Goal: Check status: Check status

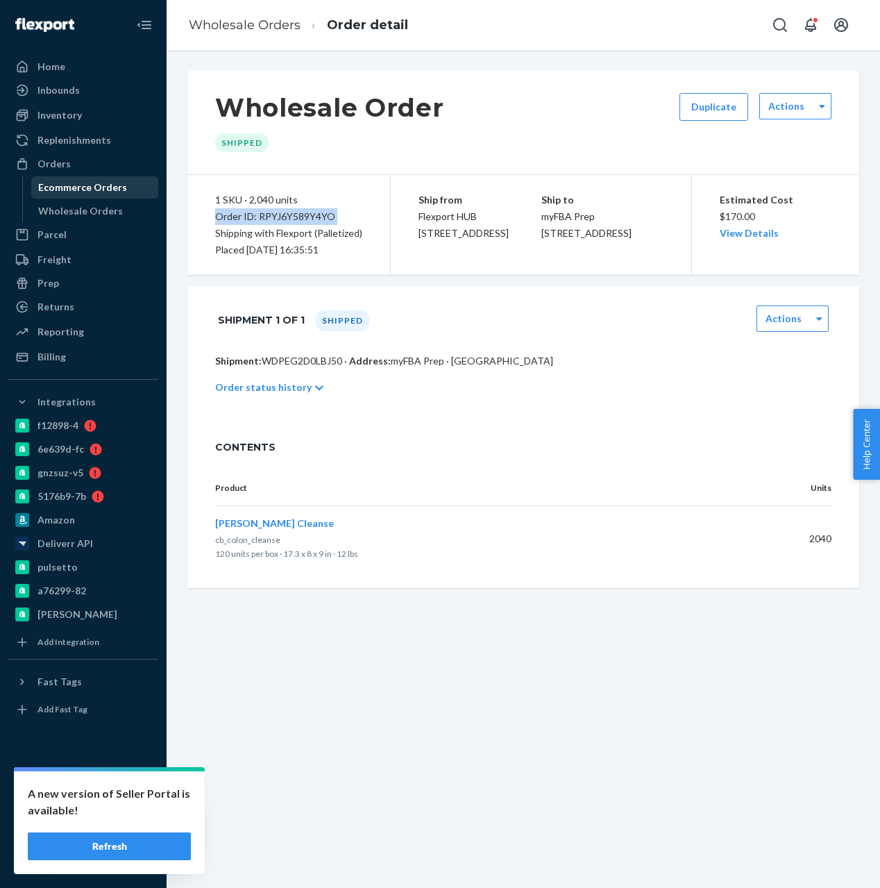
click at [109, 195] on div "Ecommerce Orders" at bounding box center [95, 187] width 125 height 19
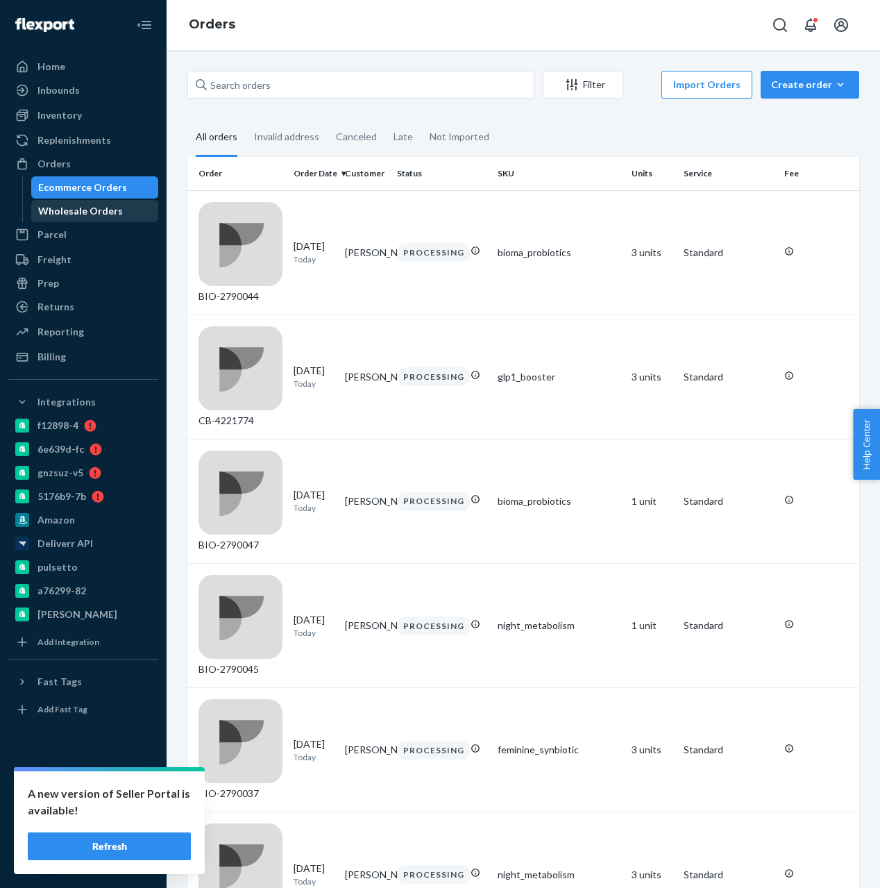
click at [80, 215] on div "Wholesale Orders" at bounding box center [80, 211] width 85 height 14
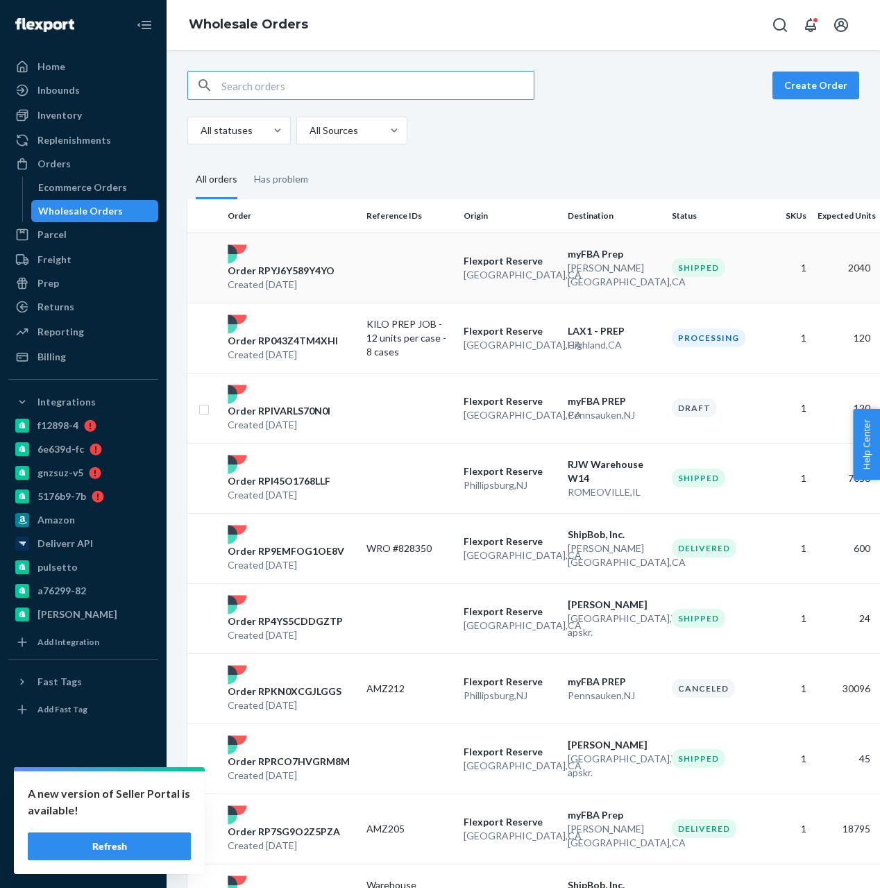
click at [582, 270] on p "Rowland Heights , CA" at bounding box center [614, 275] width 93 height 28
click at [582, 270] on div "Create Order All statuses All Sources All orders Has problem Order Reference ID…" at bounding box center [523, 469] width 713 height 838
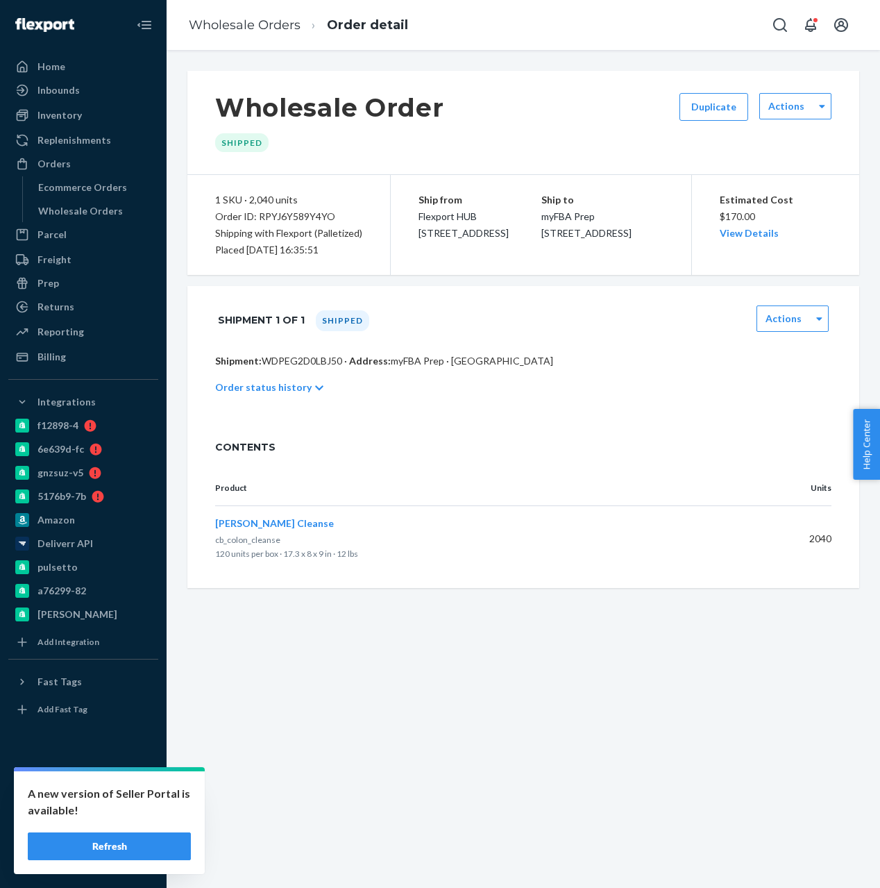
click at [541, 210] on span "myFBA Prep 1035 S Otterbein Ave Rowland Heights, CA 91748" at bounding box center [586, 224] width 90 height 28
drag, startPoint x: 539, startPoint y: 210, endPoint x: 609, endPoint y: 264, distance: 88.6
click at [609, 264] on div "Ship from Flexport HUB 2615 E 3rd Street San Bernardino, CA 92408 Ship to myFBA…" at bounding box center [541, 225] width 300 height 100
click at [425, 231] on span "Flexport HUB [STREET_ADDRESS]" at bounding box center [463, 224] width 90 height 28
drag, startPoint x: 425, startPoint y: 231, endPoint x: 532, endPoint y: 248, distance: 107.6
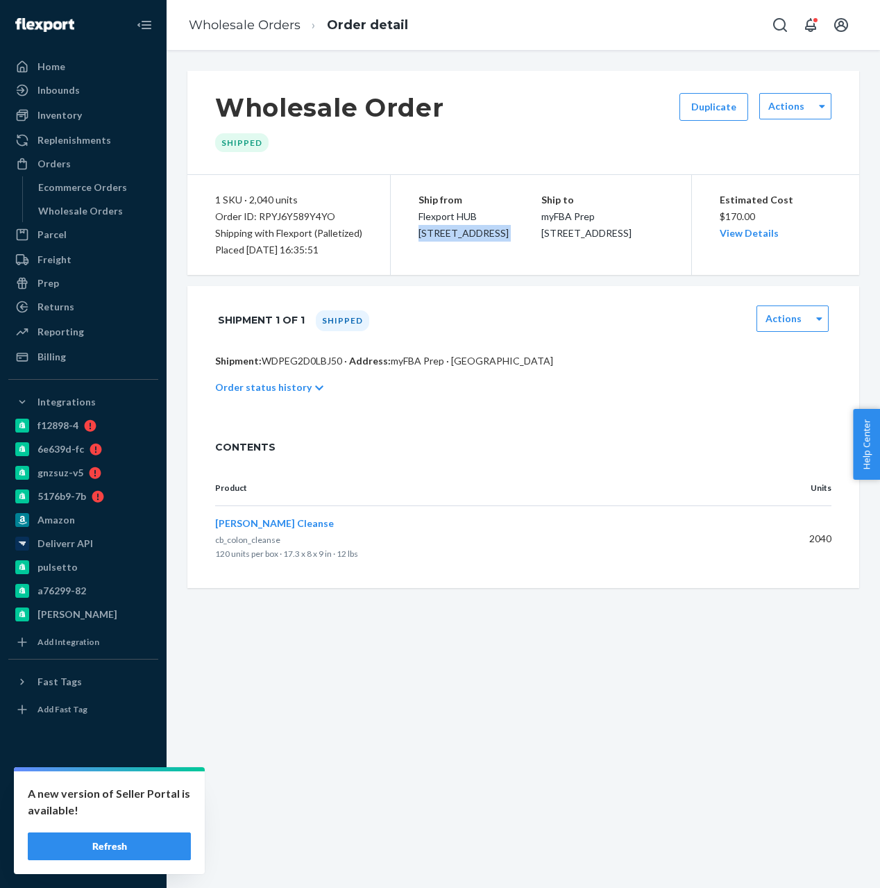
click at [532, 241] on div "Ship from Flexport HUB 2615 E 3rd Street San Bernardino, CA 92408" at bounding box center [479, 217] width 123 height 50
copy span "[STREET_ADDRESS]"
click at [80, 210] on div "Wholesale Orders" at bounding box center [80, 211] width 85 height 14
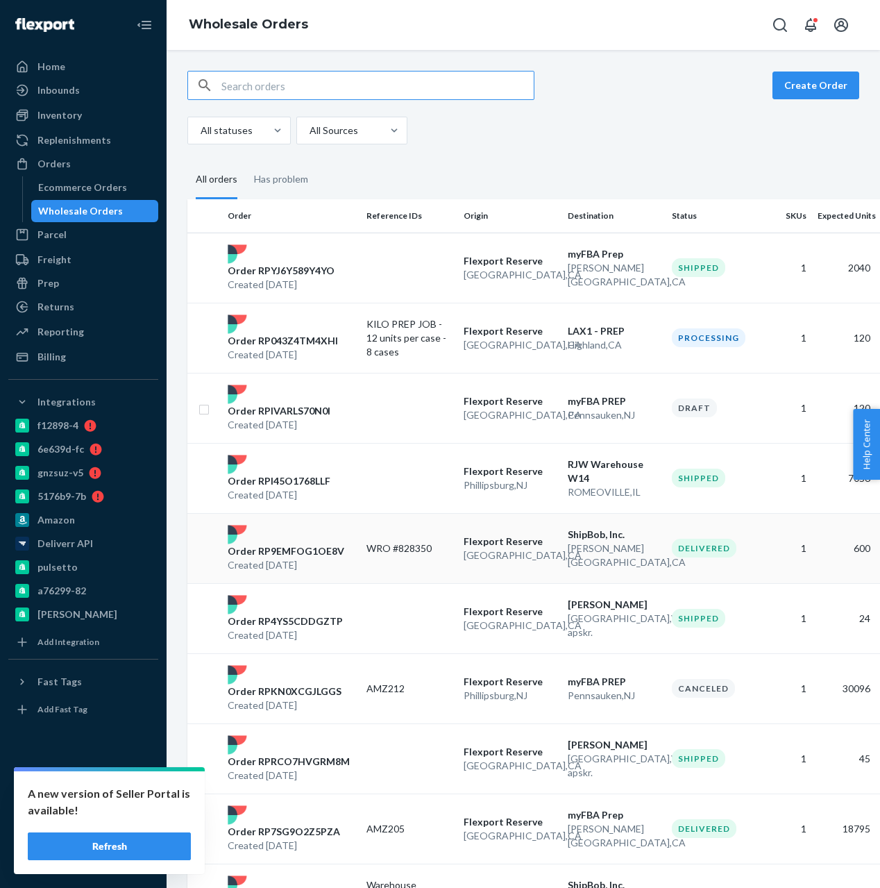
click at [482, 573] on td "Flexport Reserve San Bernardino , CA" at bounding box center [510, 548] width 104 height 70
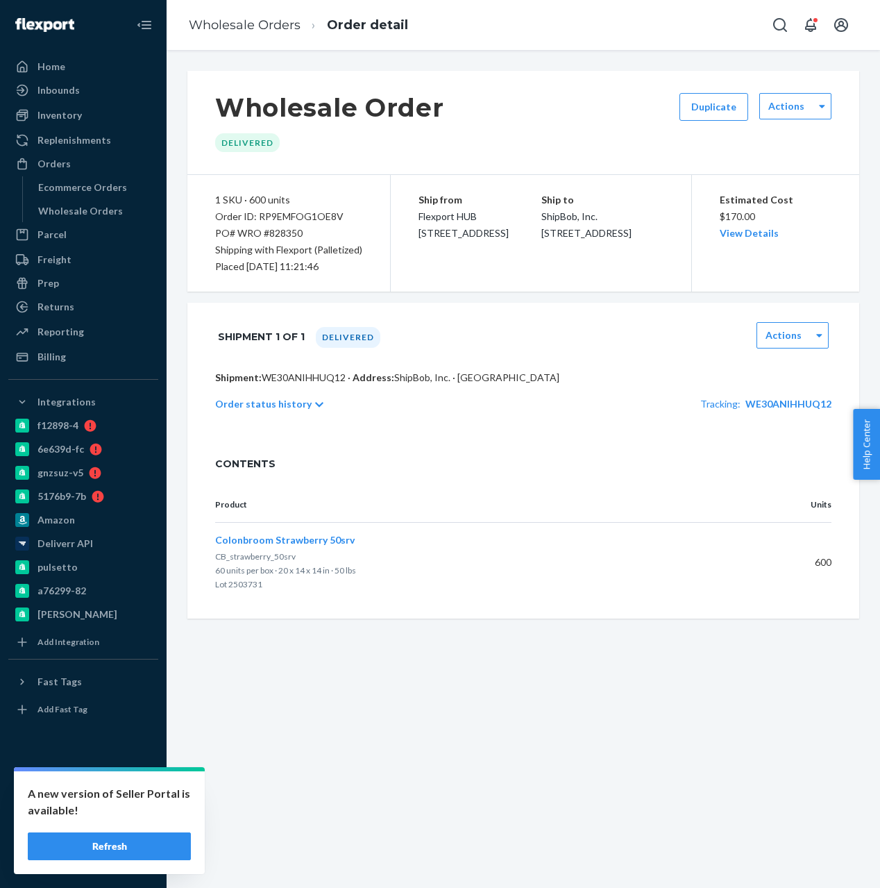
click at [551, 223] on div "Ship to ShipBob, Inc. 28010 Eucalyptus Ave Moreno Valley, CA 92555" at bounding box center [602, 217] width 123 height 50
drag, startPoint x: 551, startPoint y: 223, endPoint x: 654, endPoint y: 259, distance: 109.5
click at [654, 259] on div "Ship from Flexport HUB 2615 E 3rd Street San Bernardino, CA 92408 Ship to ShipB…" at bounding box center [541, 233] width 300 height 117
copy span "ShipBob, Inc. 28010 Eucalyptus Ave Moreno Valley, CA 92555"
click at [609, 241] on div "Ship to ShipBob, Inc. 28010 Eucalyptus Ave Moreno Valley, CA 92555" at bounding box center [602, 217] width 123 height 50
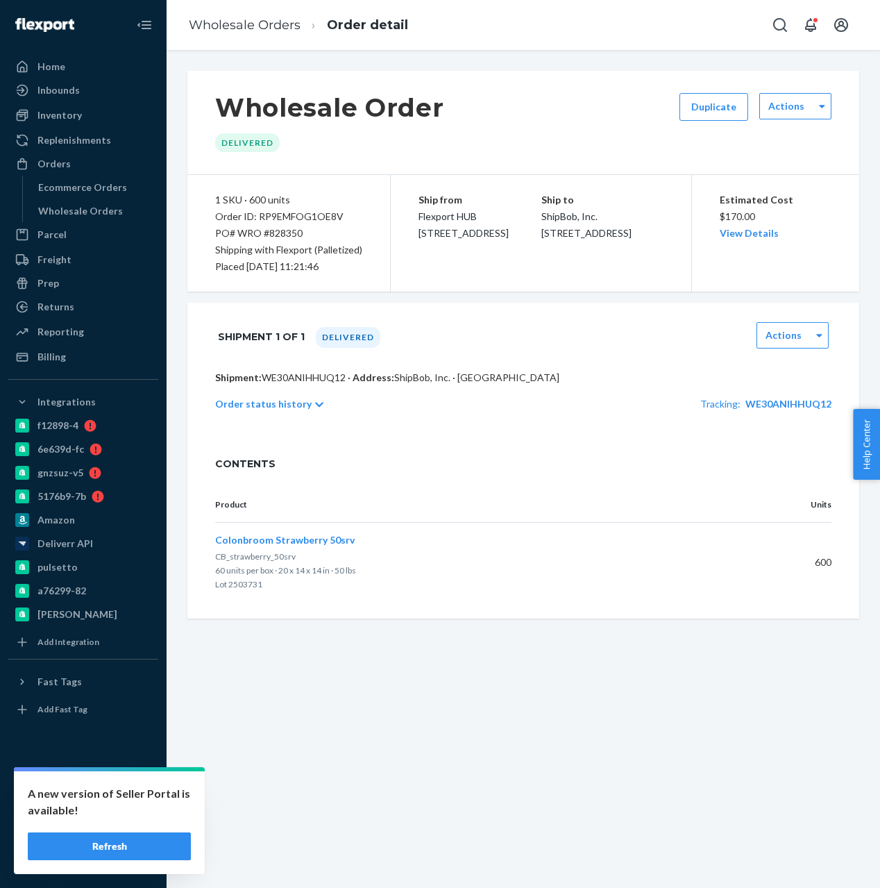
click at [609, 241] on div "Ship to ShipBob, Inc. 28010 Eucalyptus Ave Moreno Valley, CA 92555" at bounding box center [602, 217] width 123 height 50
drag, startPoint x: 609, startPoint y: 241, endPoint x: 526, endPoint y: 194, distance: 95.1
click at [526, 194] on div "Ship from Flexport HUB 2615 E 3rd Street San Bernardino, CA 92408 Ship to ShipB…" at bounding box center [541, 233] width 300 height 117
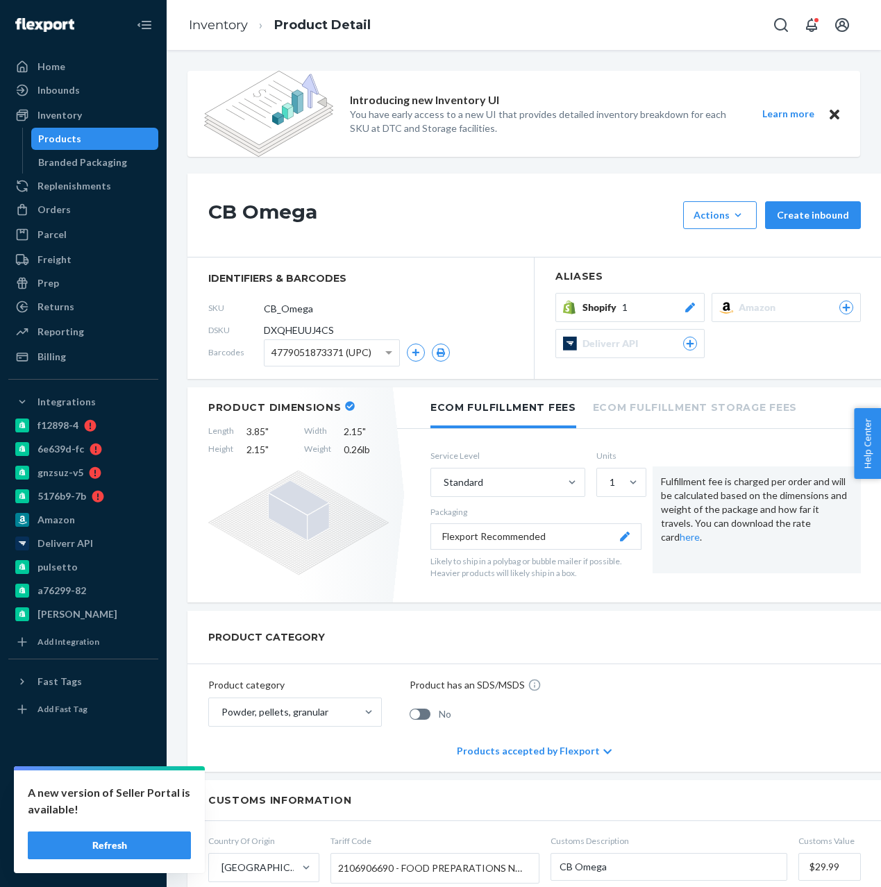
scroll to position [1511, 0]
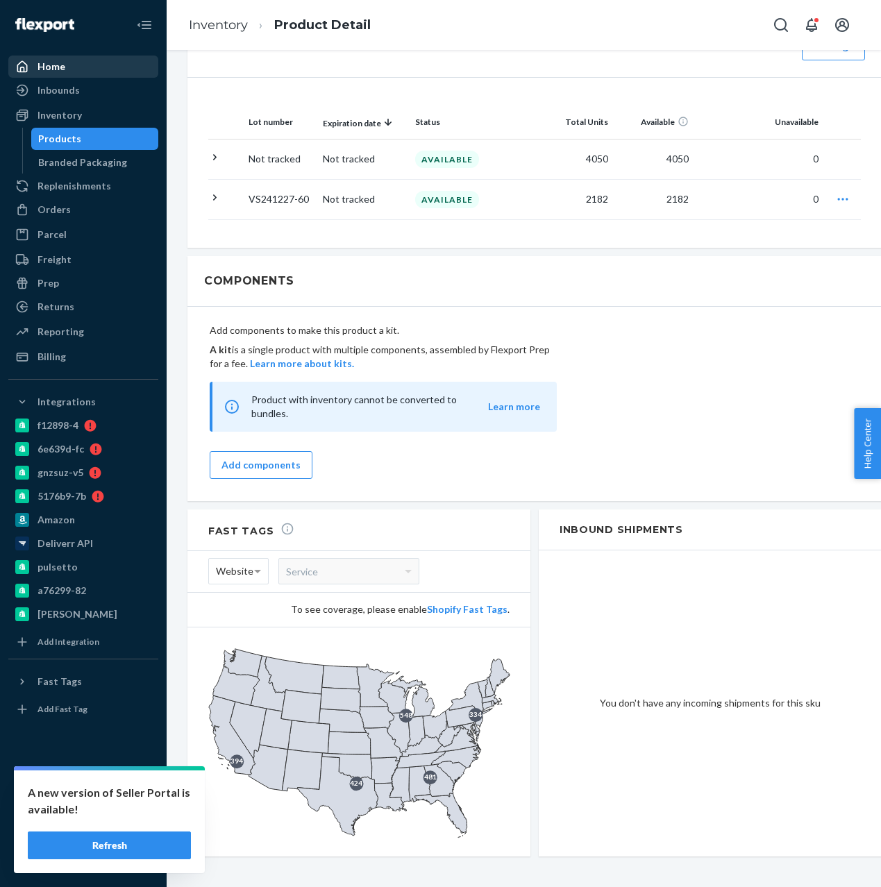
click at [105, 77] on link "Home" at bounding box center [83, 67] width 150 height 22
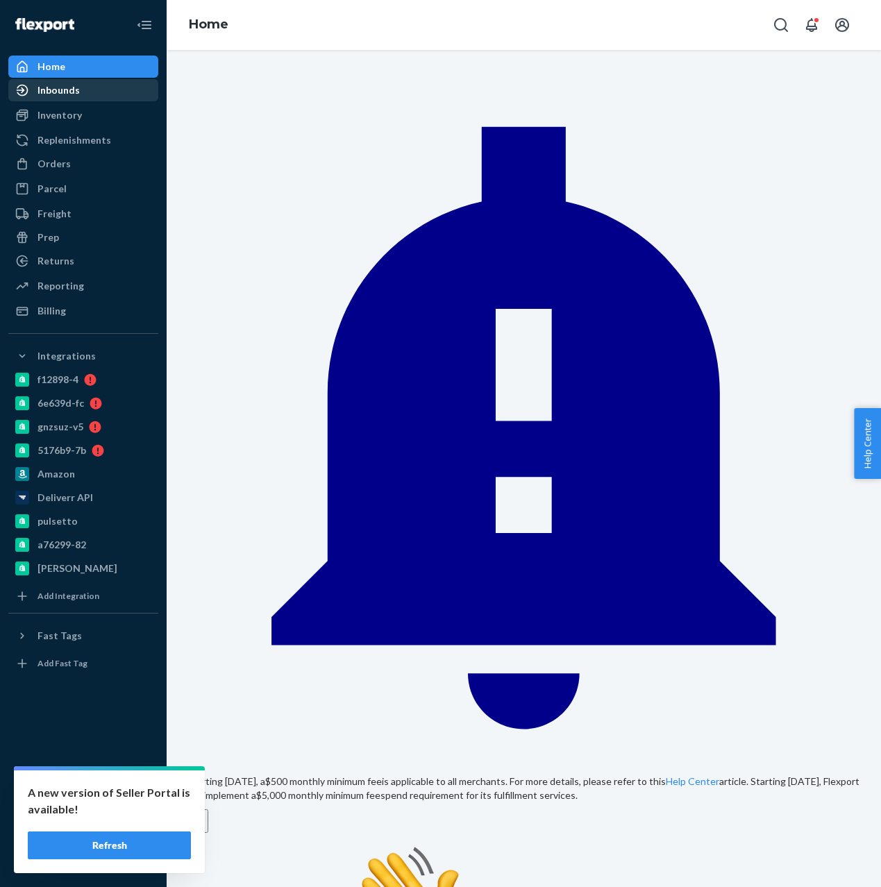
click at [100, 83] on div "Inbounds" at bounding box center [83, 89] width 147 height 19
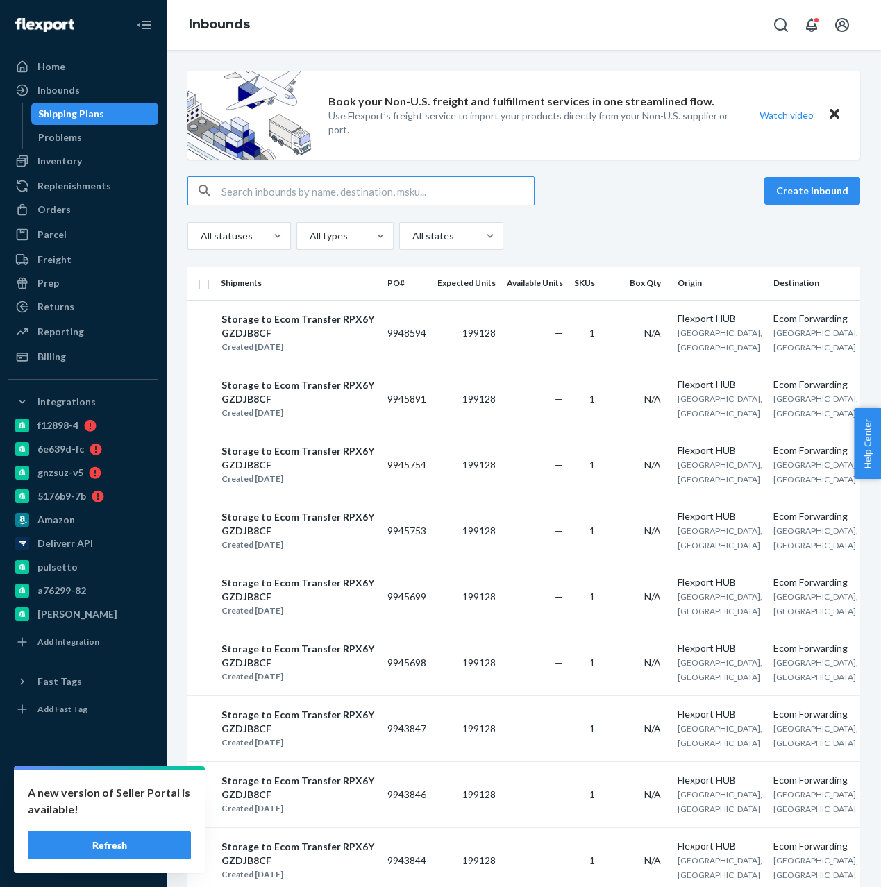
paste input "9930615"
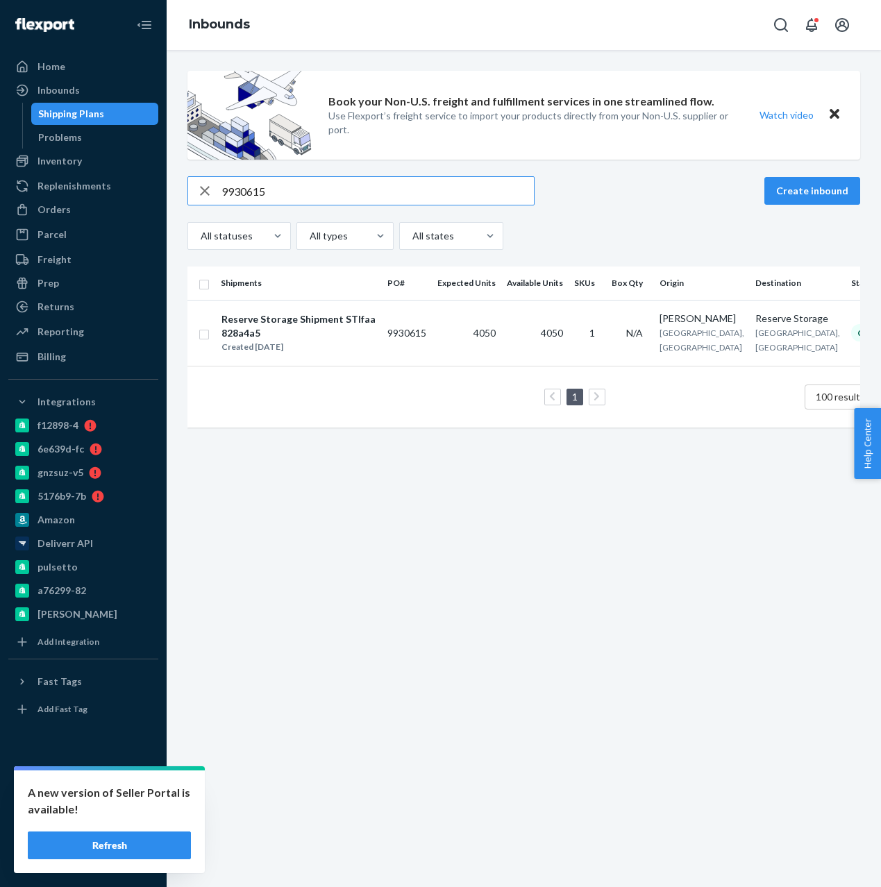
type input "9930615"
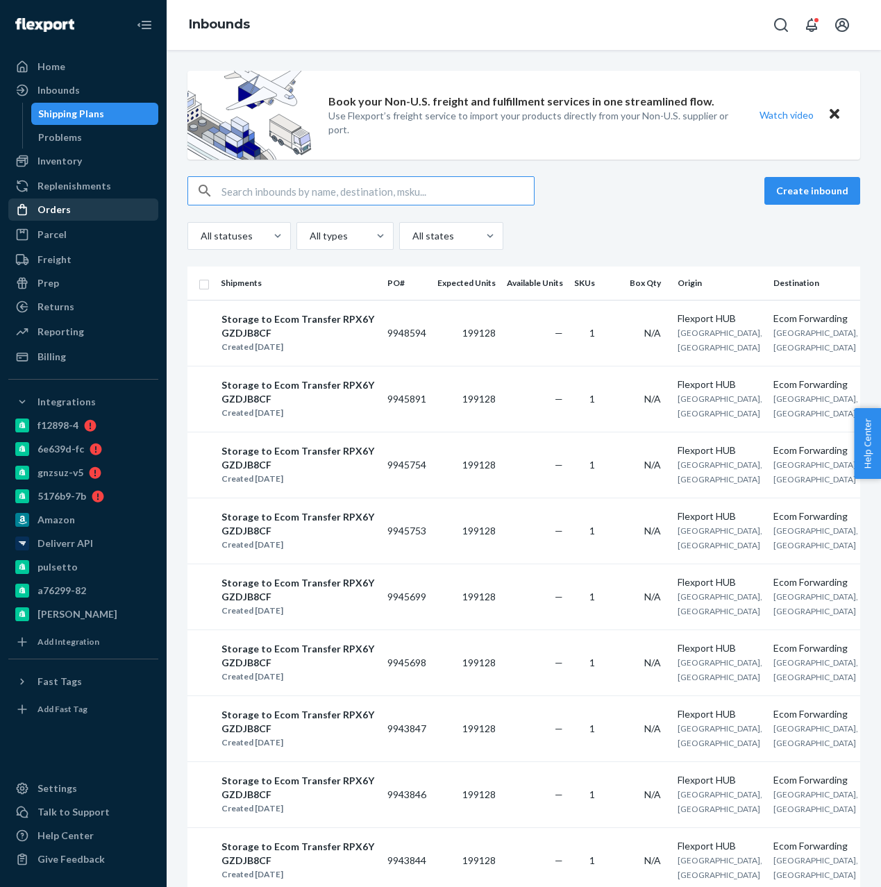
click at [58, 198] on link "Orders" at bounding box center [83, 209] width 150 height 22
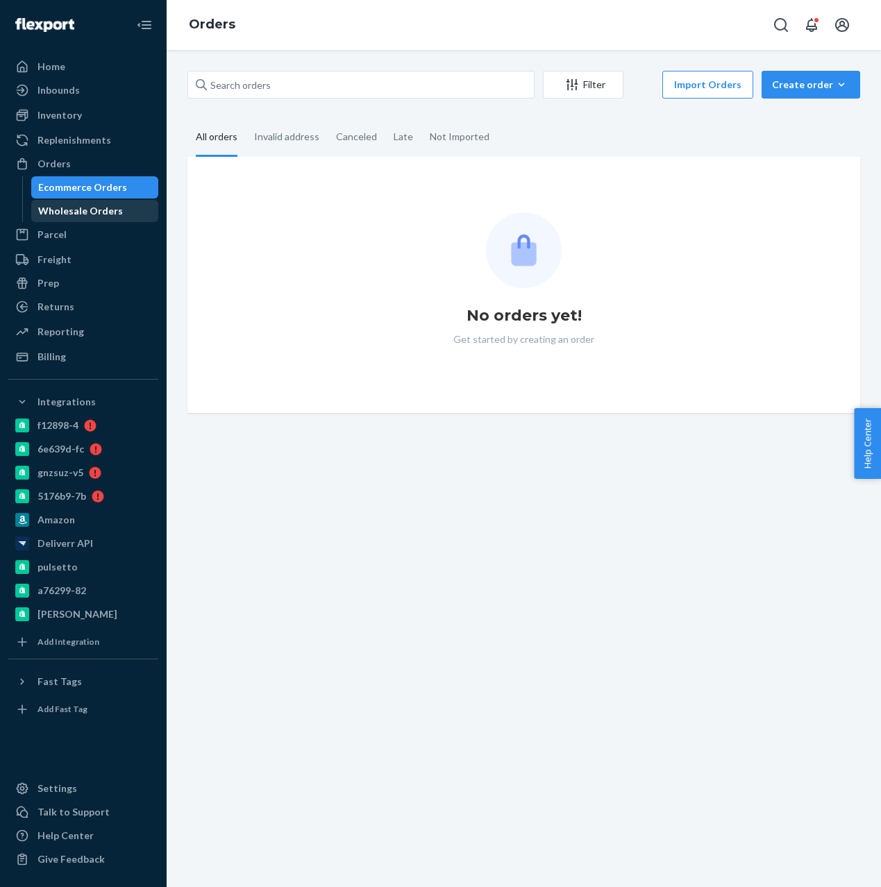
click at [102, 212] on div "Wholesale Orders" at bounding box center [80, 211] width 85 height 14
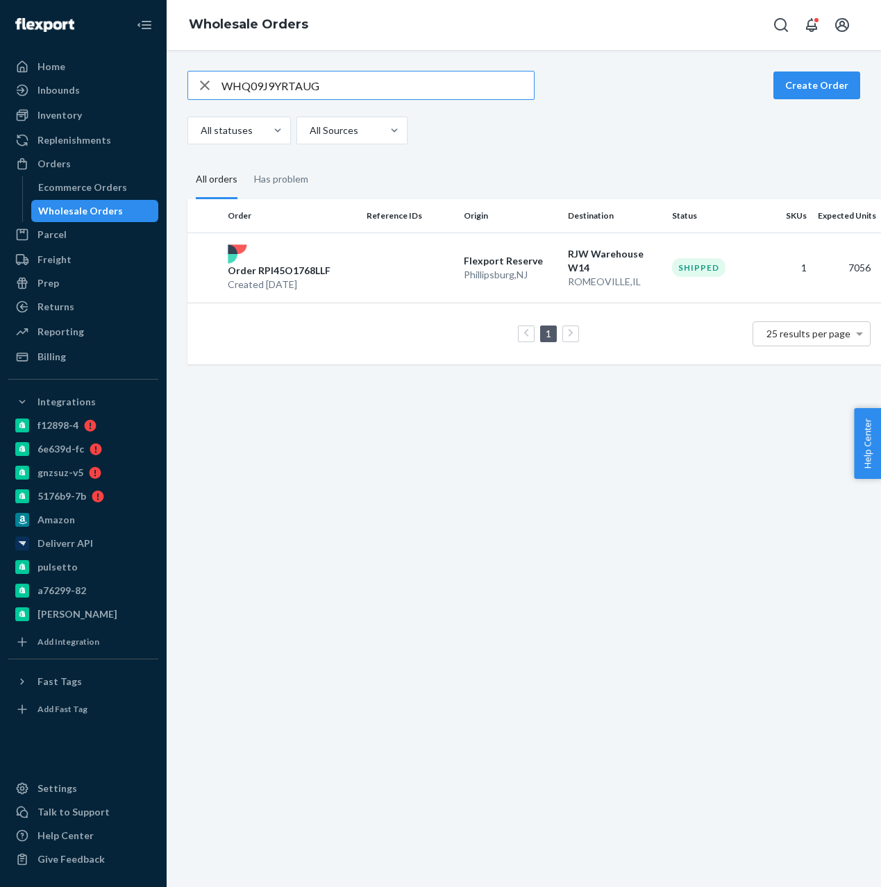
type input "WHQ09J9YRTAUG"
click at [595, 284] on p "ROMEOVILLE , IL" at bounding box center [614, 282] width 93 height 14
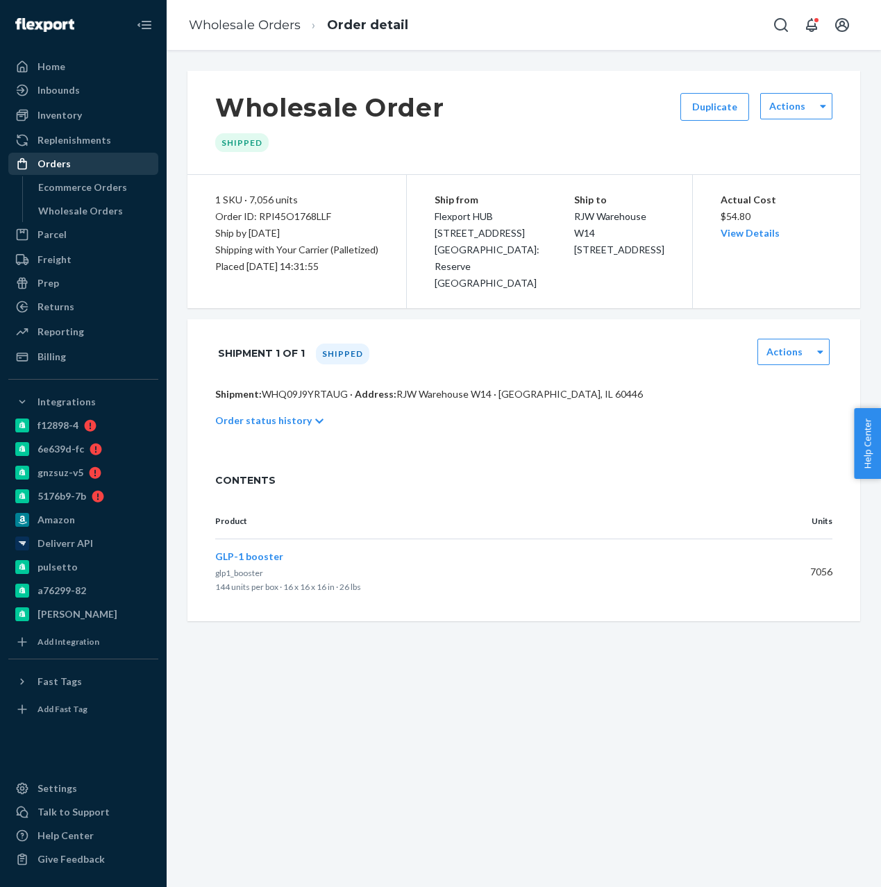
click at [43, 112] on div "Inventory" at bounding box center [59, 115] width 44 height 14
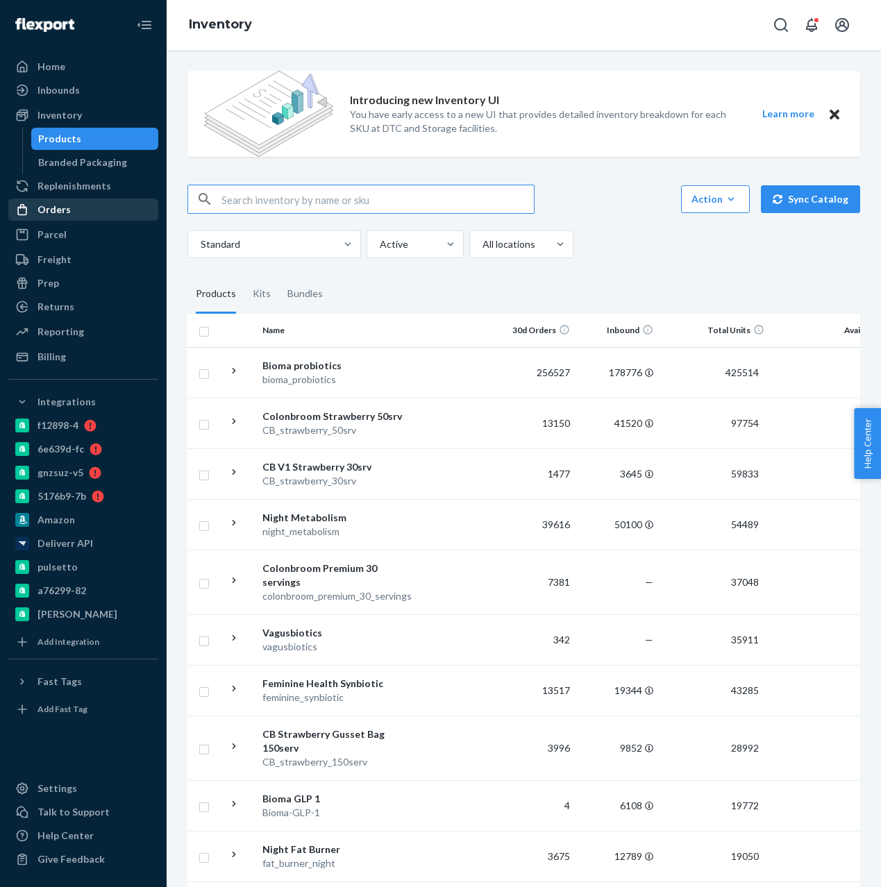
click at [49, 201] on div "Orders" at bounding box center [83, 209] width 147 height 19
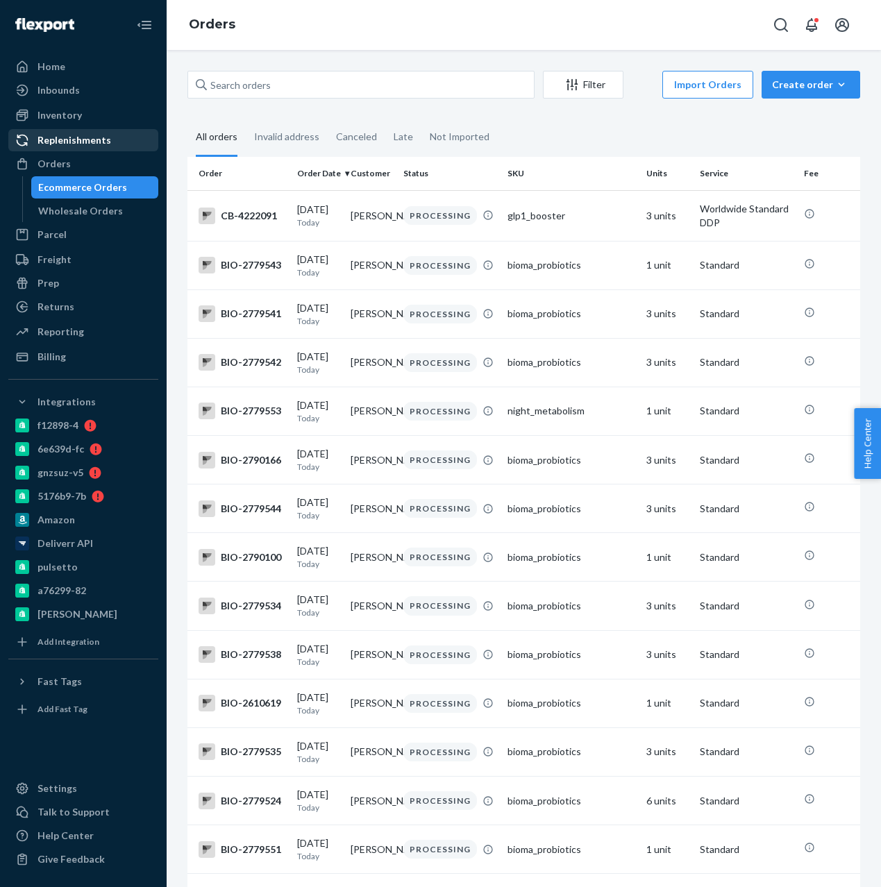
click at [51, 137] on div "Replenishments" at bounding box center [74, 140] width 74 height 14
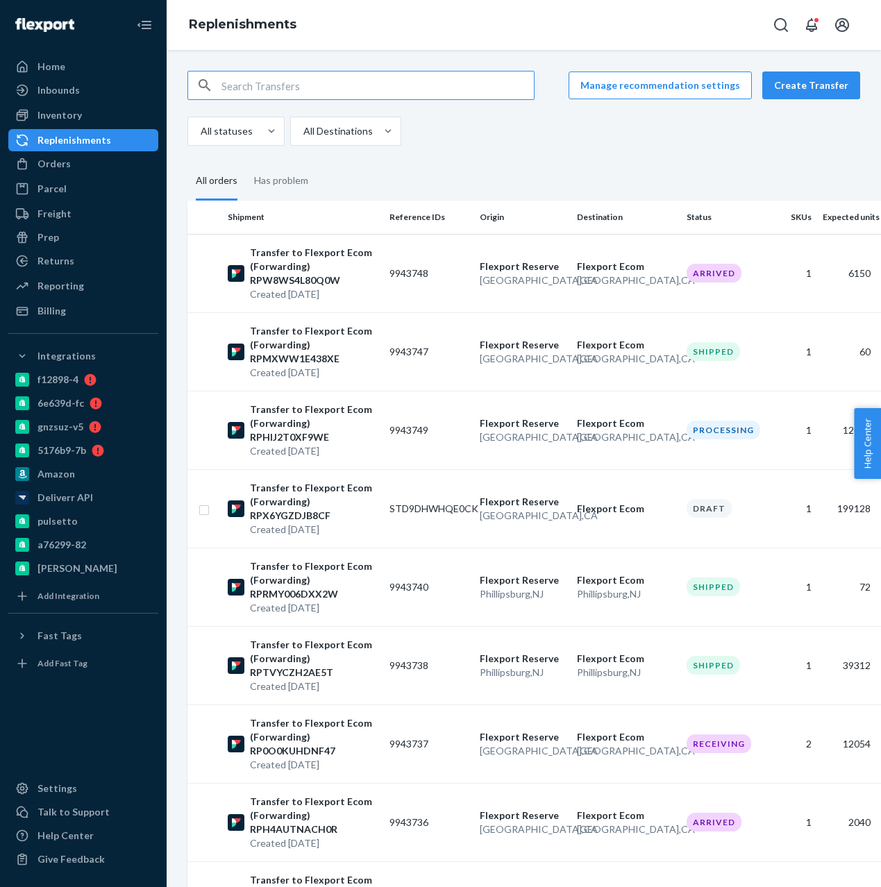
click at [80, 130] on div "Replenishments" at bounding box center [83, 139] width 147 height 19
click at [44, 112] on div "Inventory" at bounding box center [59, 115] width 44 height 14
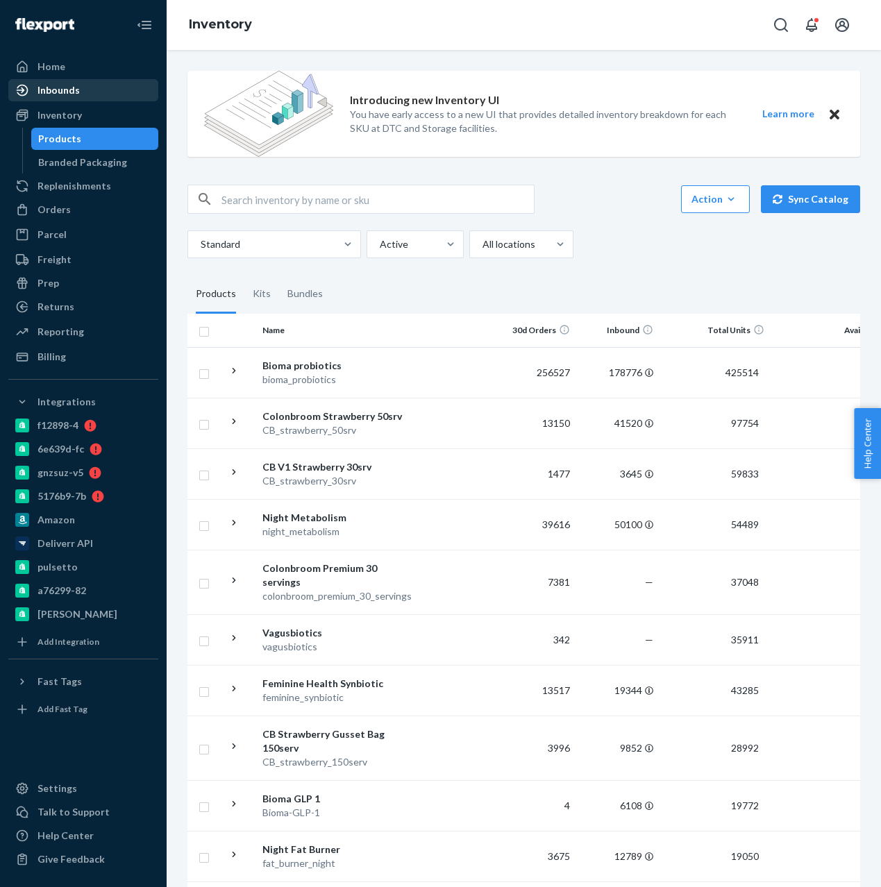
click at [24, 100] on link "Inbounds" at bounding box center [83, 90] width 150 height 22
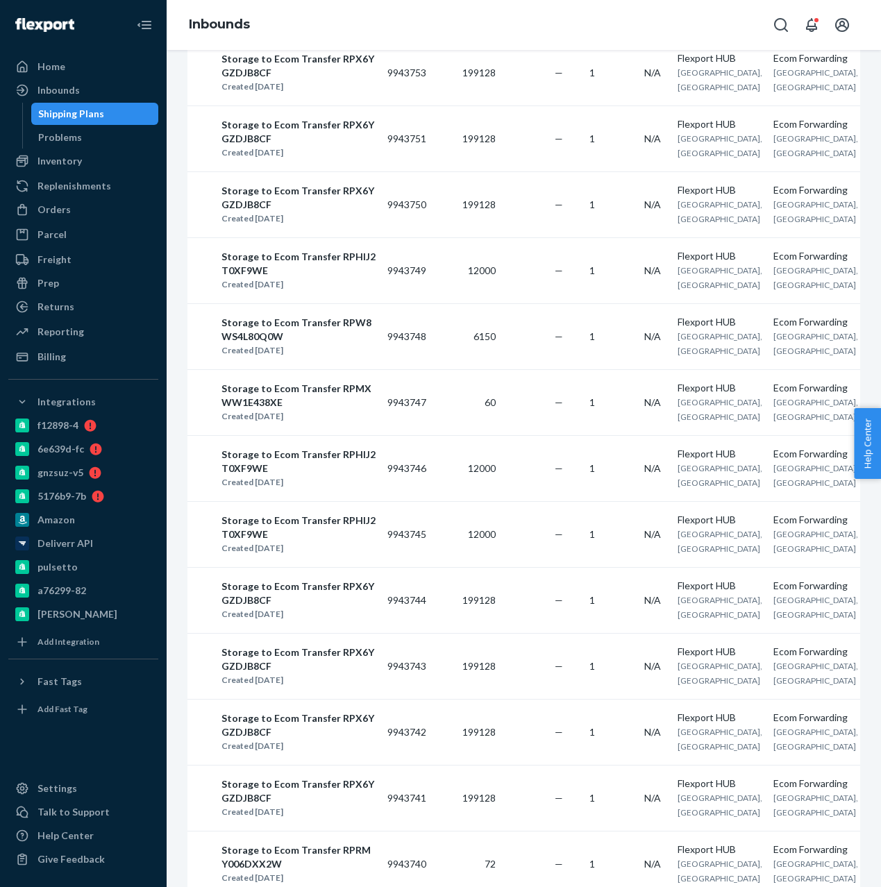
scroll to position [1278, 0]
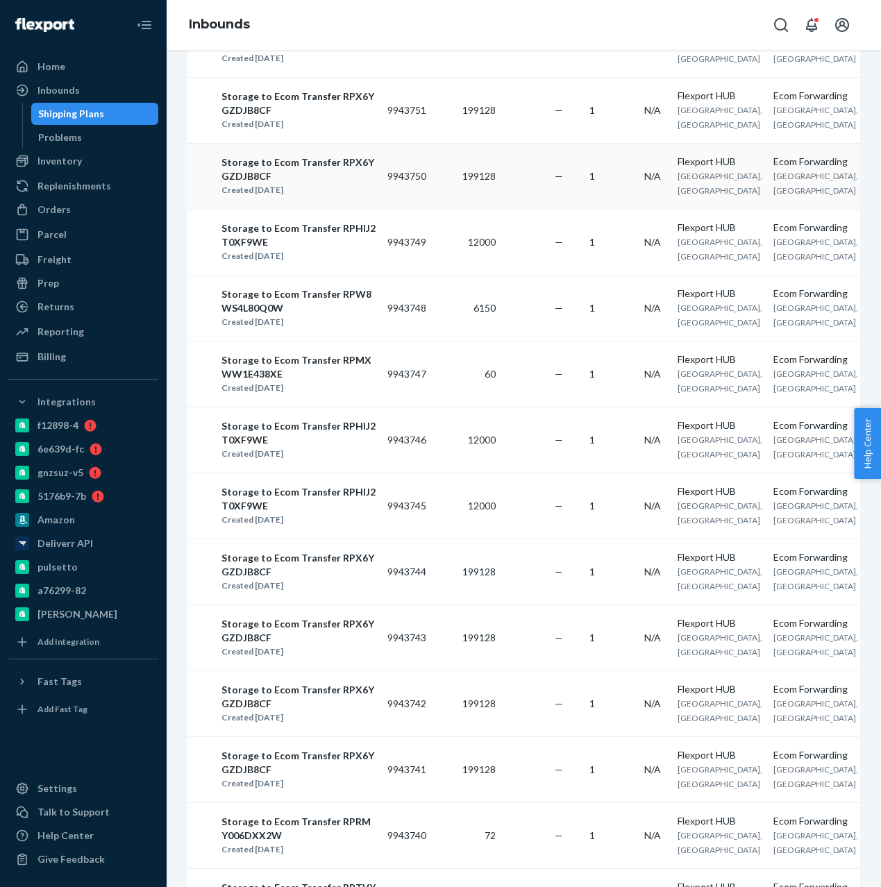
click at [437, 209] on td "199128" at bounding box center [466, 176] width 69 height 66
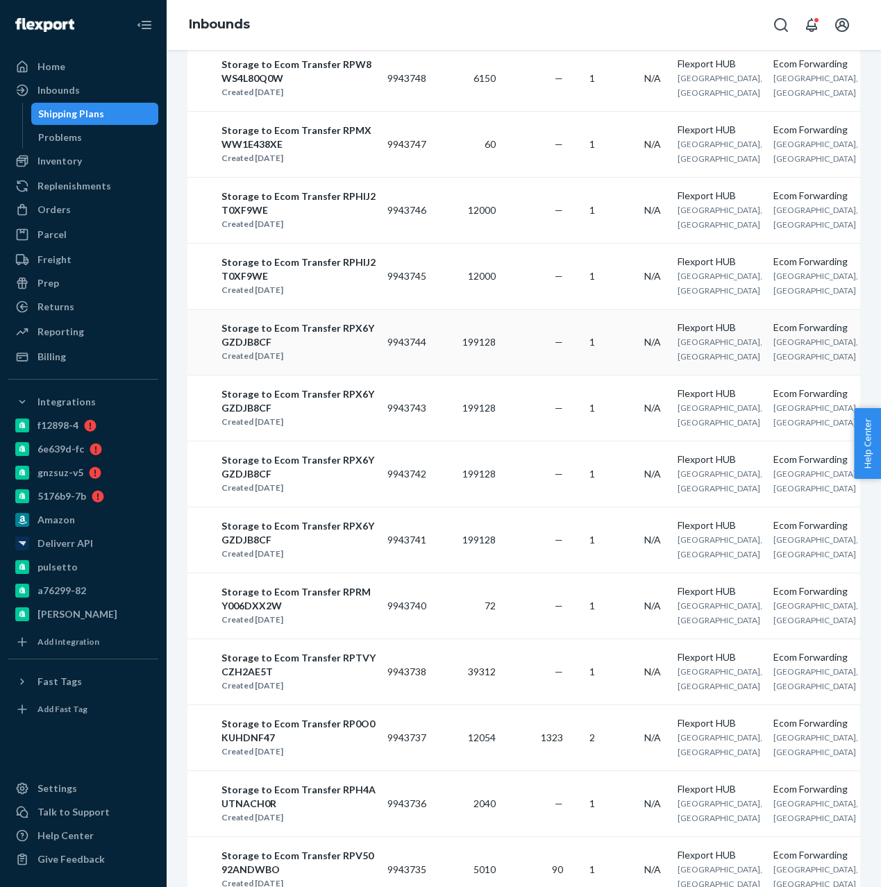
scroll to position [1659, 0]
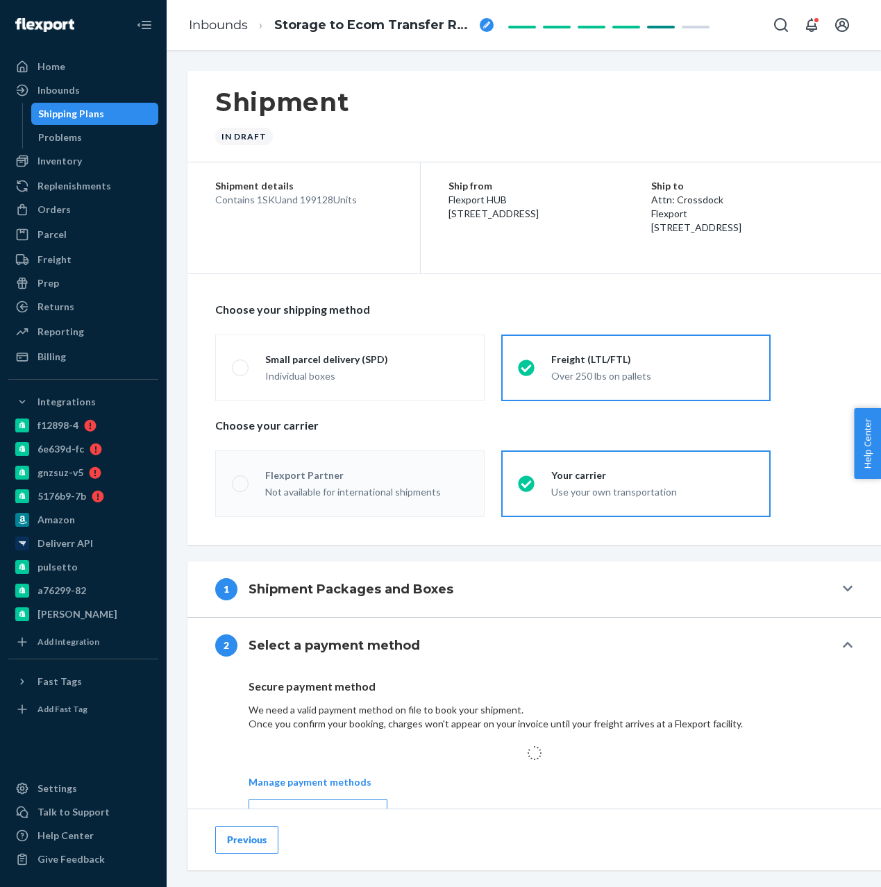
scroll to position [7, 0]
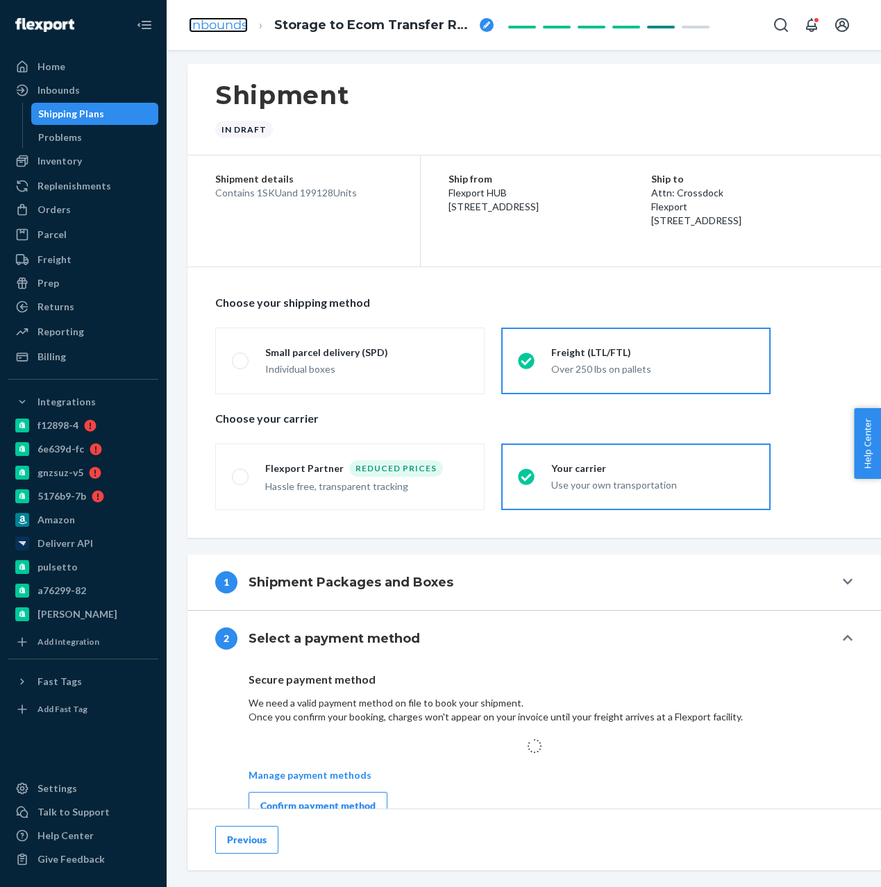
click at [214, 29] on link "Inbounds" at bounding box center [218, 24] width 59 height 15
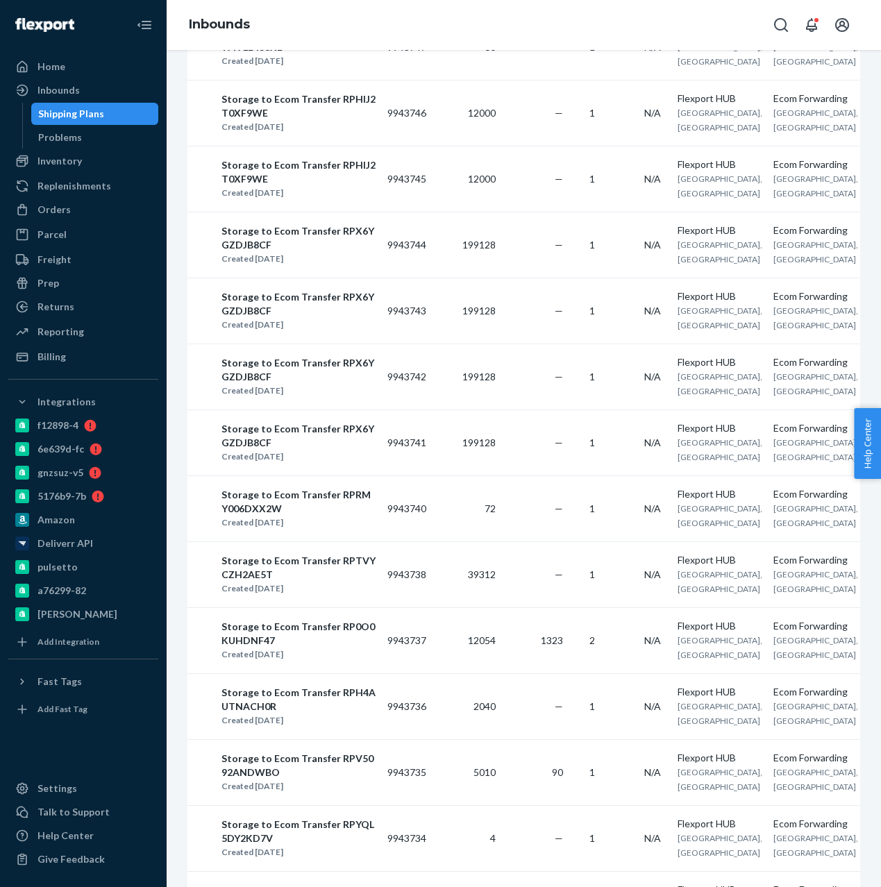
scroll to position [1629, 0]
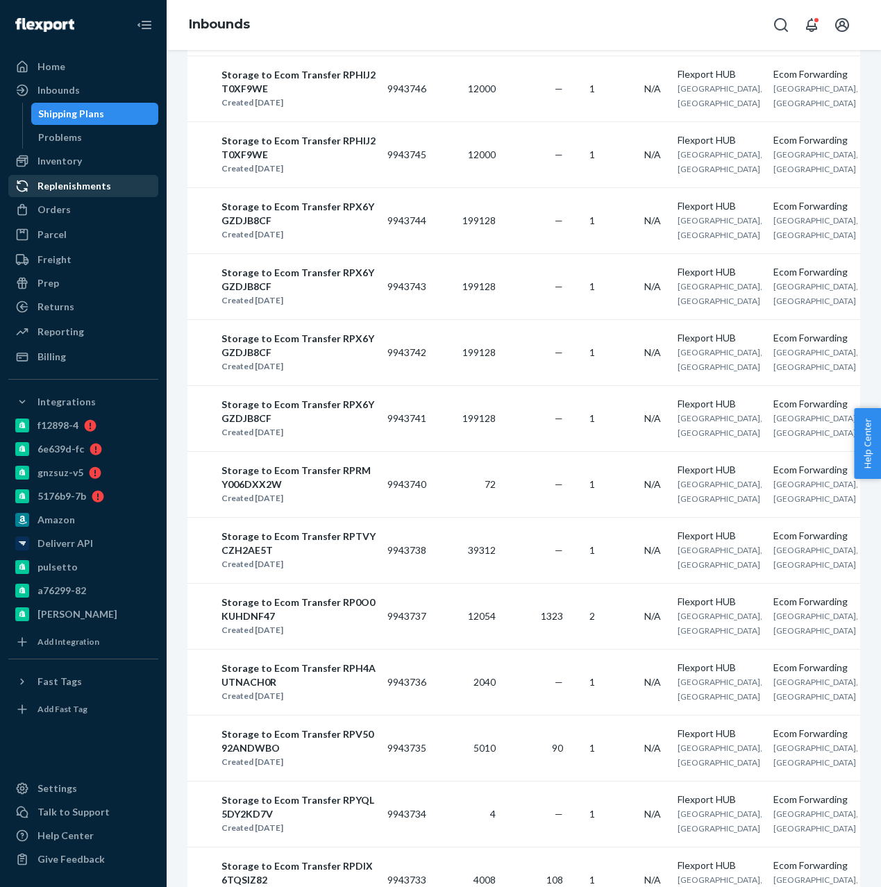
click at [69, 189] on div "Replenishments" at bounding box center [74, 186] width 74 height 14
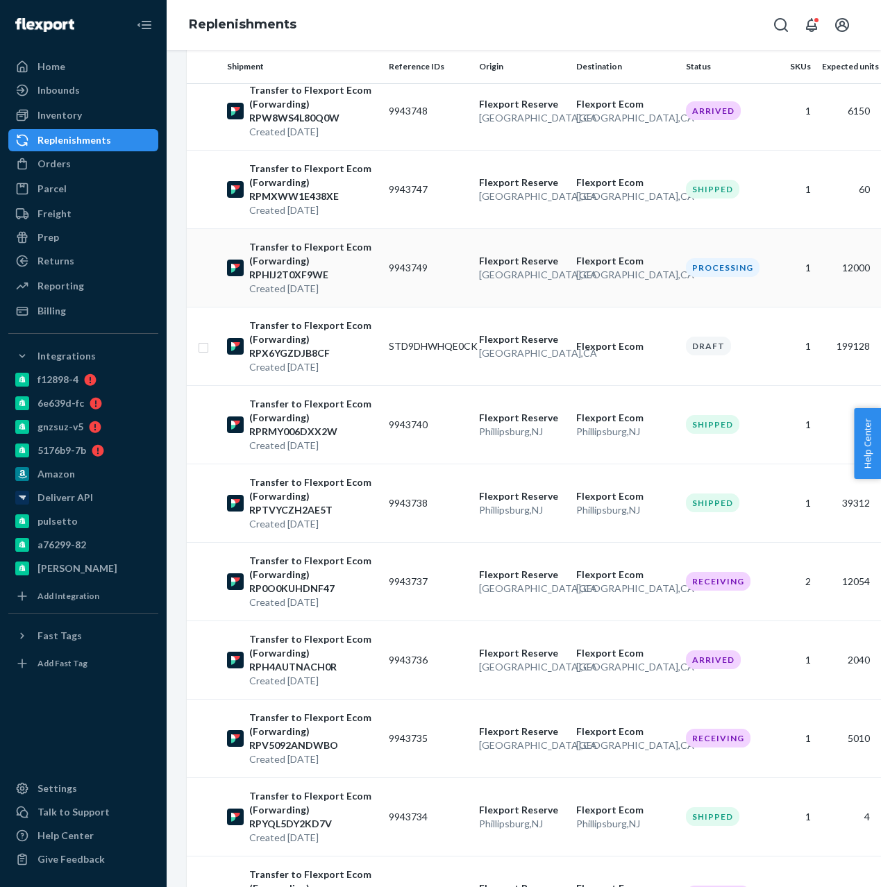
scroll to position [0, 1]
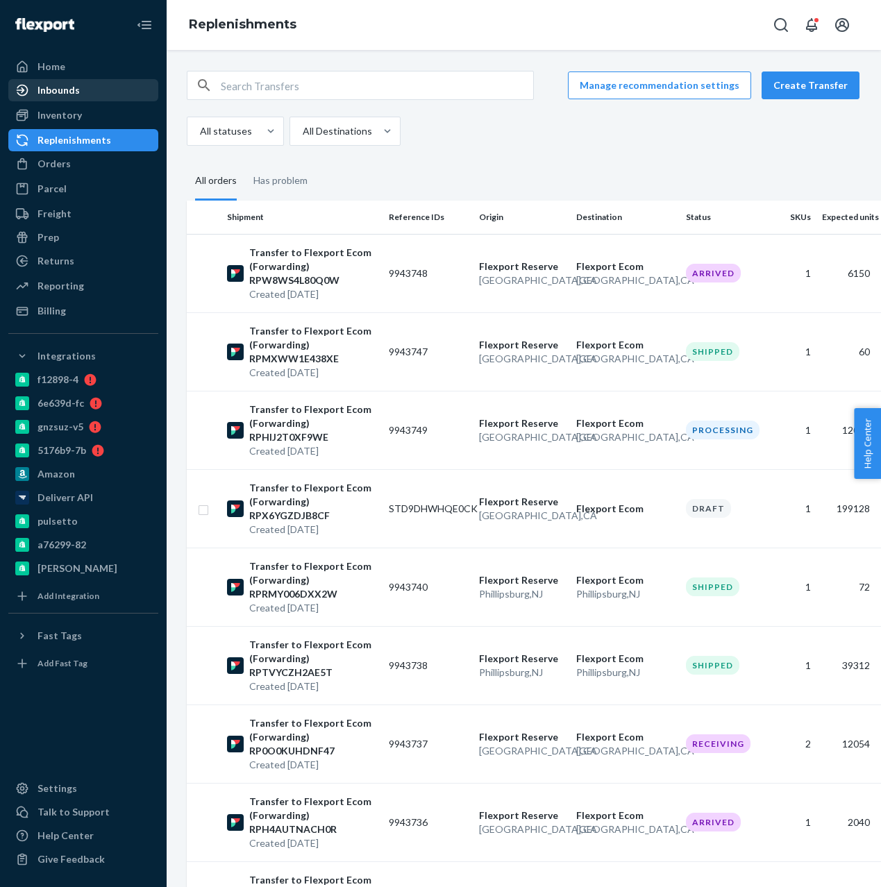
click at [58, 98] on div "Inbounds" at bounding box center [83, 89] width 147 height 19
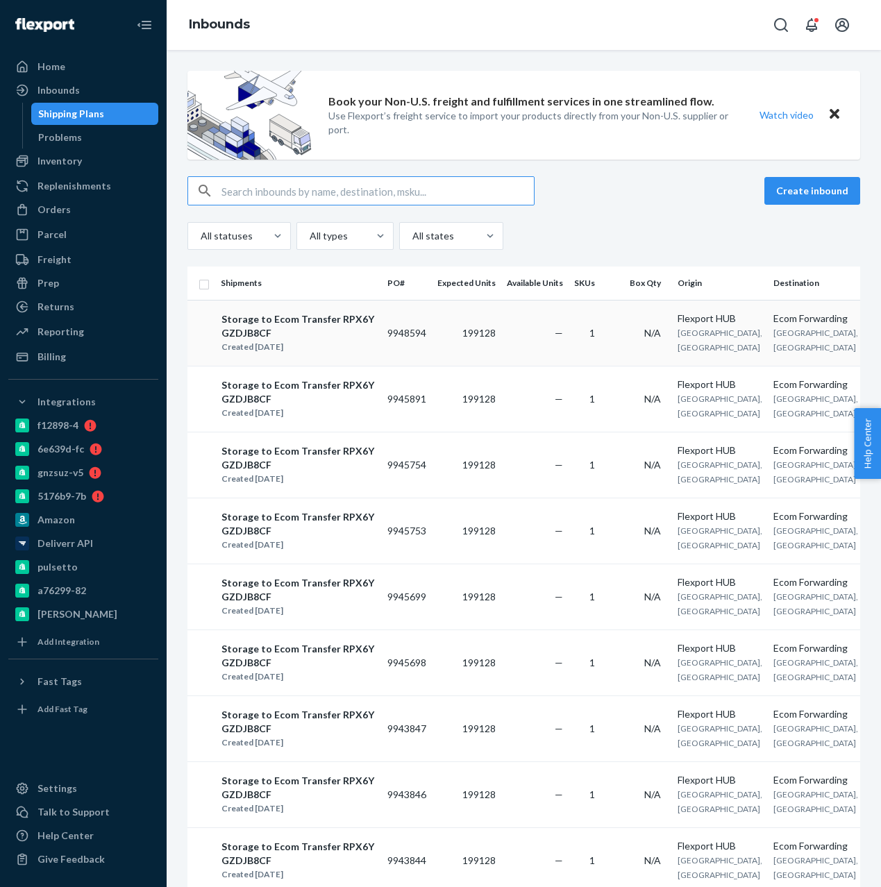
click at [445, 315] on td "199128" at bounding box center [466, 333] width 69 height 66
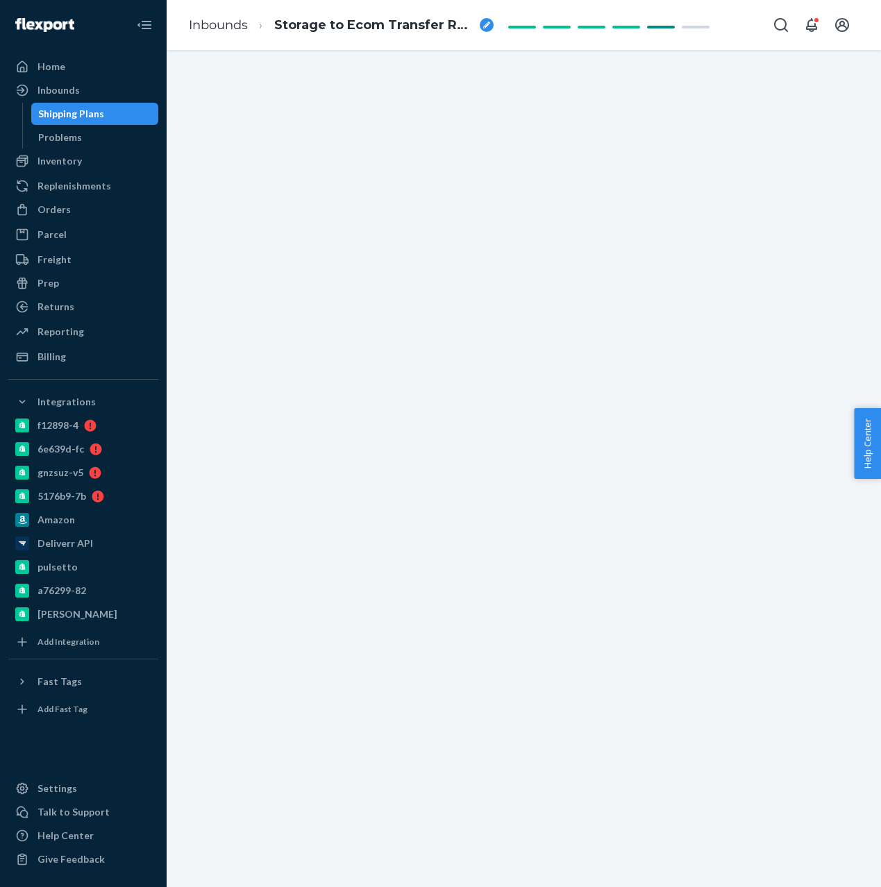
click at [90, 117] on div "Shipping Plans" at bounding box center [71, 114] width 66 height 14
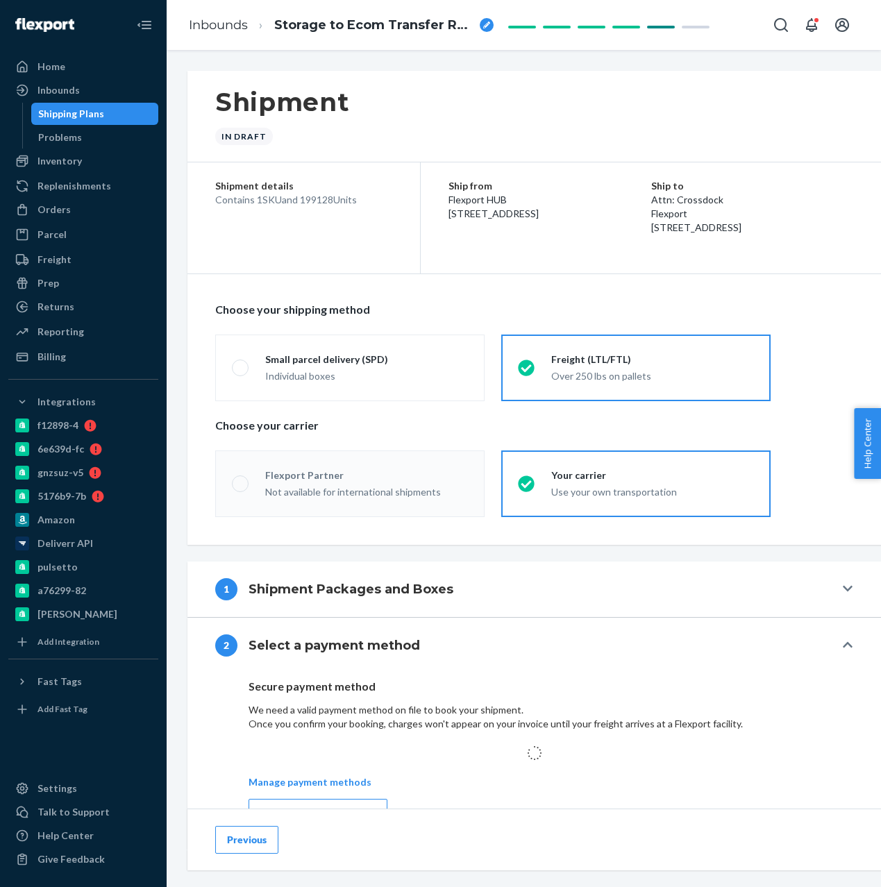
click at [65, 104] on div "Shipping Plans" at bounding box center [95, 113] width 125 height 19
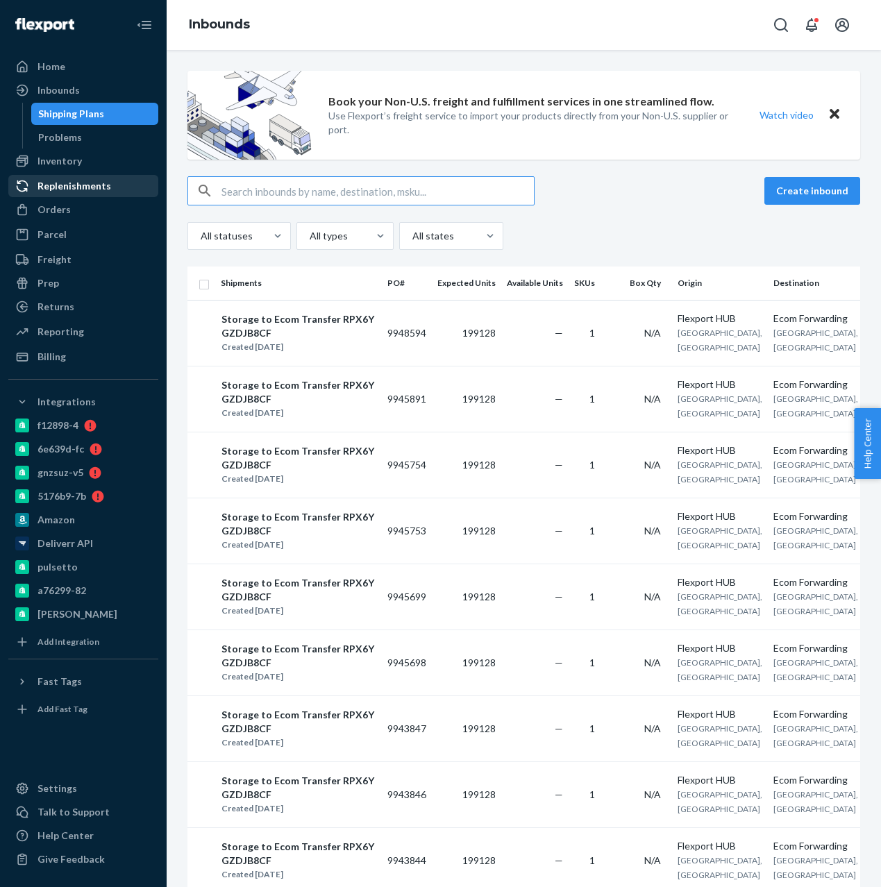
click at [101, 179] on div "Replenishments" at bounding box center [74, 186] width 74 height 14
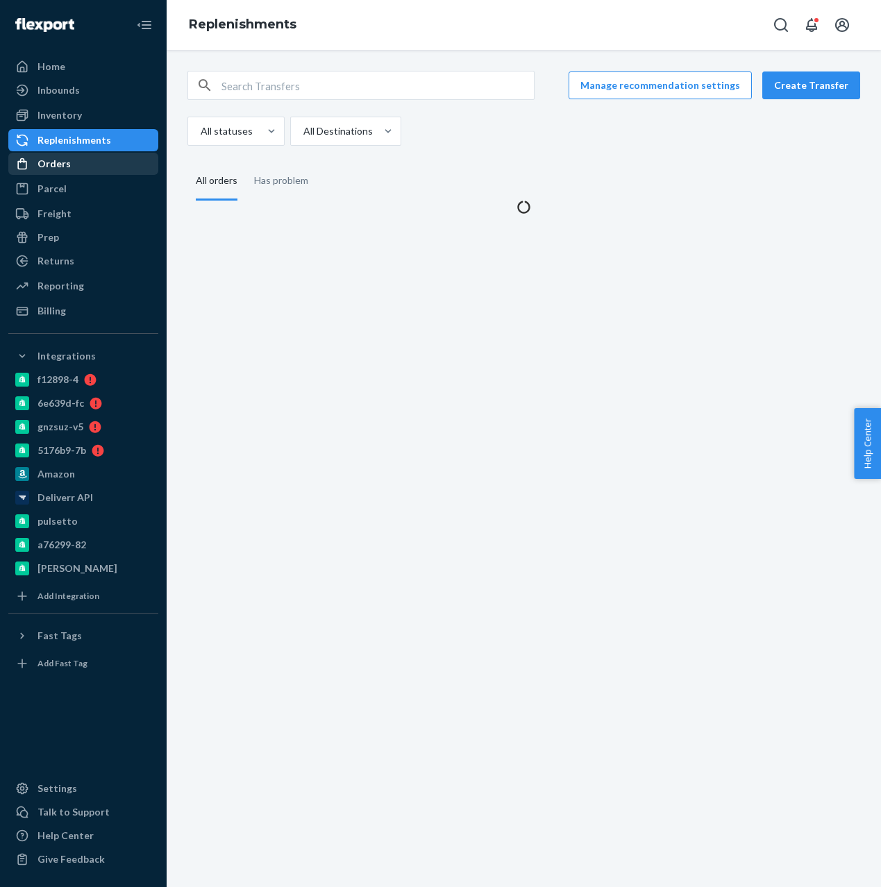
click at [91, 172] on div "Orders" at bounding box center [83, 163] width 147 height 19
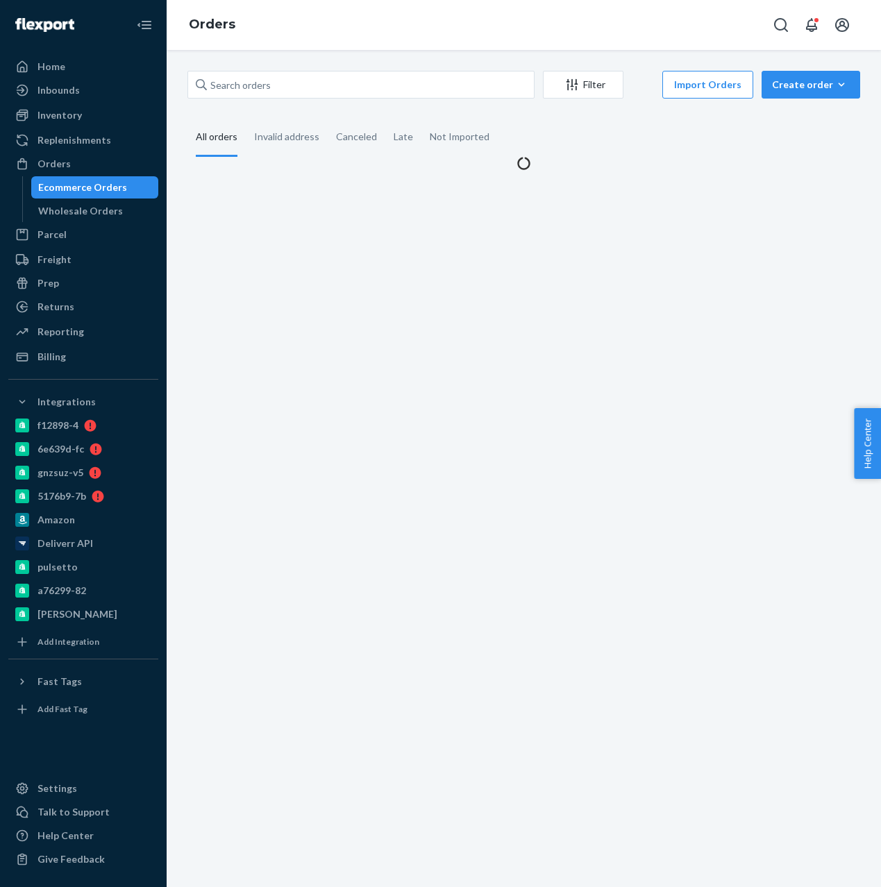
click at [62, 127] on div "Inventory Products Branded Packaging" at bounding box center [83, 116] width 150 height 24
click at [74, 120] on div "Inventory" at bounding box center [59, 115] width 44 height 14
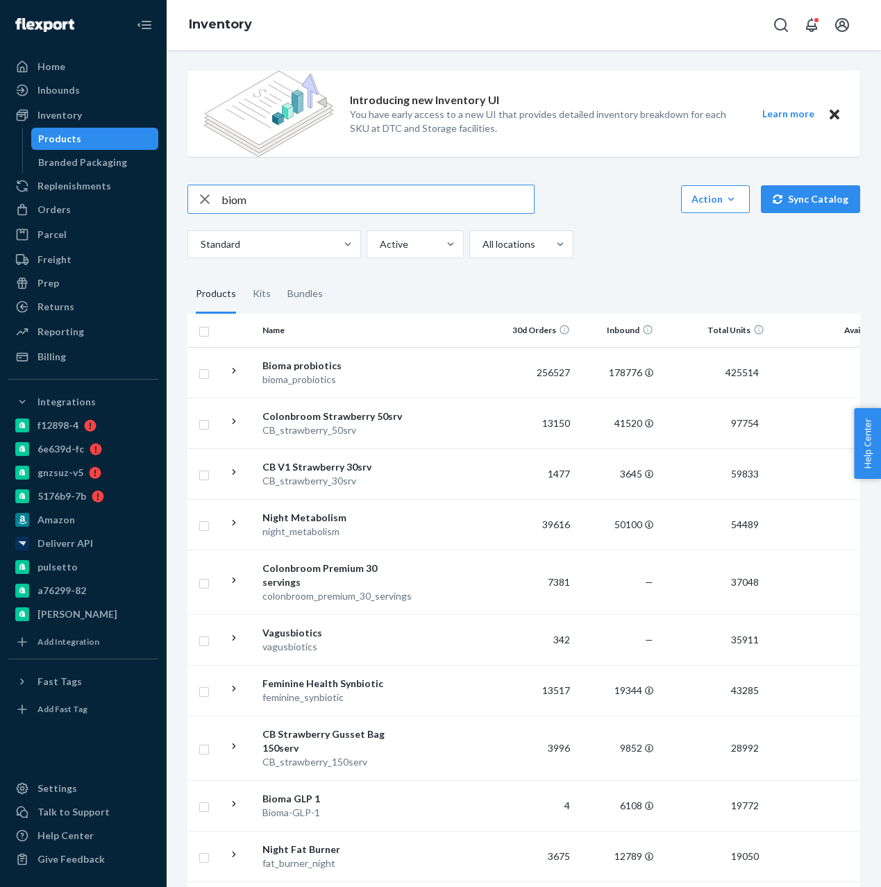
type input "biom"
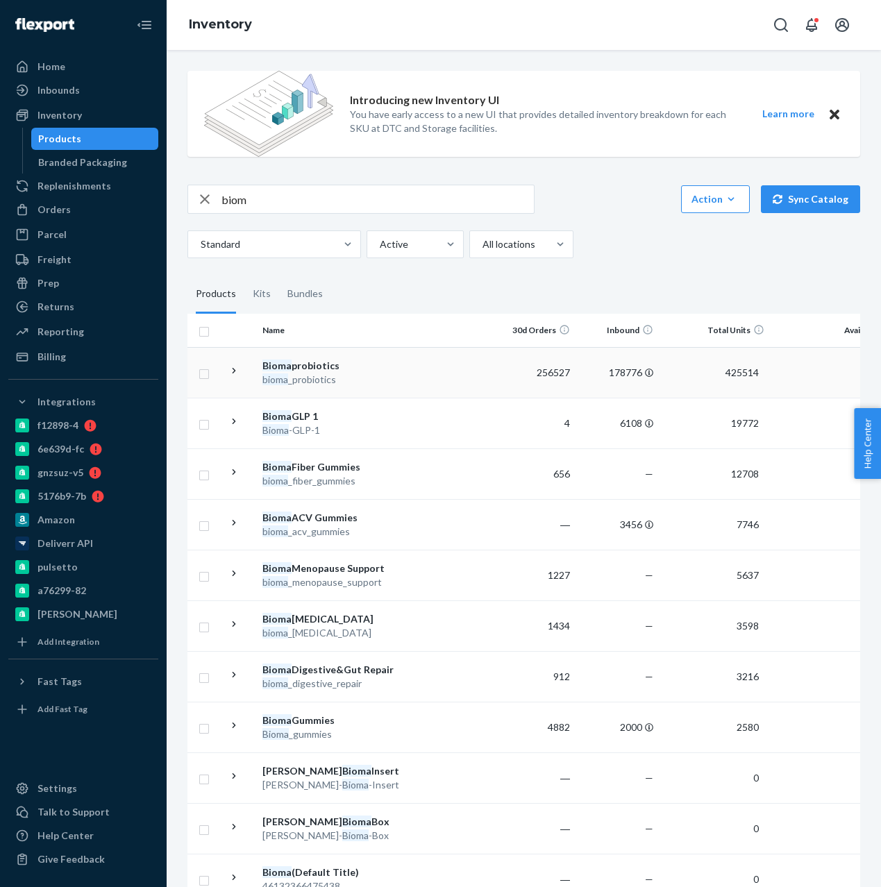
click at [241, 364] on td at bounding box center [239, 372] width 35 height 51
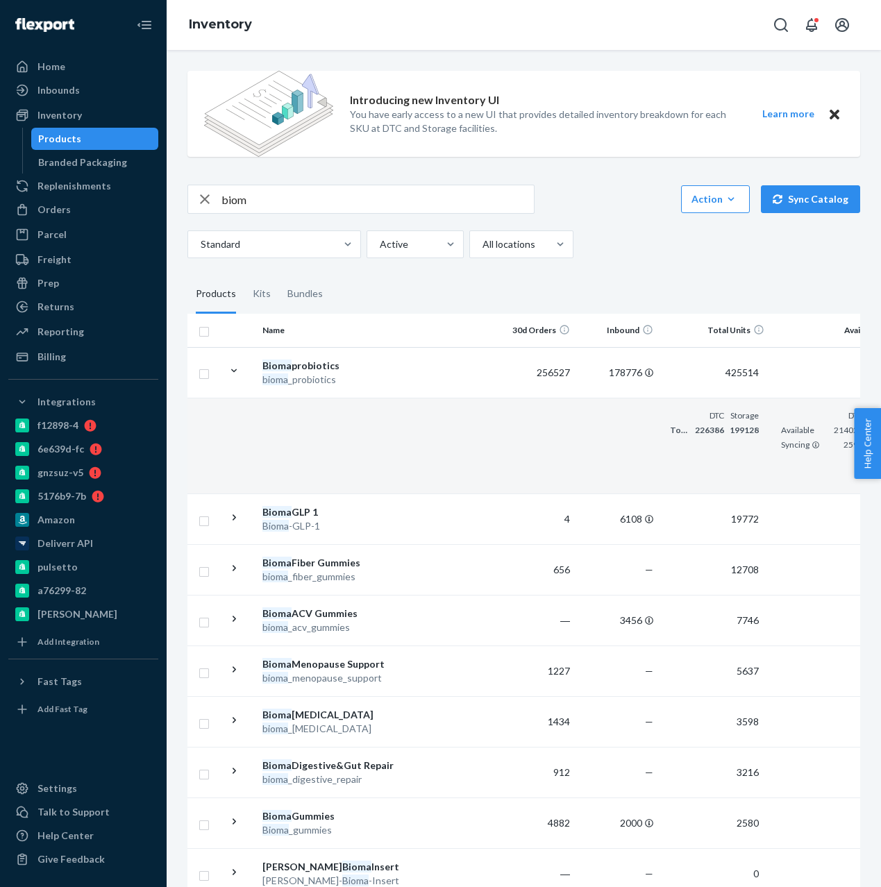
scroll to position [0, 222]
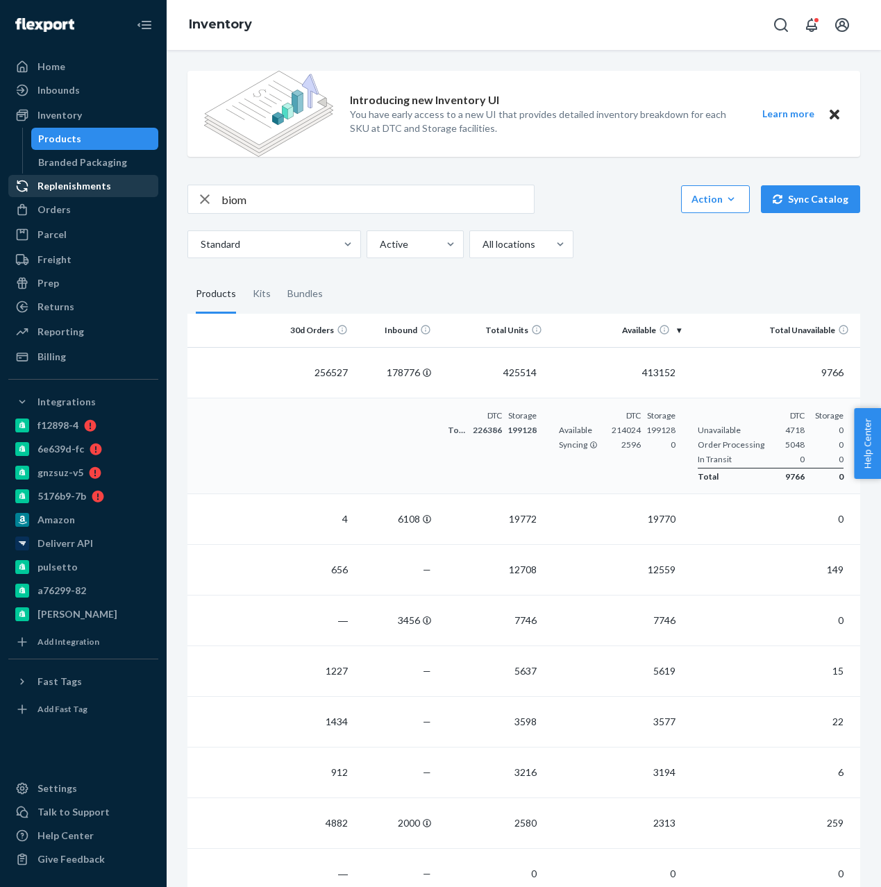
click at [89, 185] on div "Replenishments" at bounding box center [74, 186] width 74 height 14
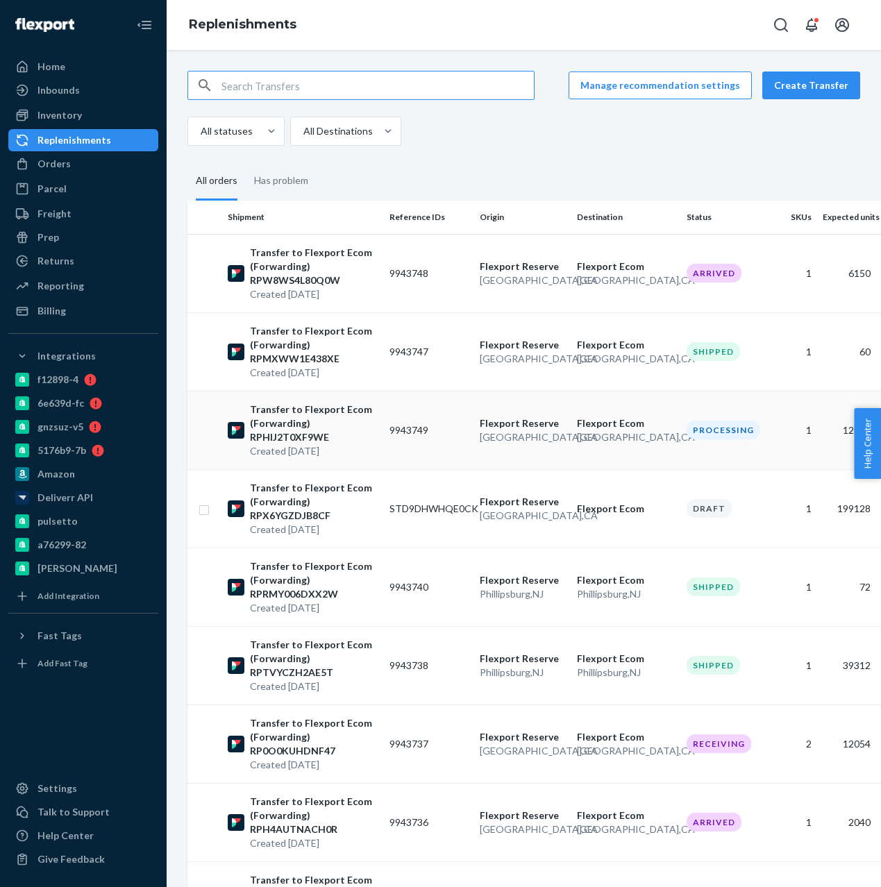
scroll to position [124, 0]
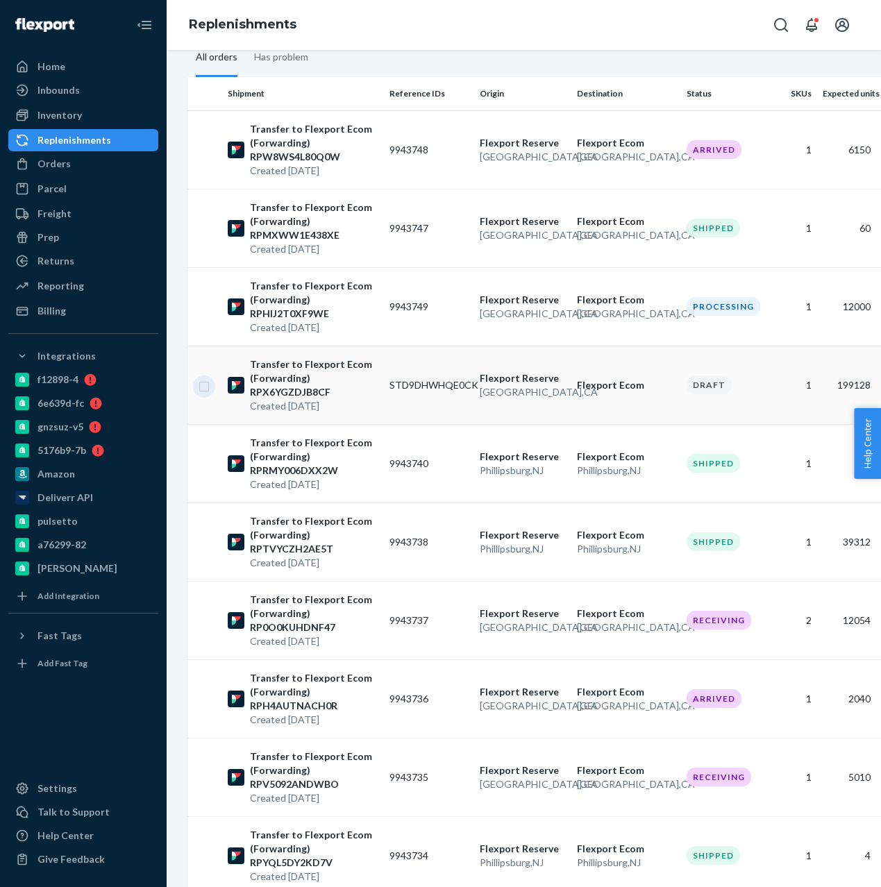
click at [205, 383] on input "checkbox" at bounding box center [203, 385] width 11 height 15
checkbox input "true"
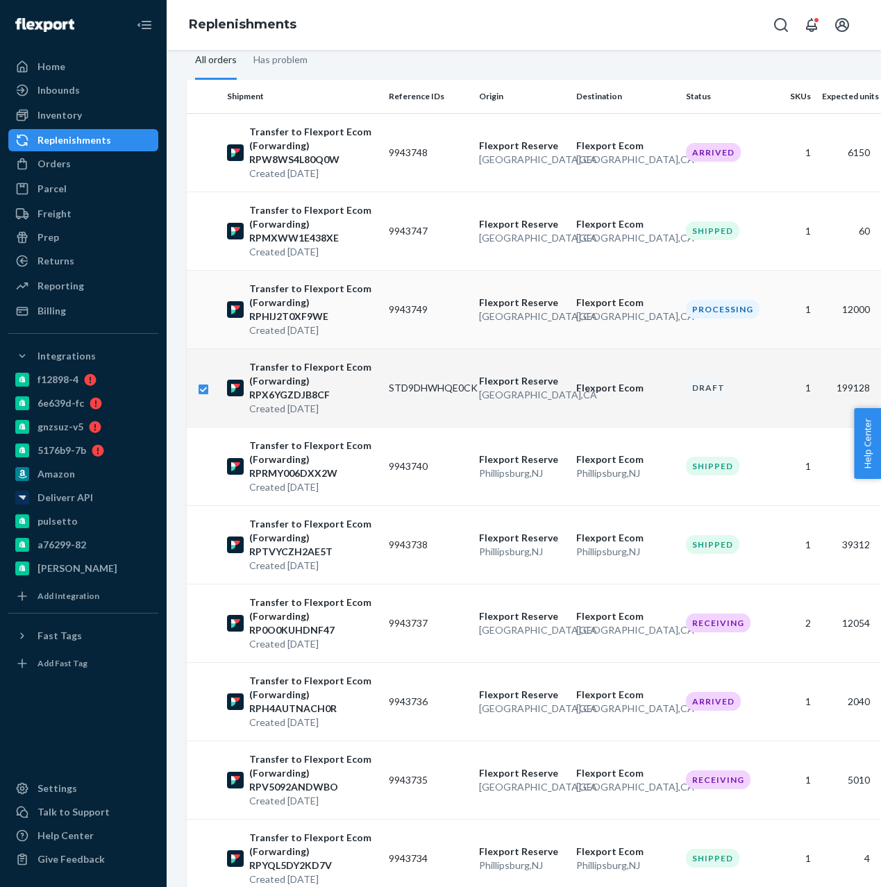
scroll to position [0, 1]
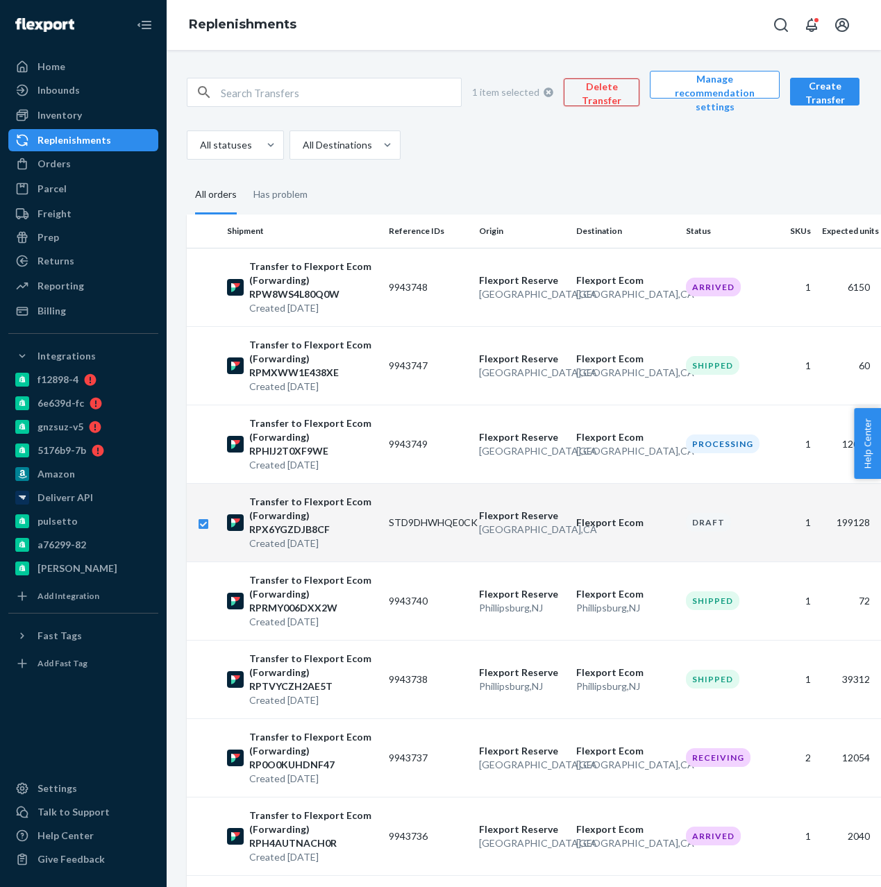
click at [615, 96] on button "Delete Transfer" at bounding box center [601, 92] width 76 height 28
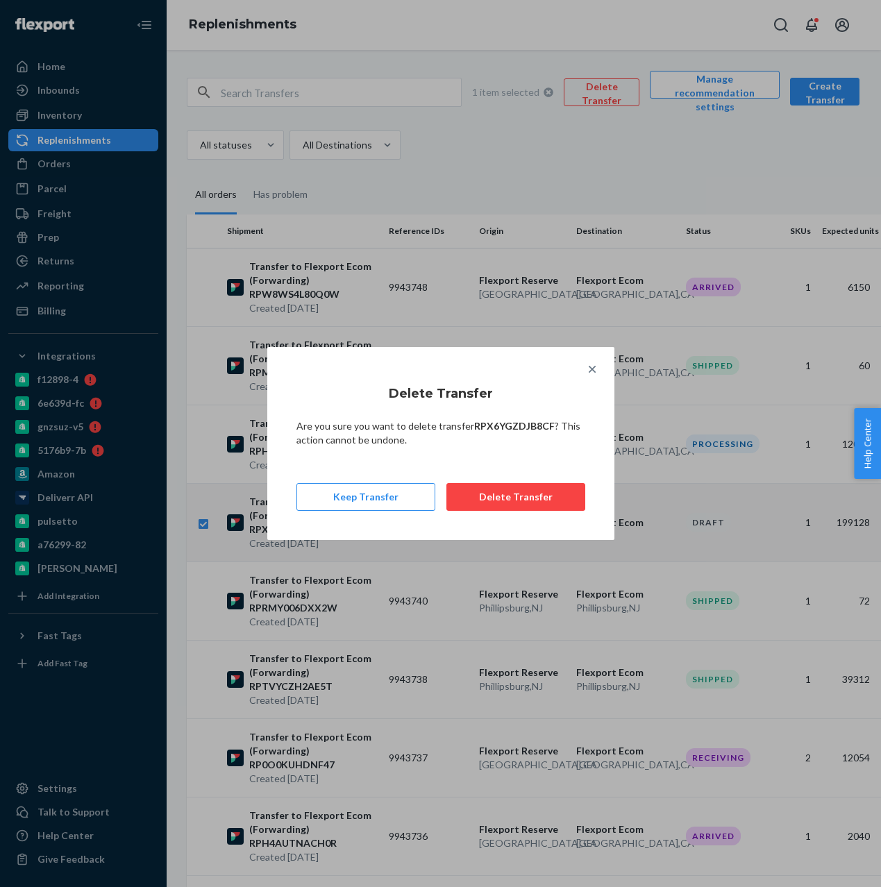
click at [504, 512] on div "Delete Transfer Are you sure you want to delete transfer RPX6YGZDJB8CF ? This a…" at bounding box center [440, 443] width 347 height 193
click at [520, 491] on button "Delete Transfer" at bounding box center [515, 497] width 139 height 28
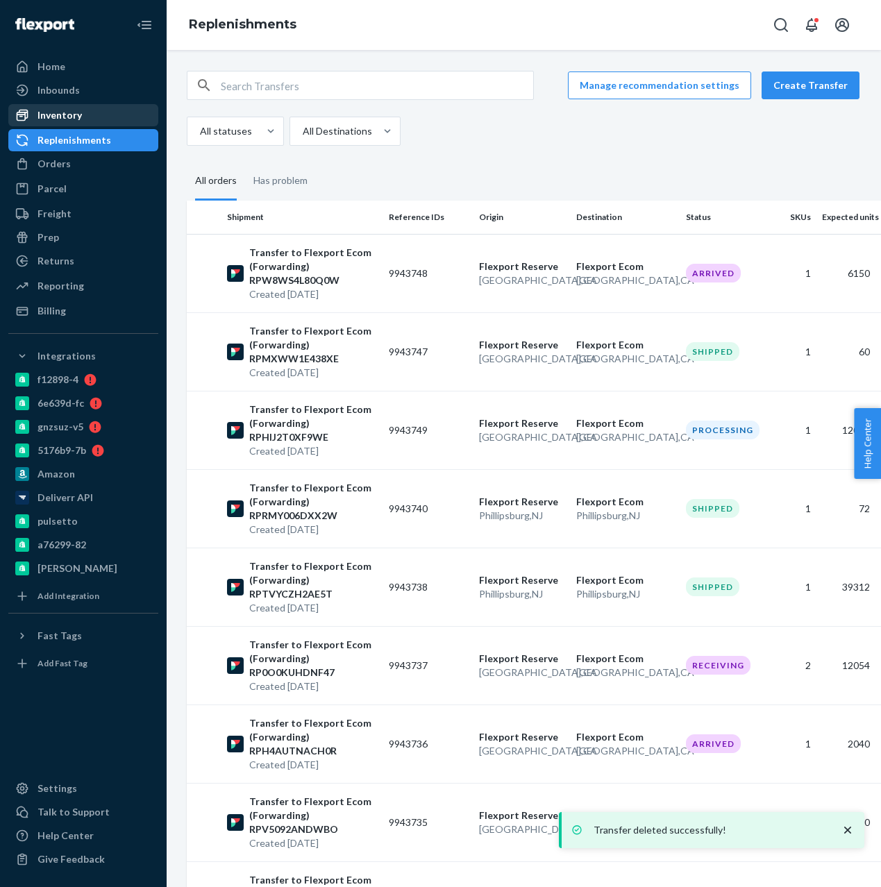
click at [85, 115] on div "Inventory" at bounding box center [83, 114] width 147 height 19
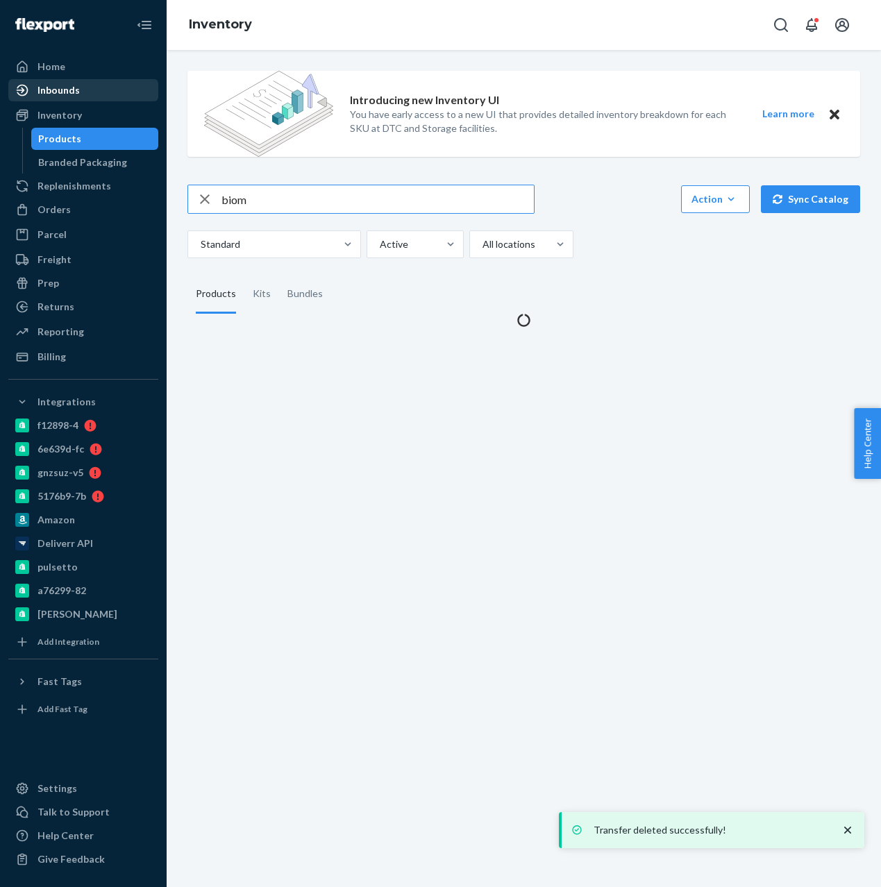
click at [71, 91] on div "Inbounds" at bounding box center [58, 90] width 42 height 14
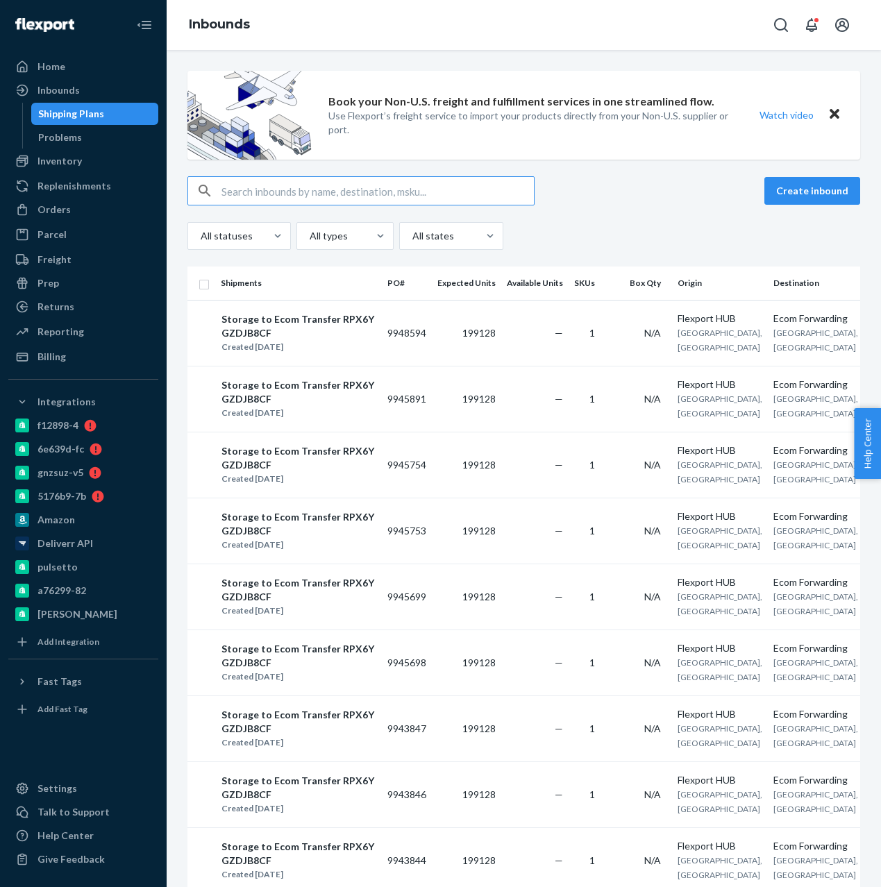
click at [207, 289] on input "checkbox" at bounding box center [203, 282] width 11 height 15
checkbox input "true"
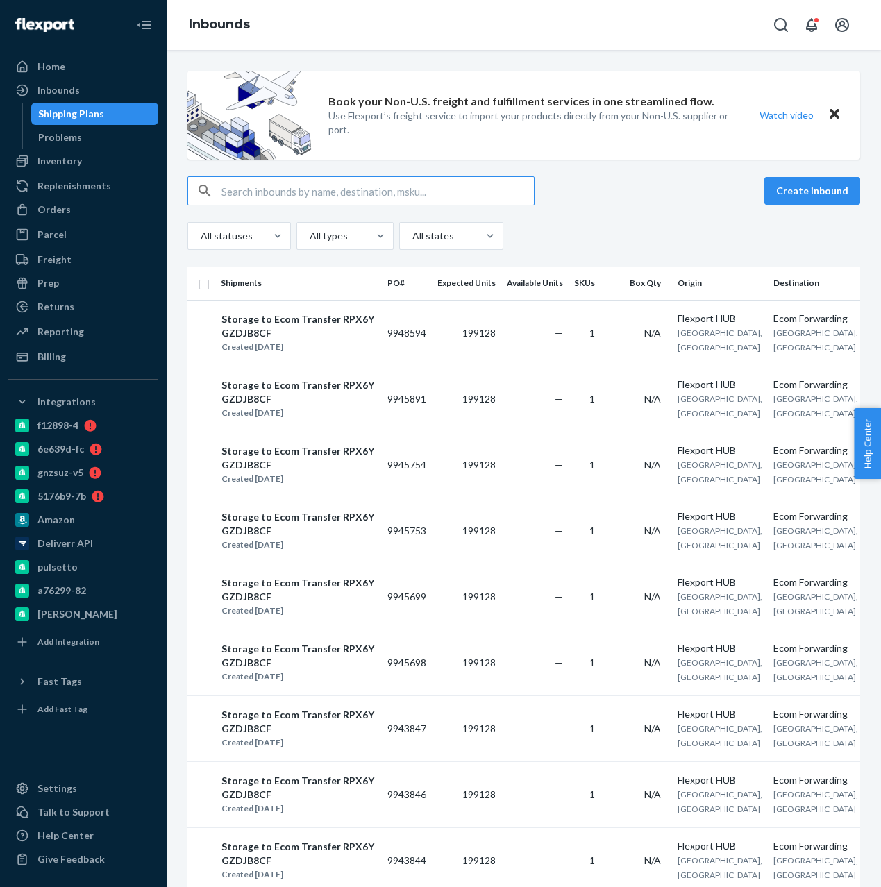
checkbox input "true"
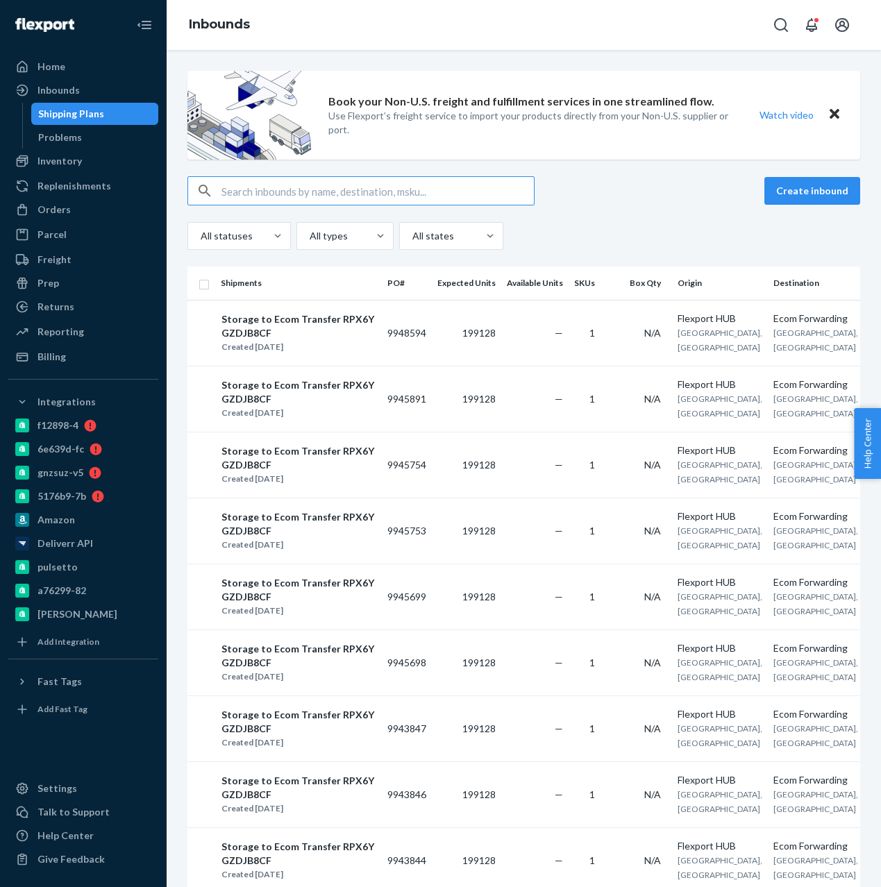
checkbox input "true"
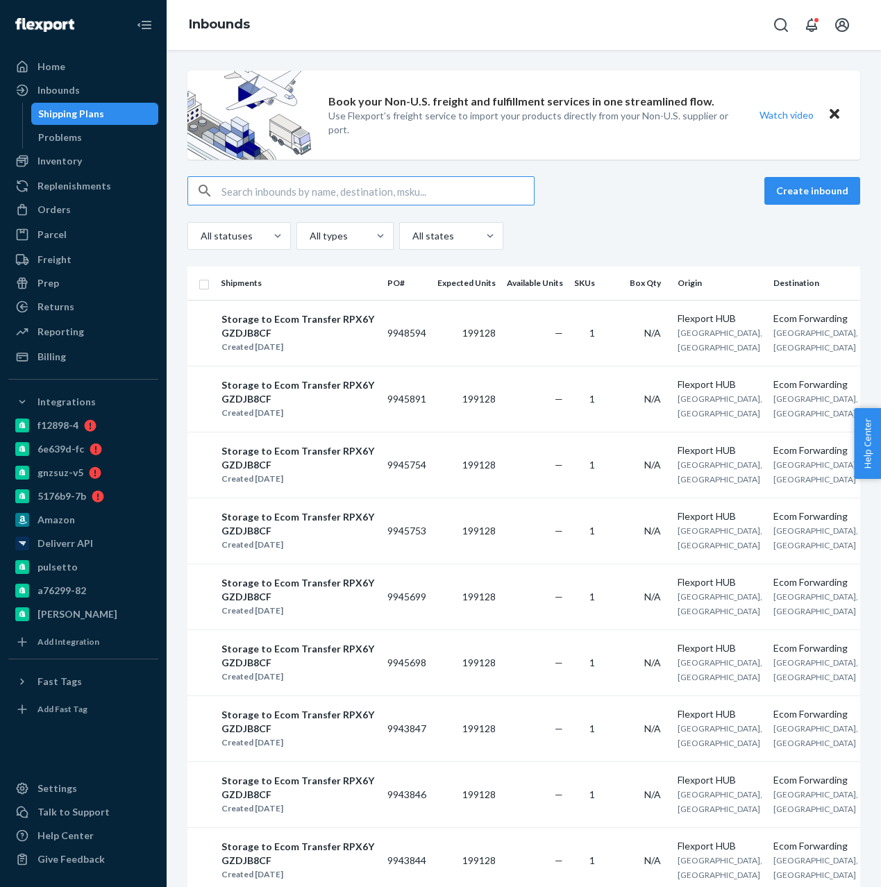
checkbox input "true"
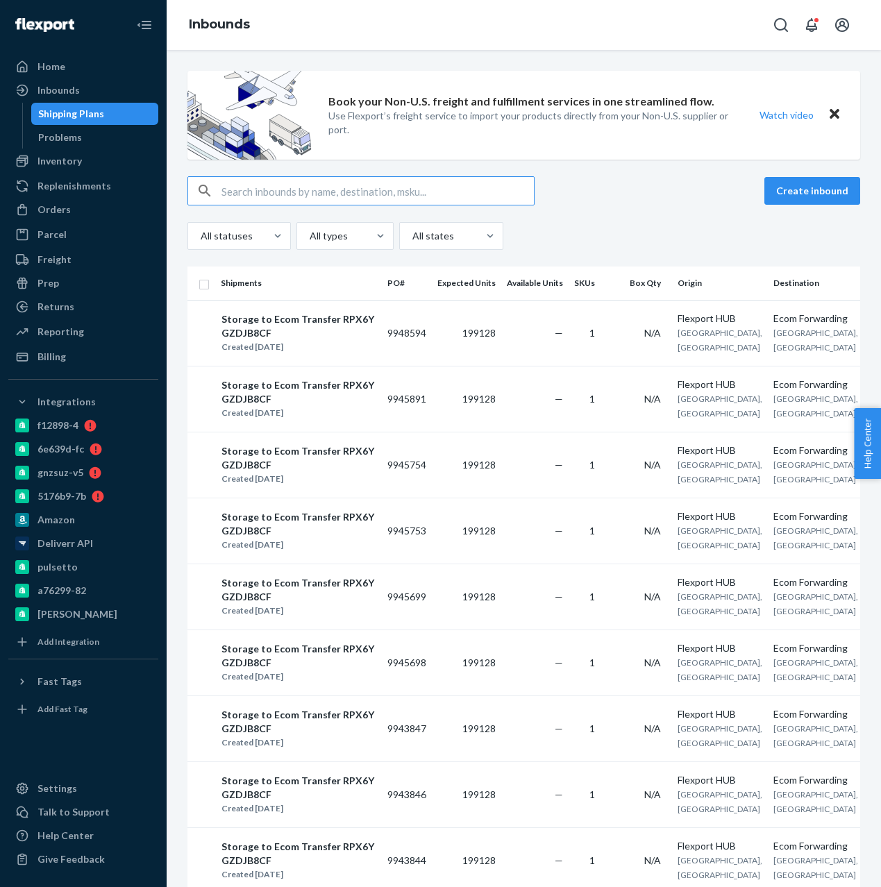
checkbox input "true"
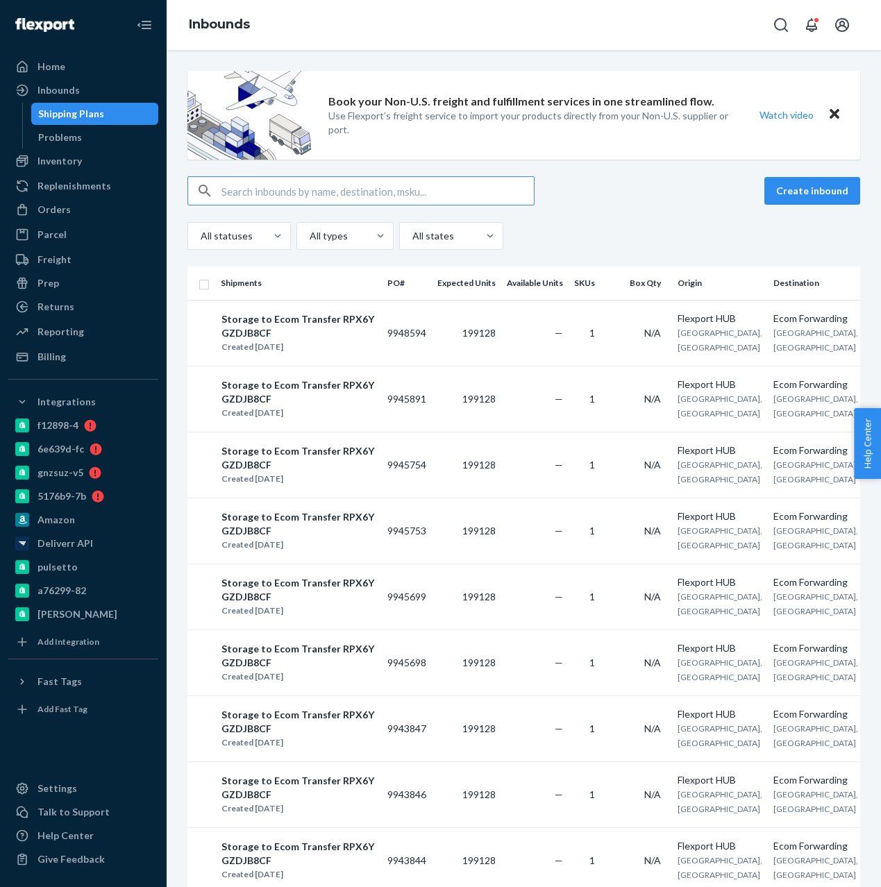
checkbox input "true"
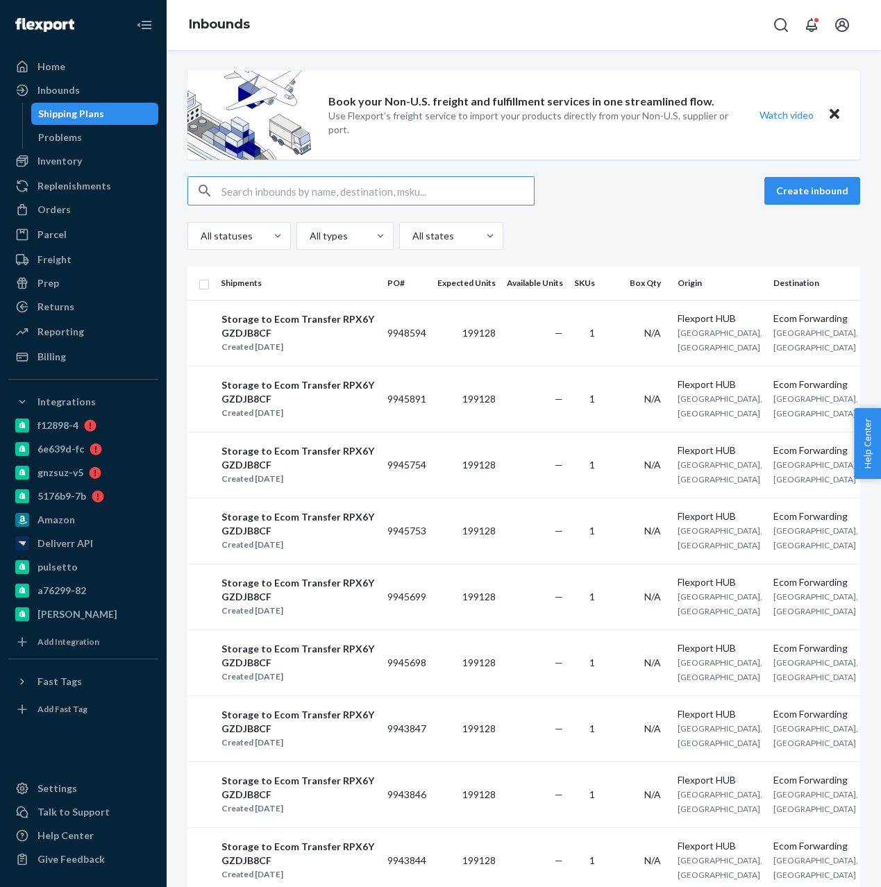
checkbox input "true"
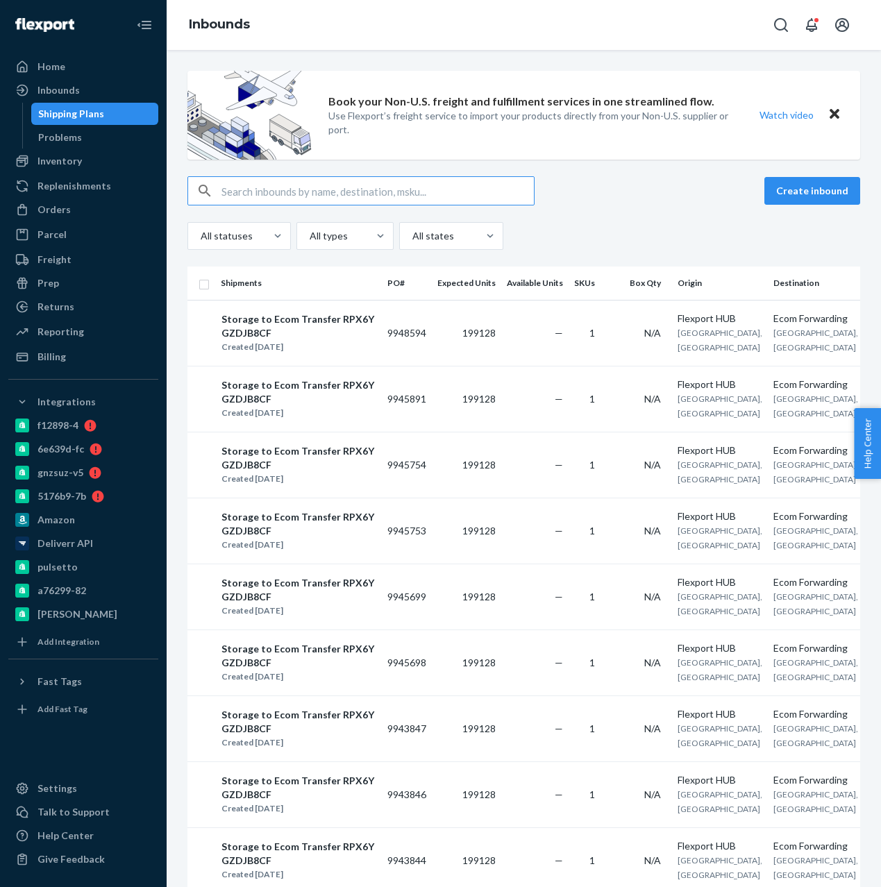
checkbox input "true"
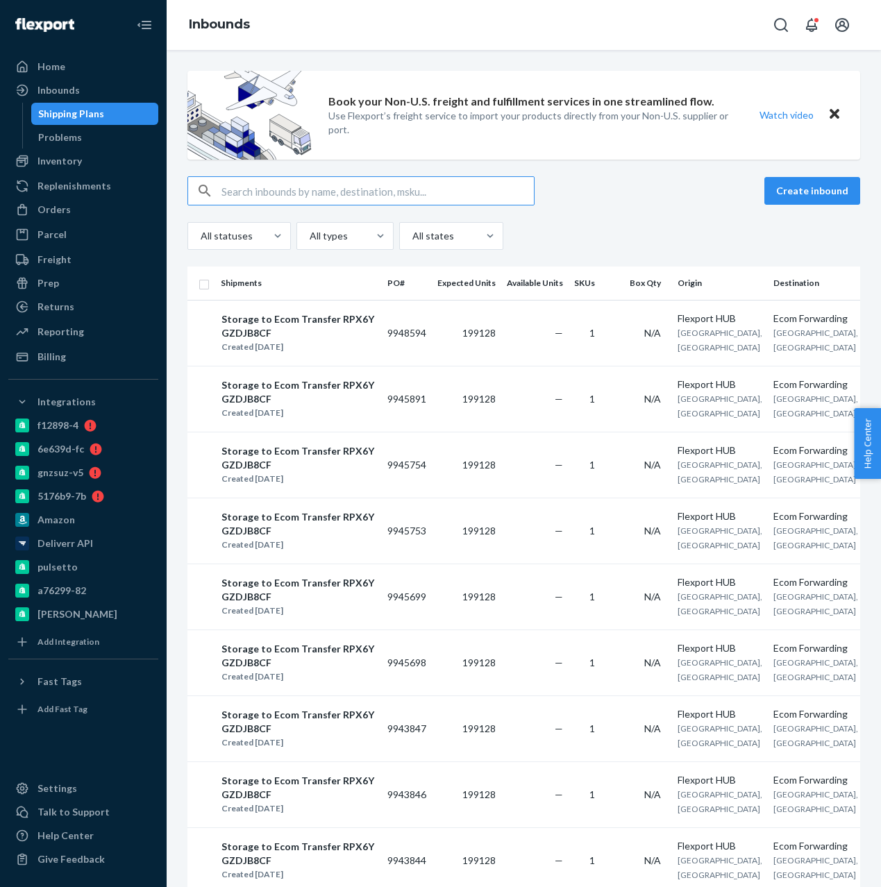
checkbox input "true"
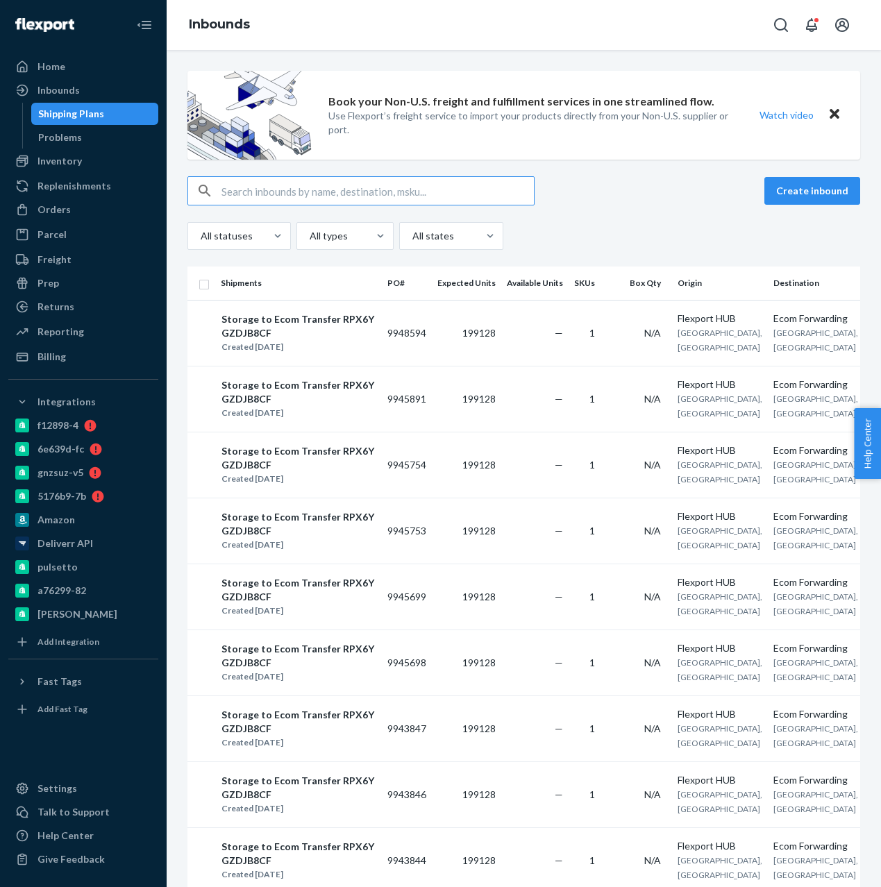
checkbox input "true"
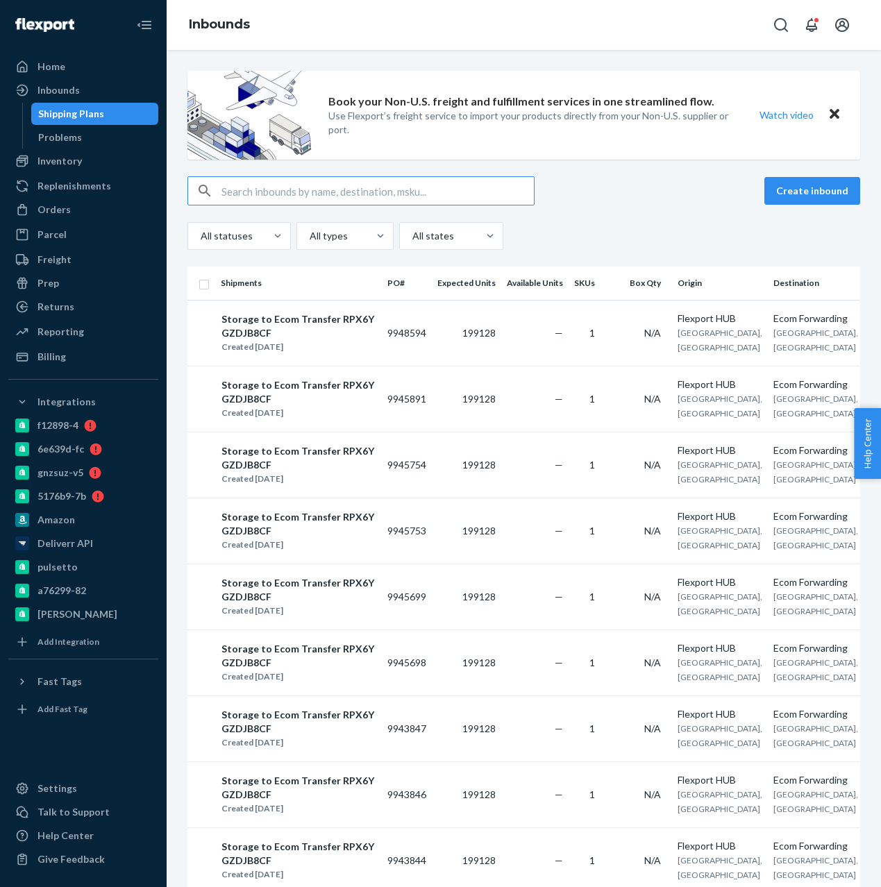
checkbox input "true"
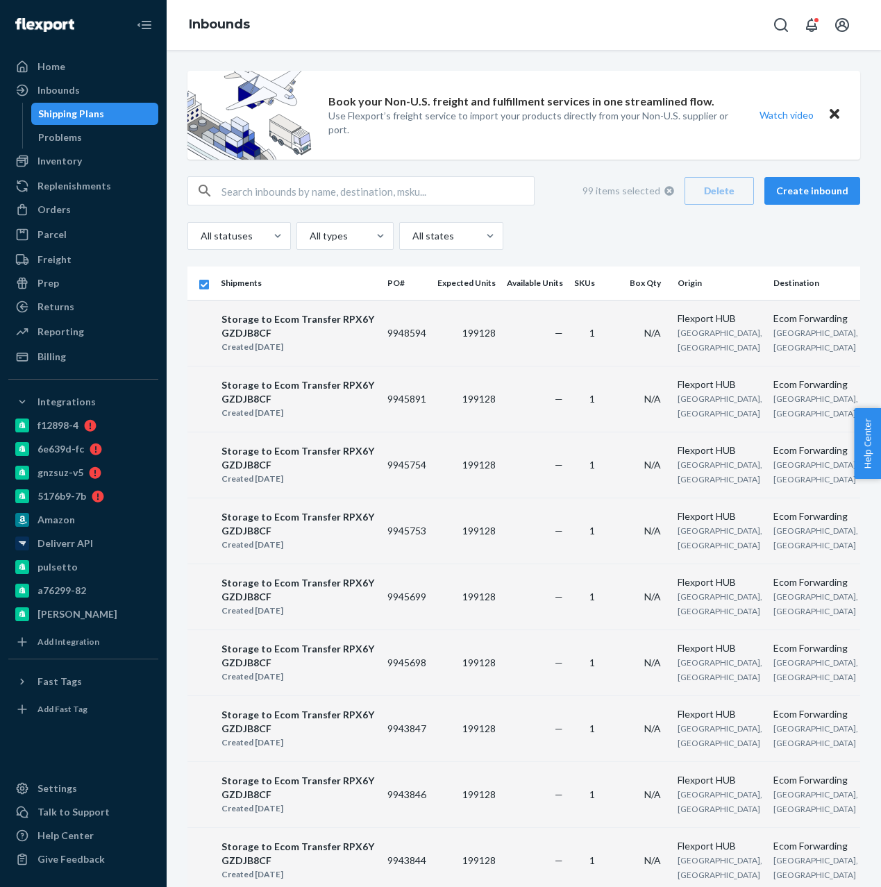
click at [207, 289] on input "checkbox" at bounding box center [203, 282] width 11 height 15
checkbox input "false"
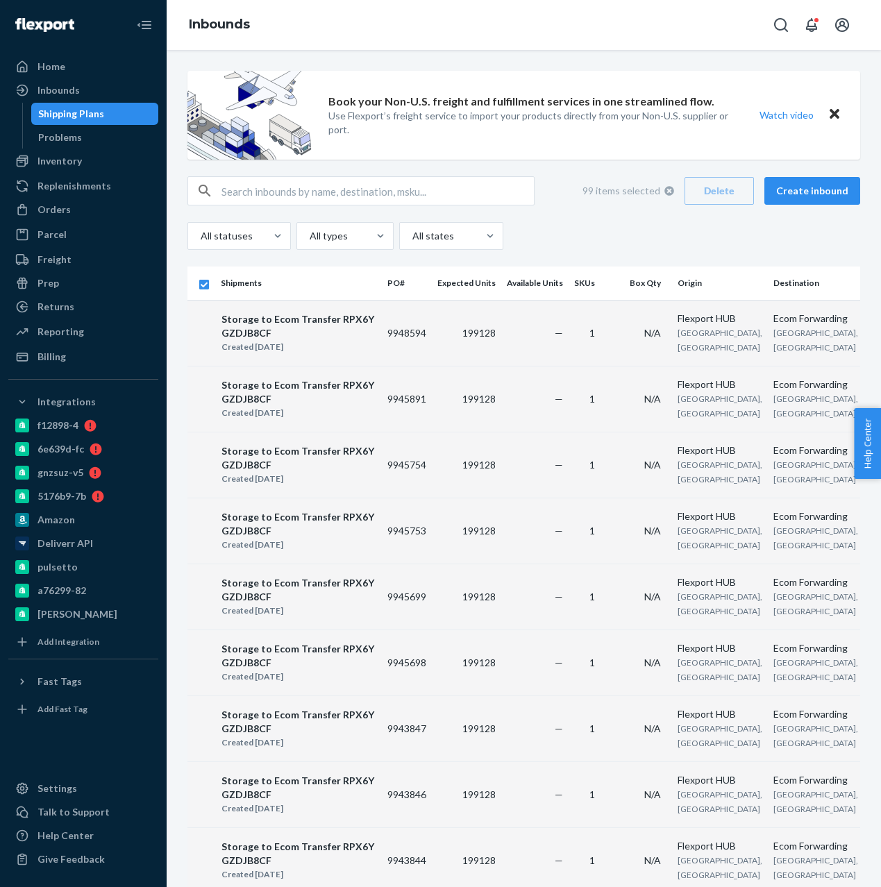
checkbox input "false"
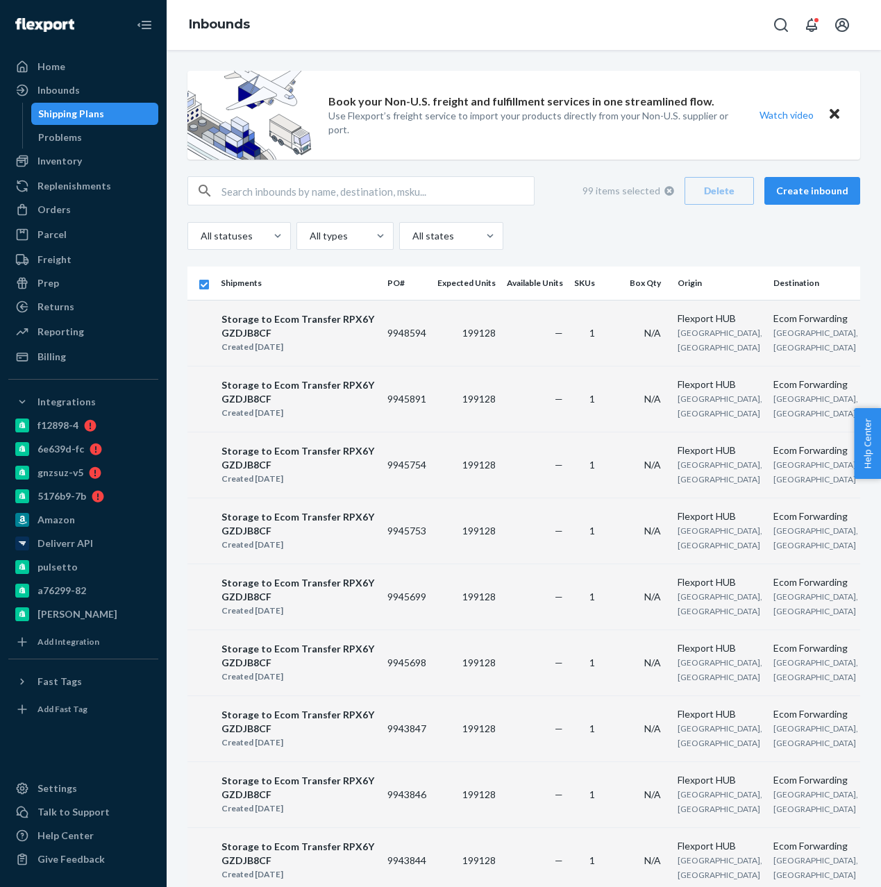
checkbox input "false"
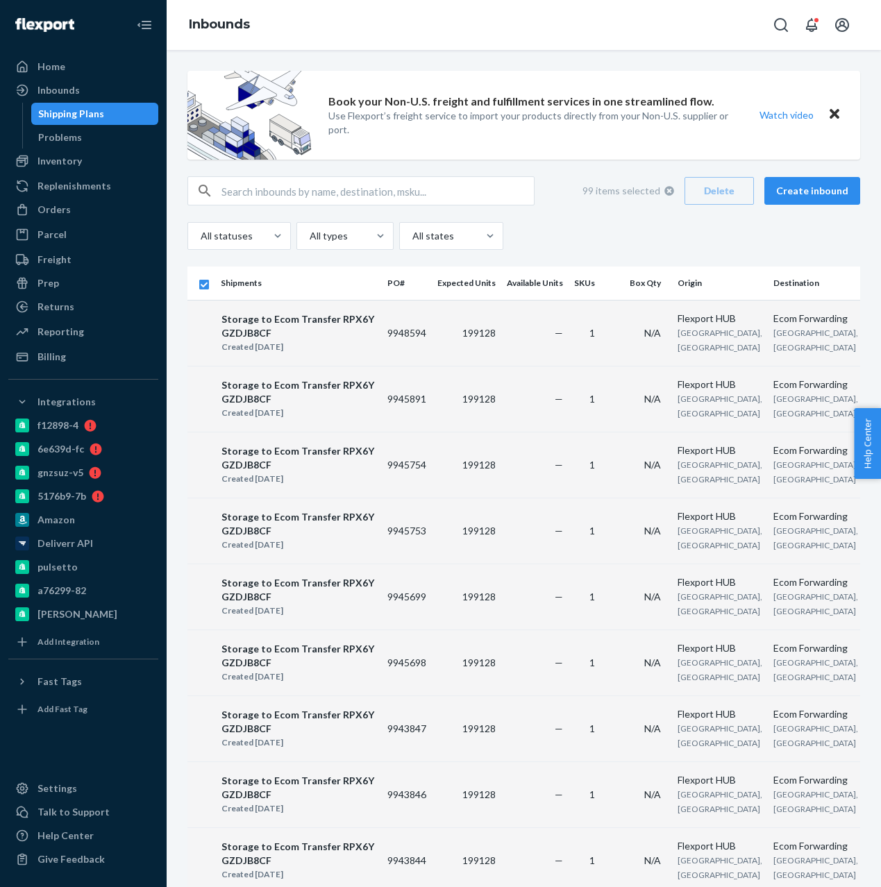
checkbox input "false"
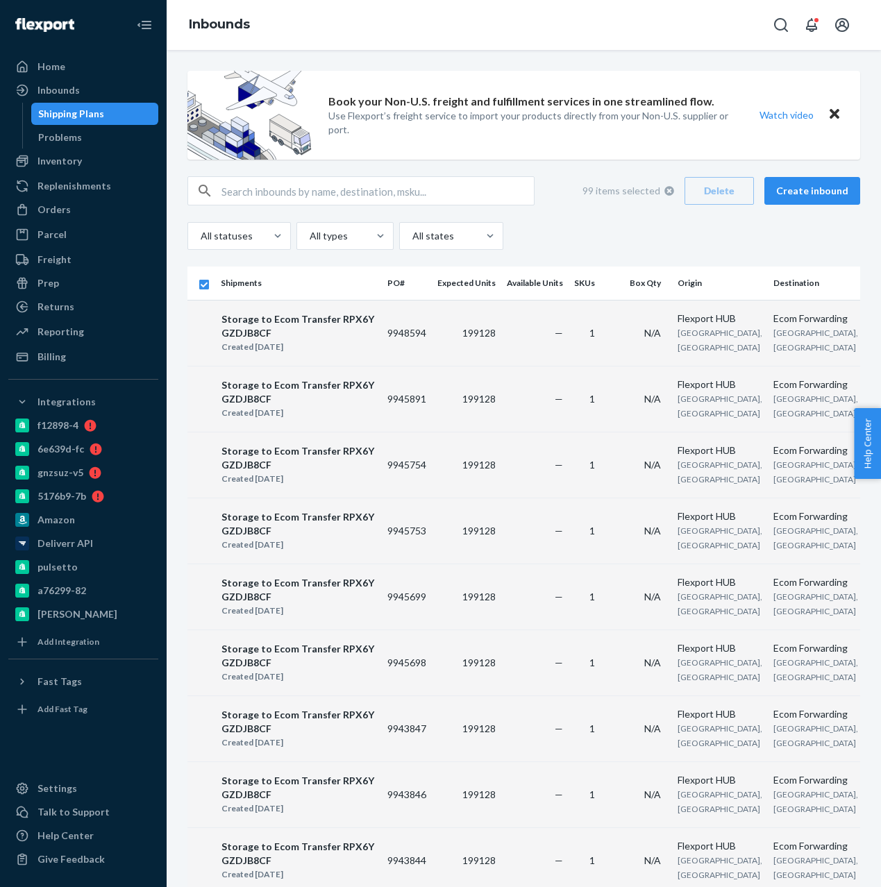
checkbox input "false"
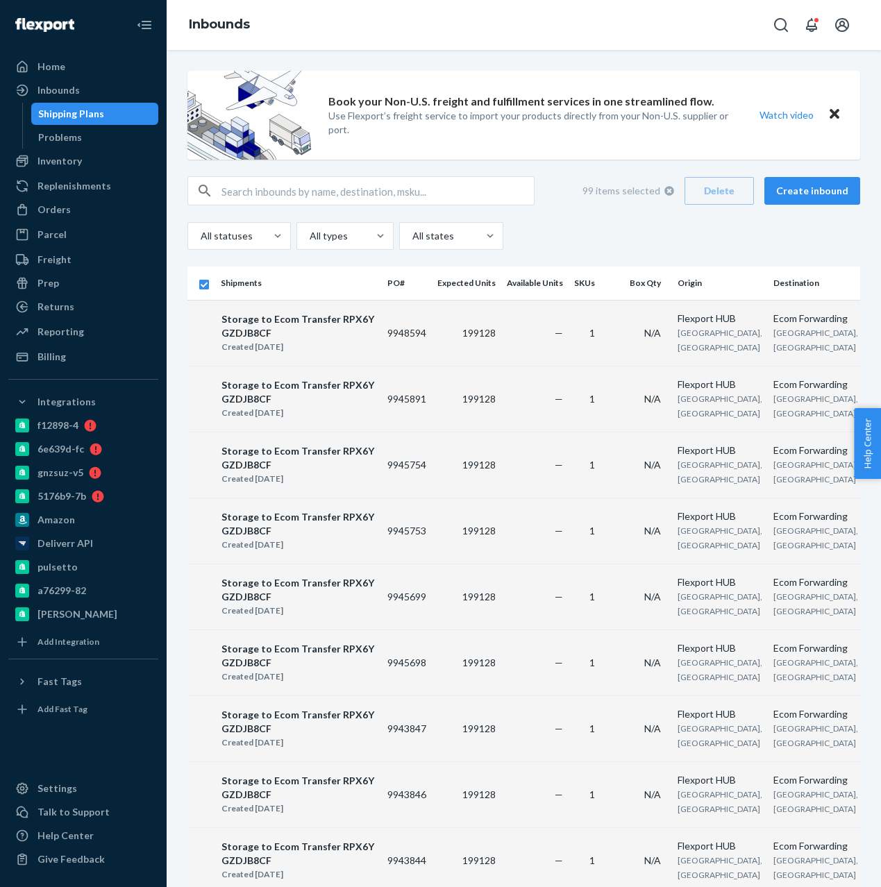
checkbox input "false"
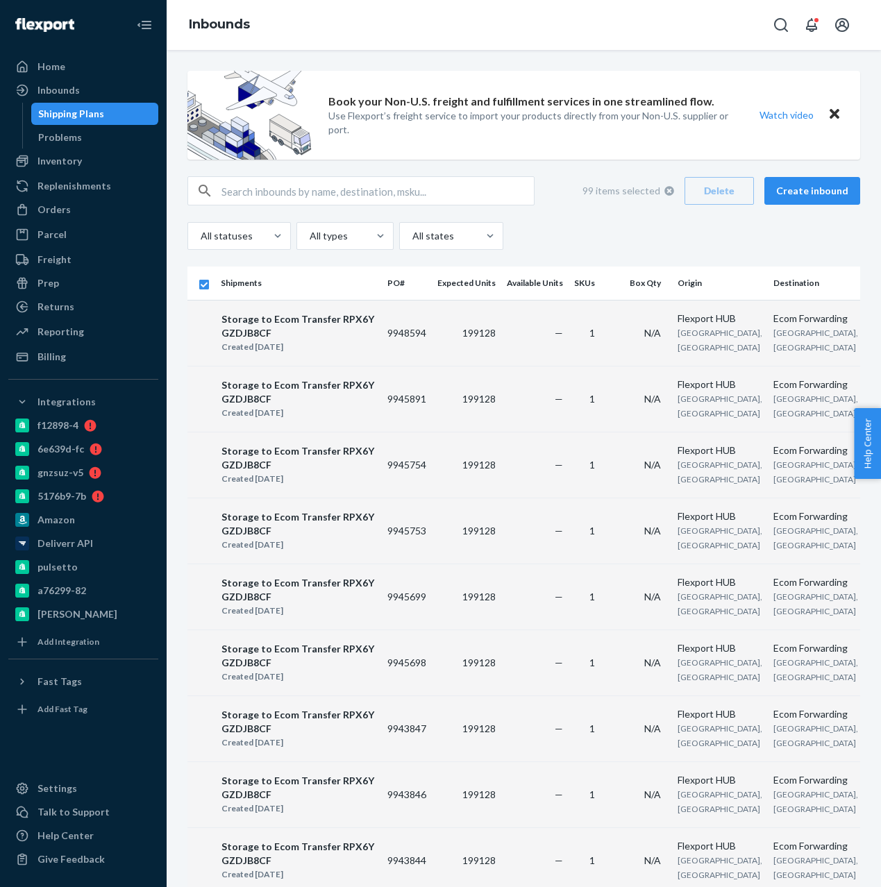
checkbox input "false"
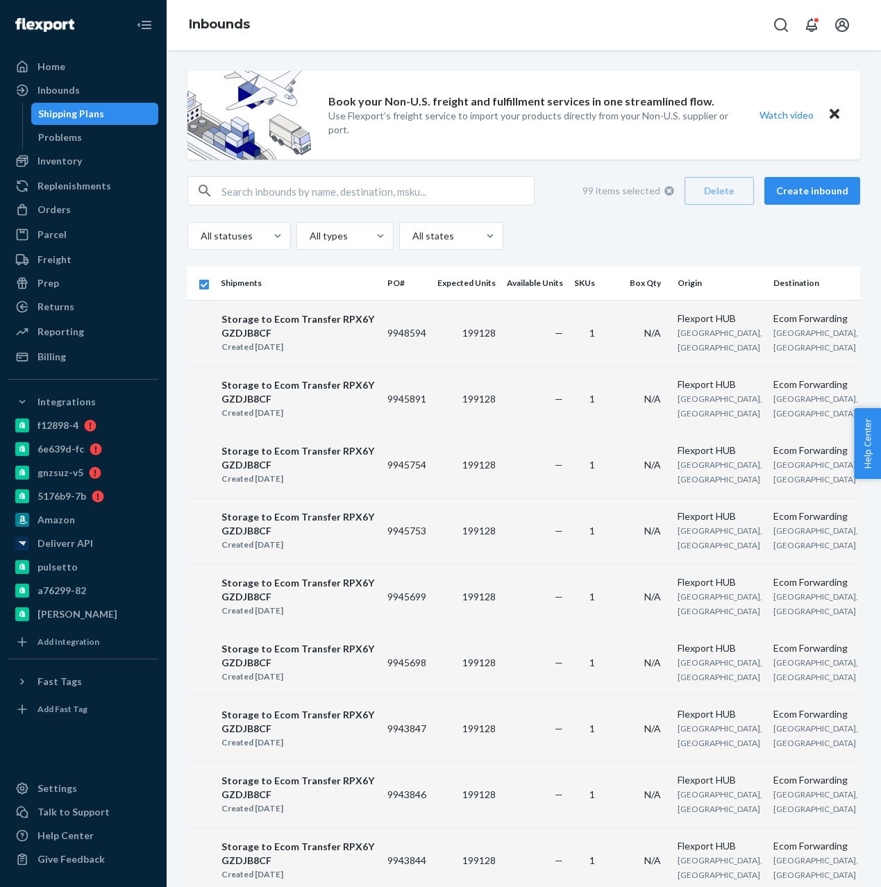
checkbox input "false"
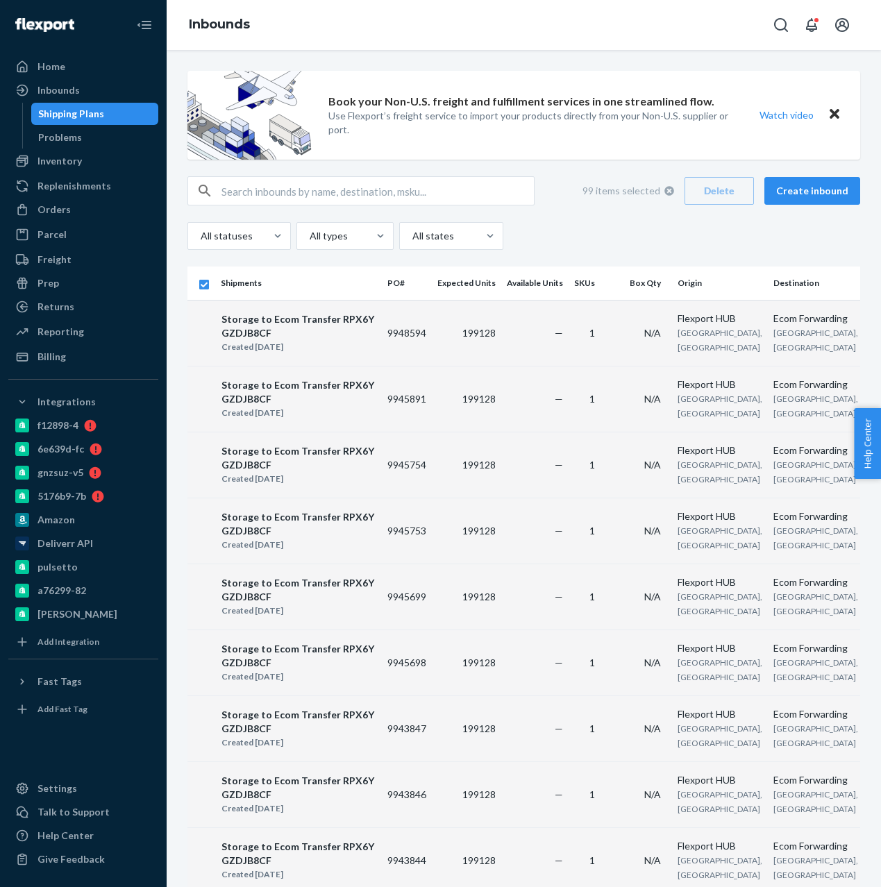
checkbox input "false"
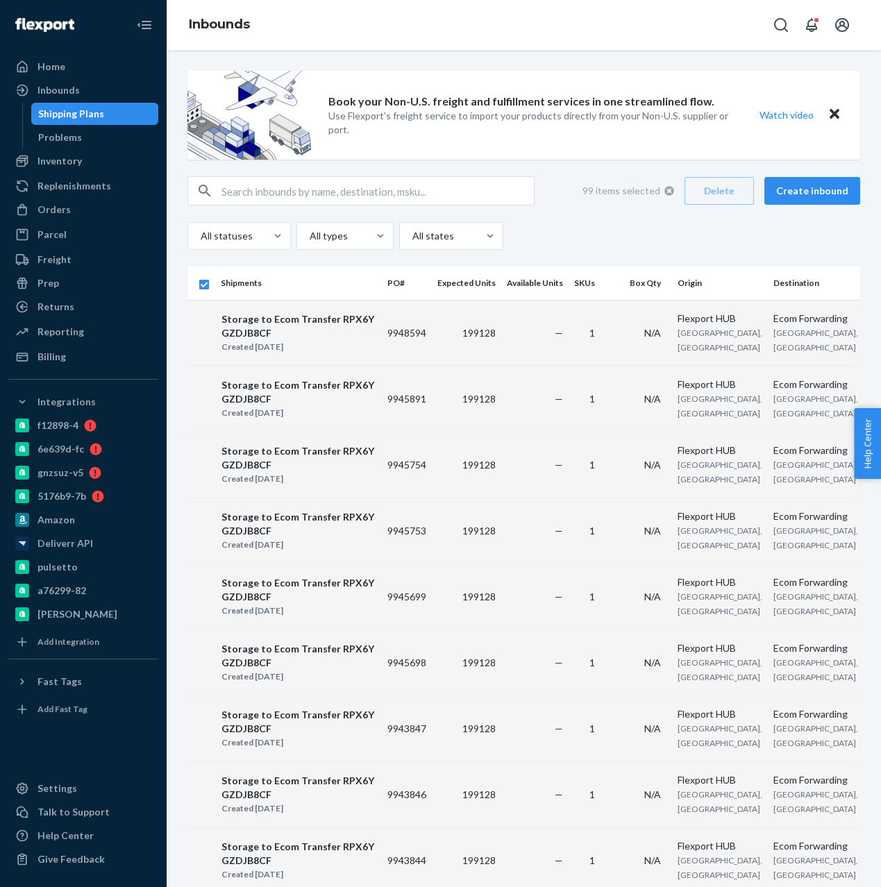
checkbox input "false"
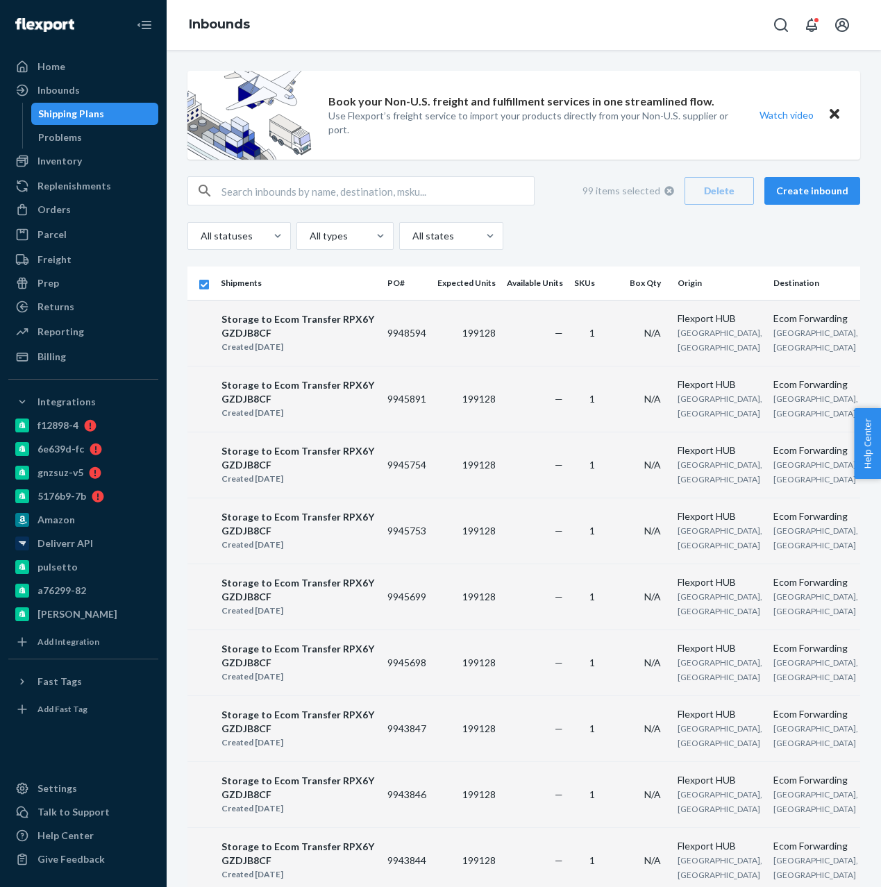
checkbox input "false"
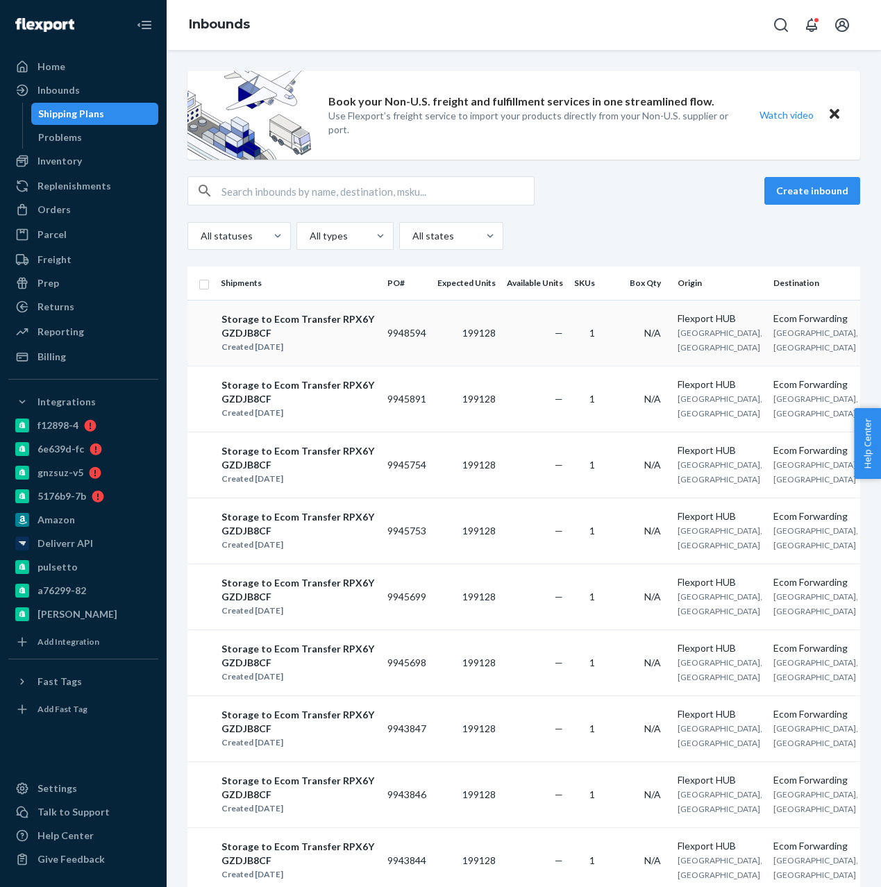
scroll to position [0, 151]
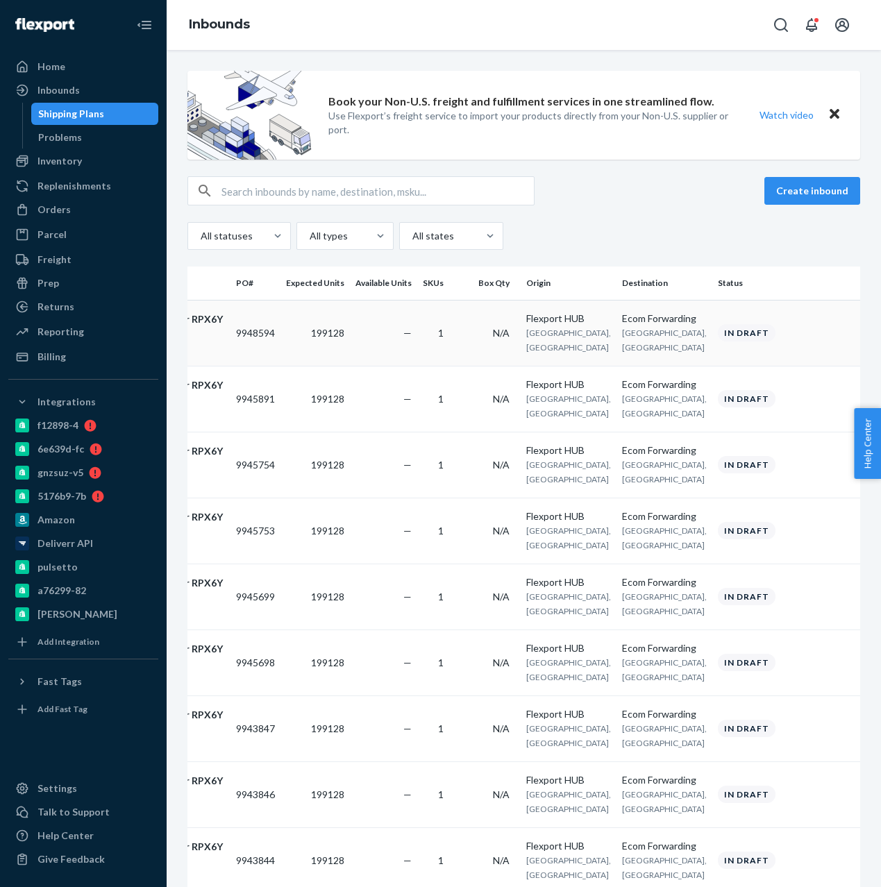
click at [493, 339] on span "N/A" at bounding box center [501, 333] width 17 height 12
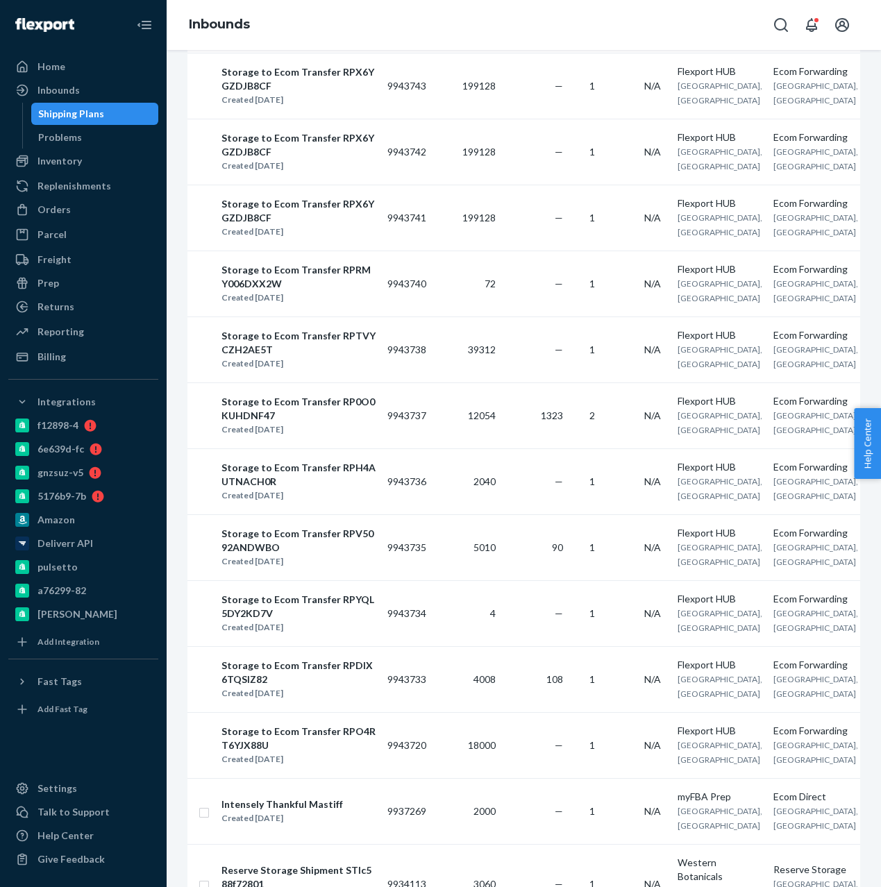
scroll to position [1629, 0]
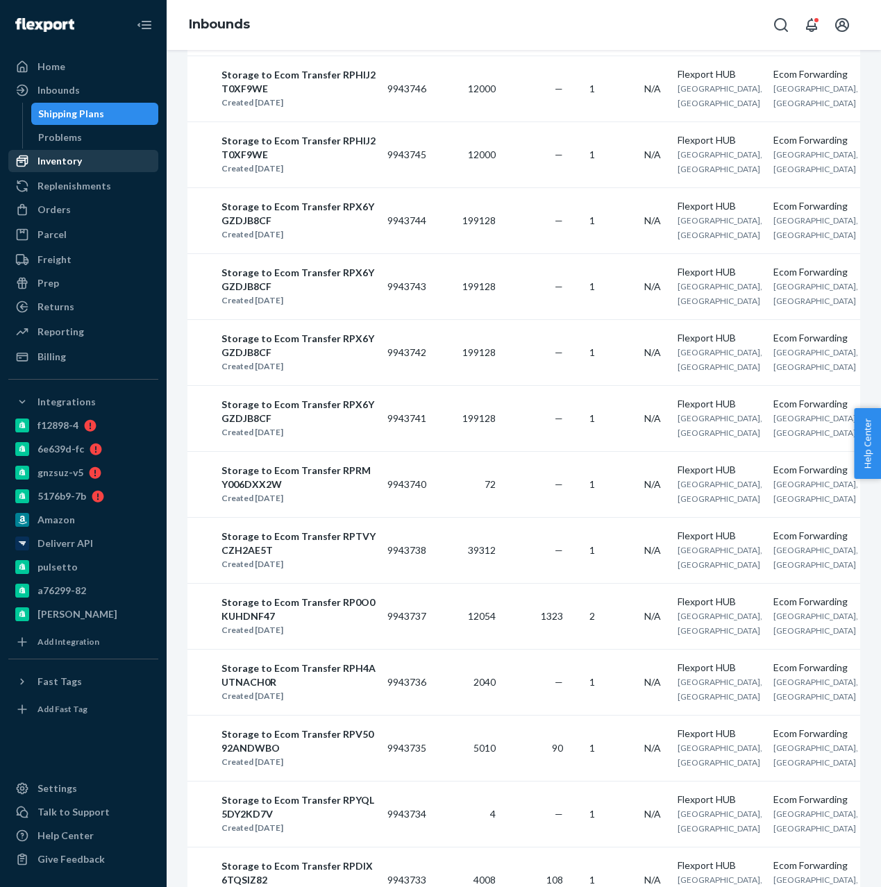
click at [49, 166] on div "Inventory" at bounding box center [59, 161] width 44 height 14
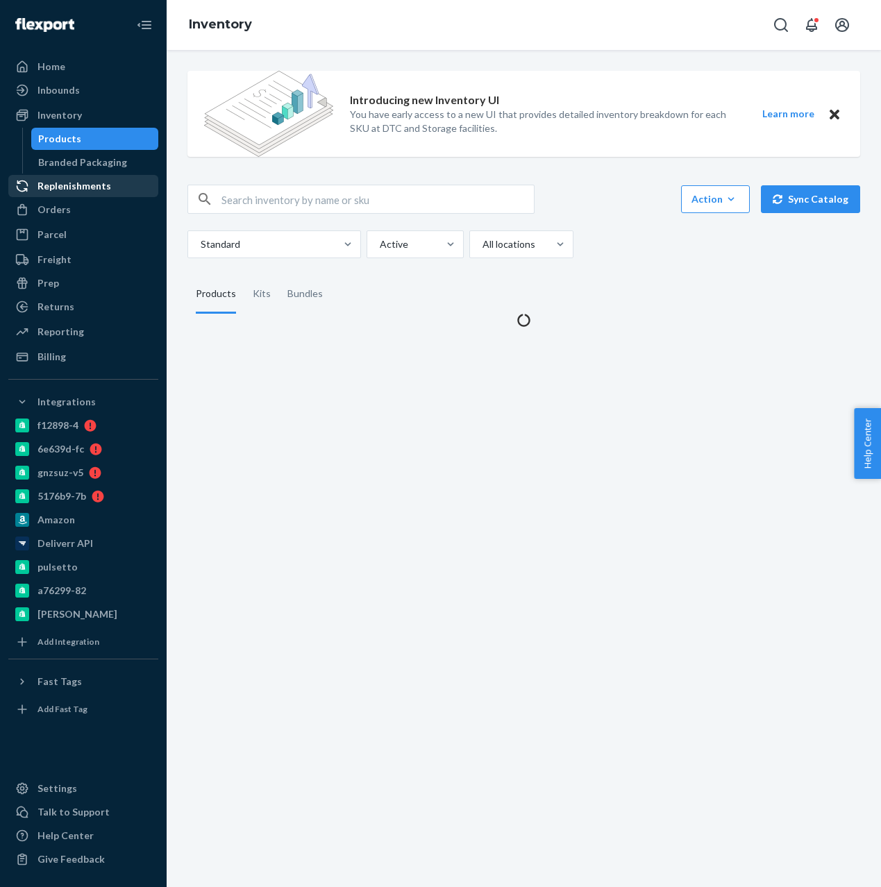
click at [49, 179] on div "Replenishments" at bounding box center [74, 186] width 74 height 14
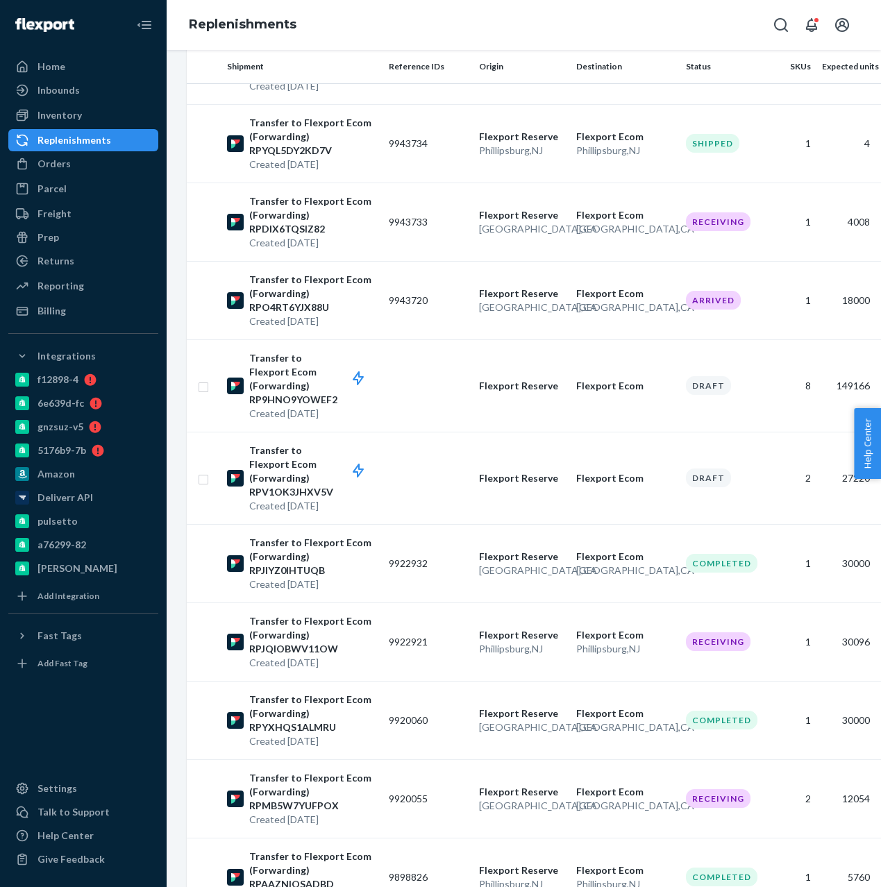
scroll to position [899, 1]
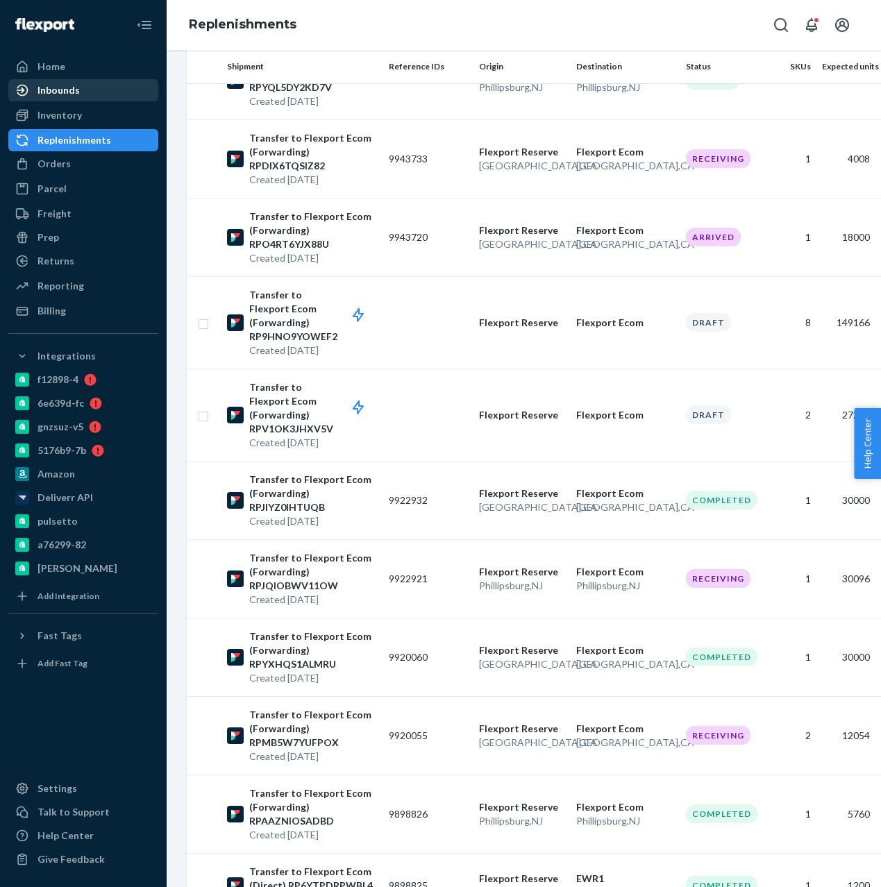
click at [74, 97] on div "Inbounds" at bounding box center [83, 89] width 147 height 19
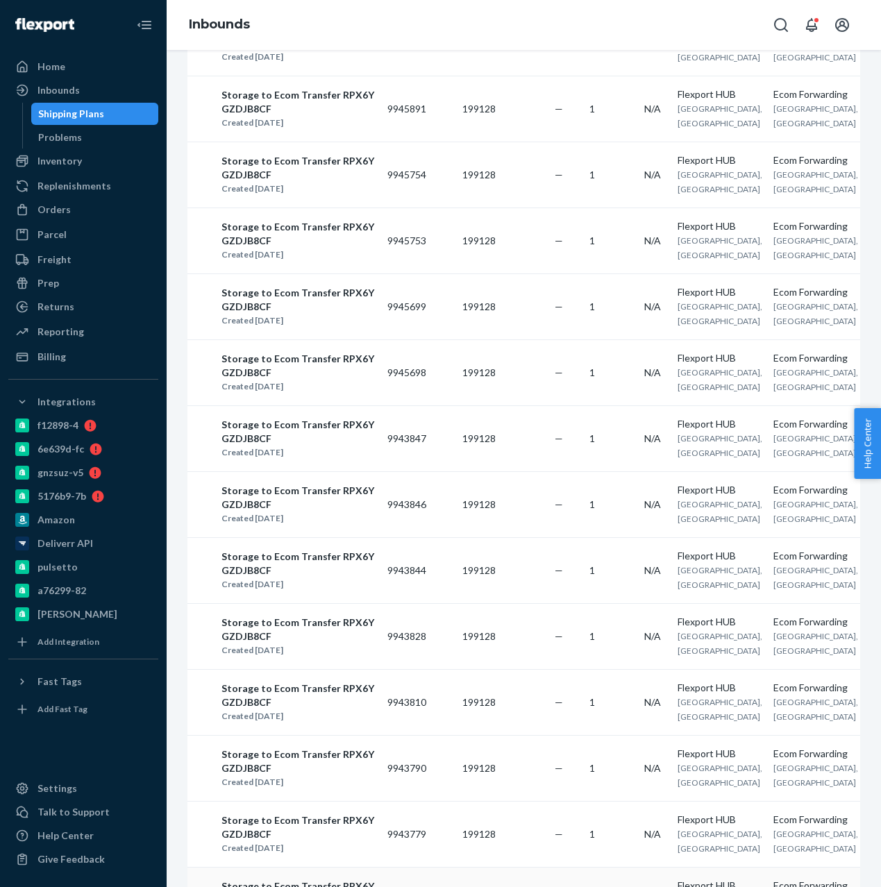
scroll to position [292, 0]
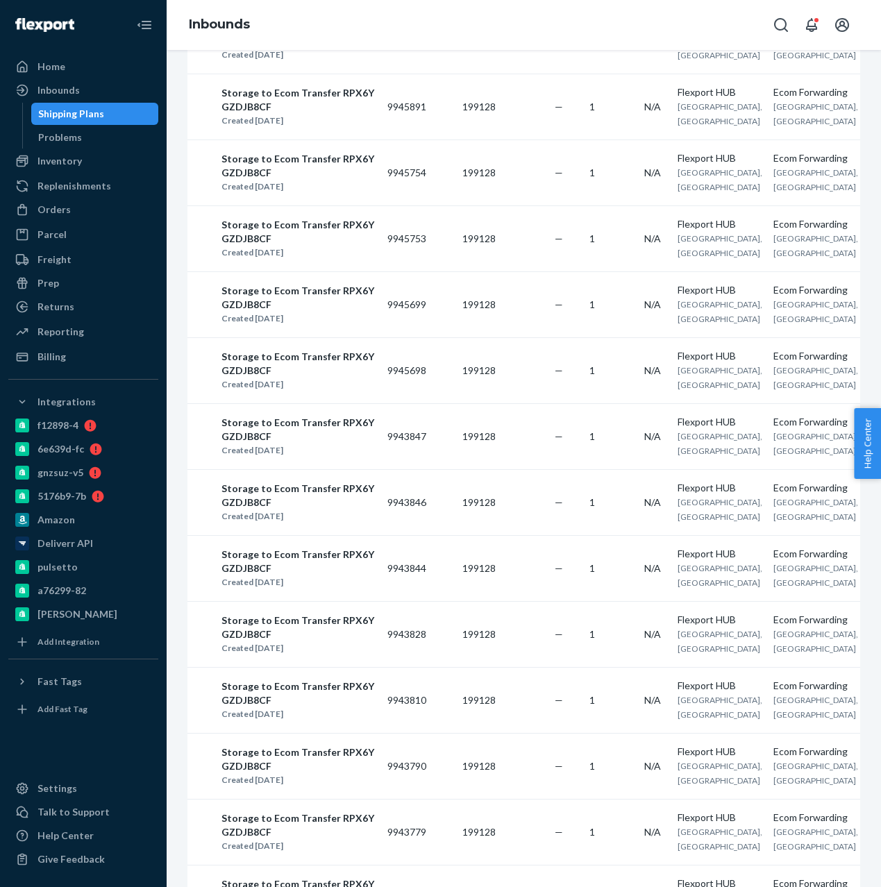
click at [423, 271] on td "9945753" at bounding box center [407, 238] width 50 height 66
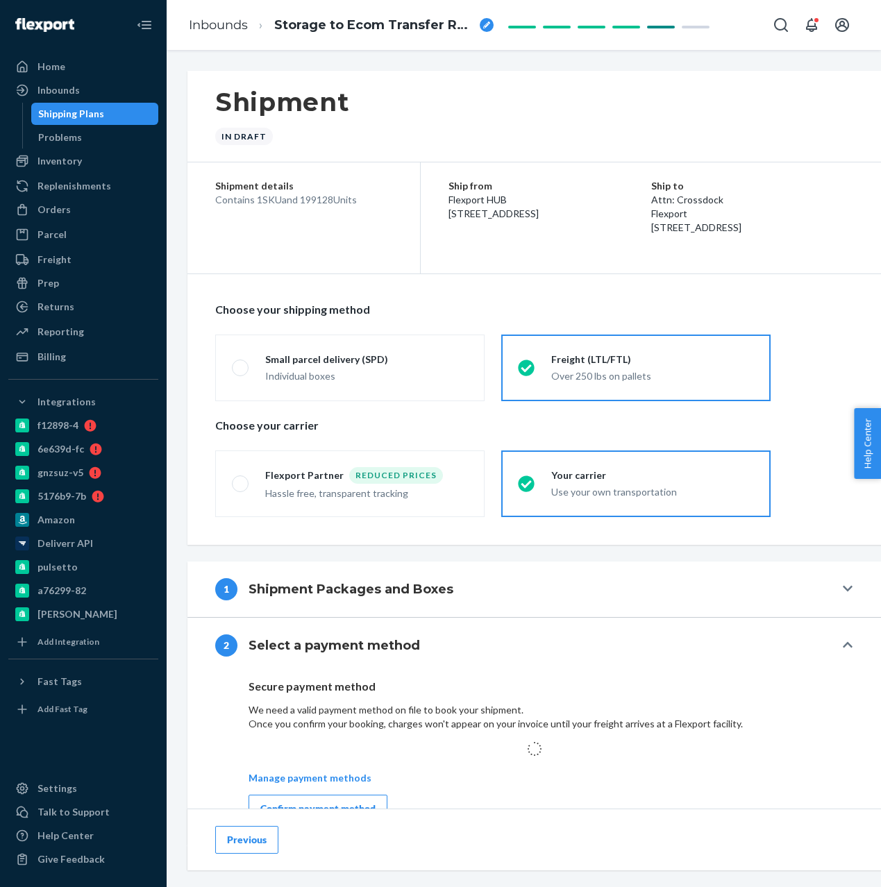
click at [108, 119] on div "Shipping Plans" at bounding box center [95, 113] width 125 height 19
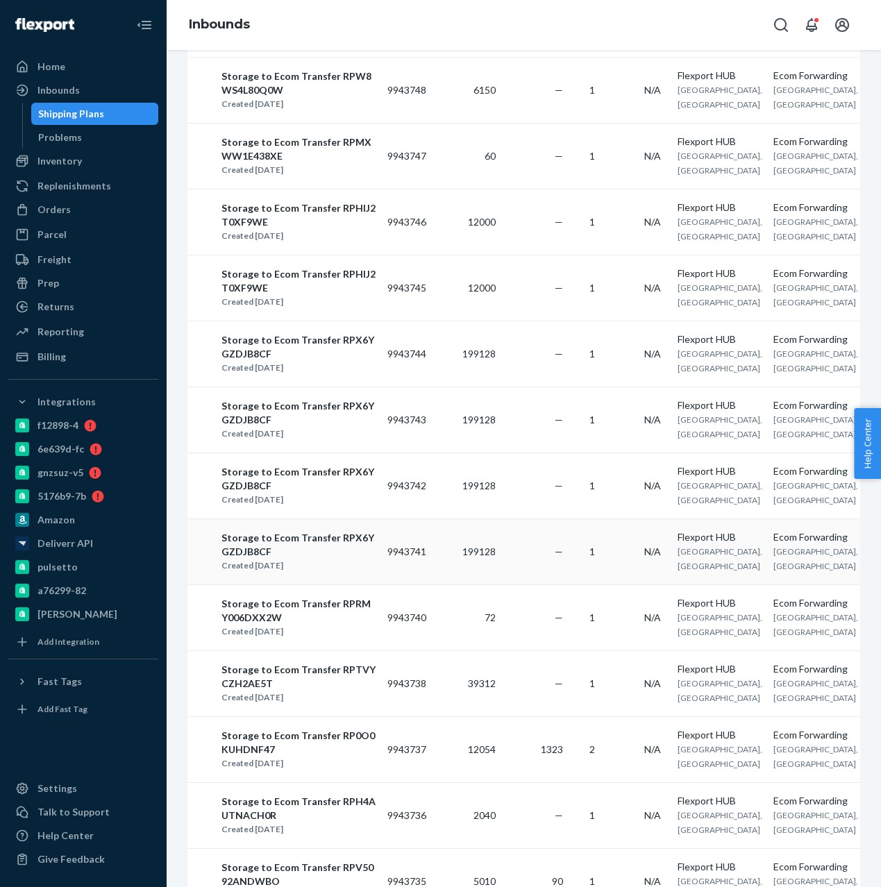
scroll to position [1497, 0]
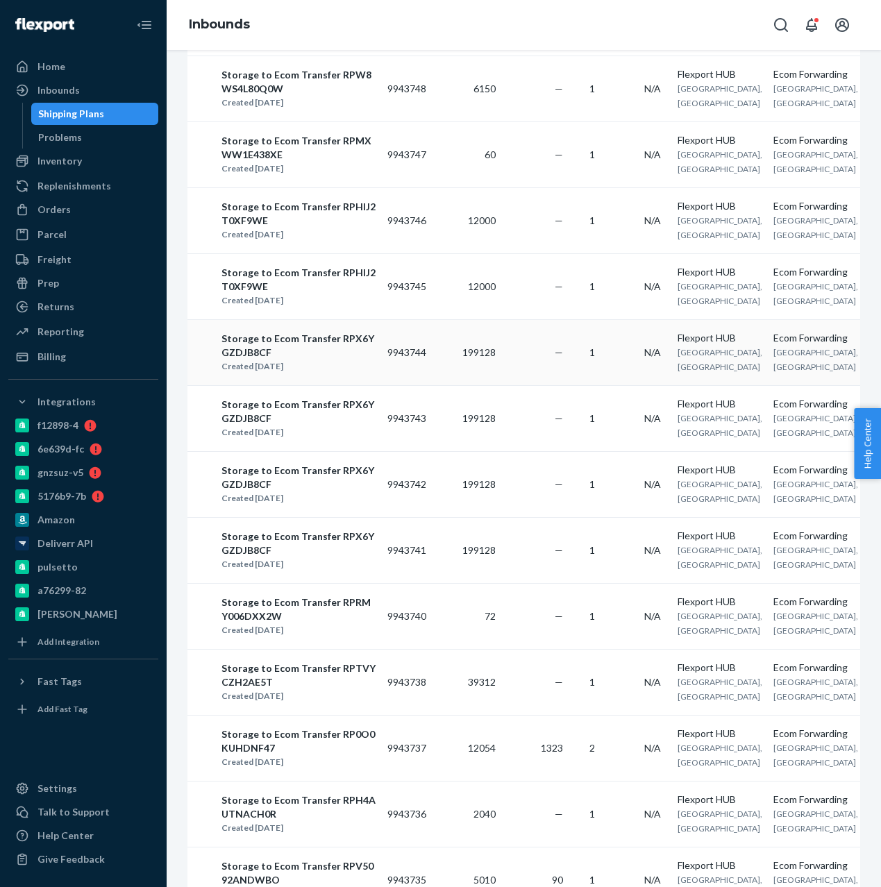
click at [375, 374] on div "Storage to Ecom Transfer RPX6YGZDJB8CF Created Sep 22, 2025" at bounding box center [298, 352] width 155 height 43
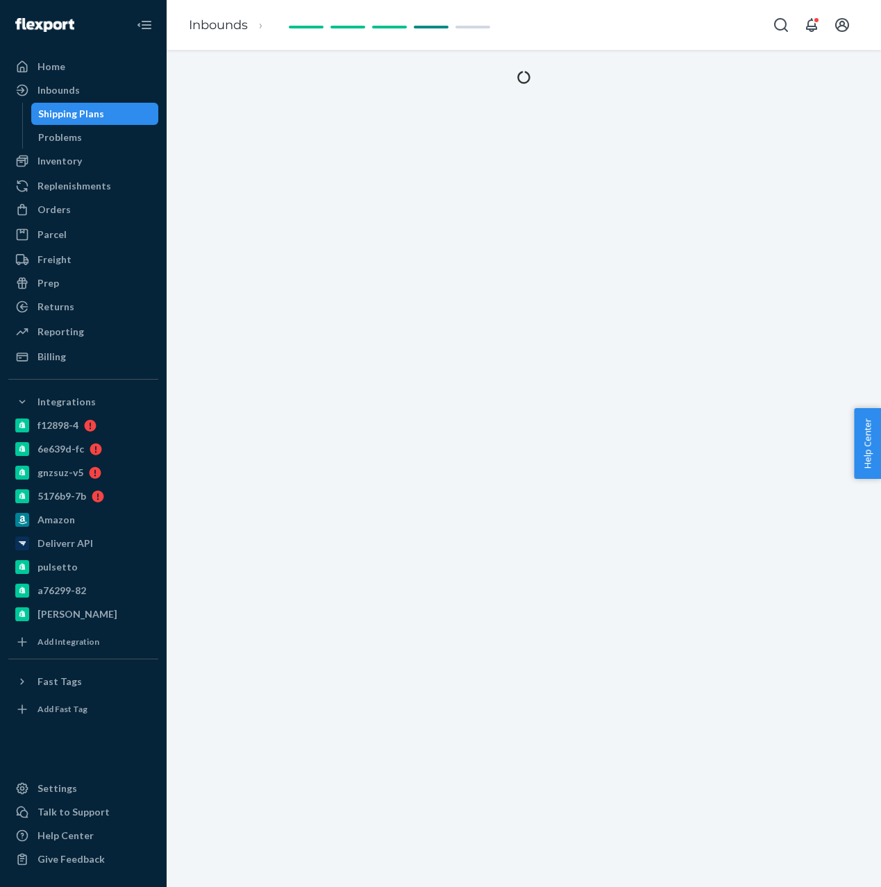
click at [68, 121] on div "Shipping Plans" at bounding box center [95, 113] width 125 height 19
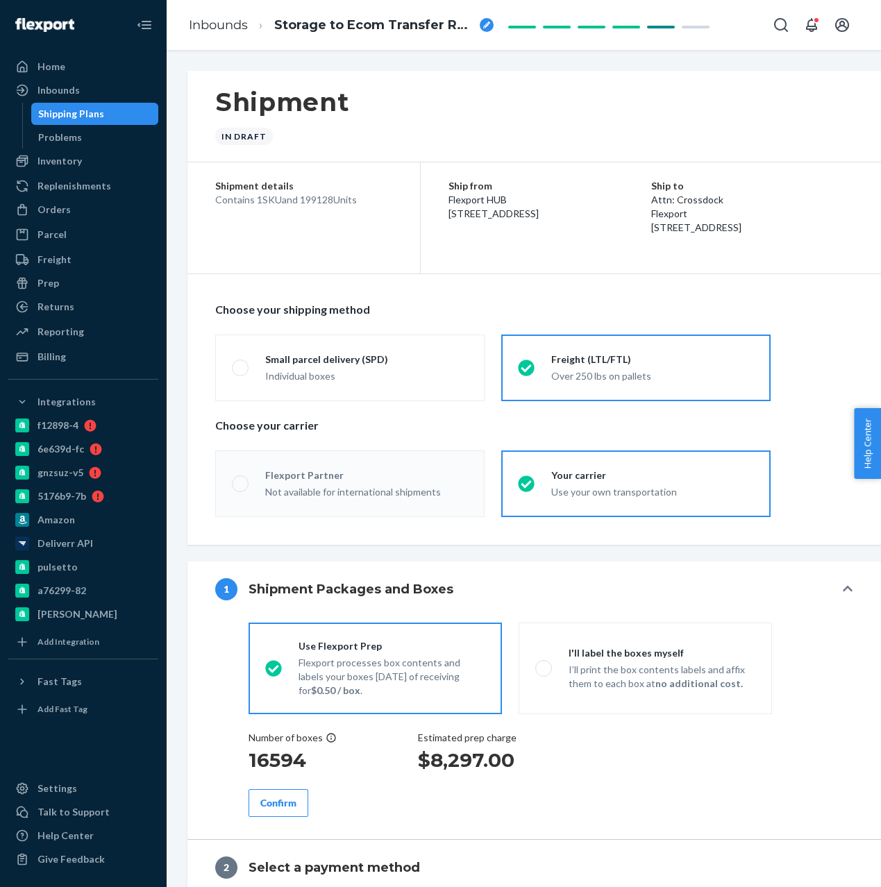
click at [108, 121] on div "Shipping Plans" at bounding box center [95, 113] width 125 height 19
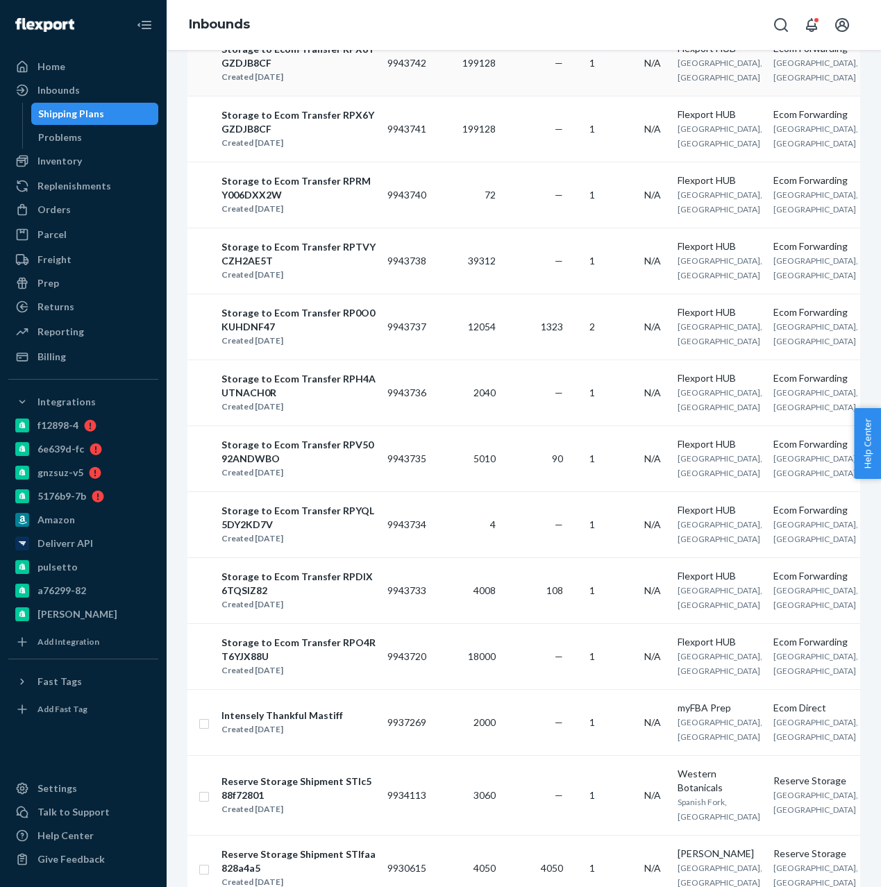
scroll to position [1919, 0]
click at [81, 175] on link "Replenishments" at bounding box center [83, 186] width 150 height 22
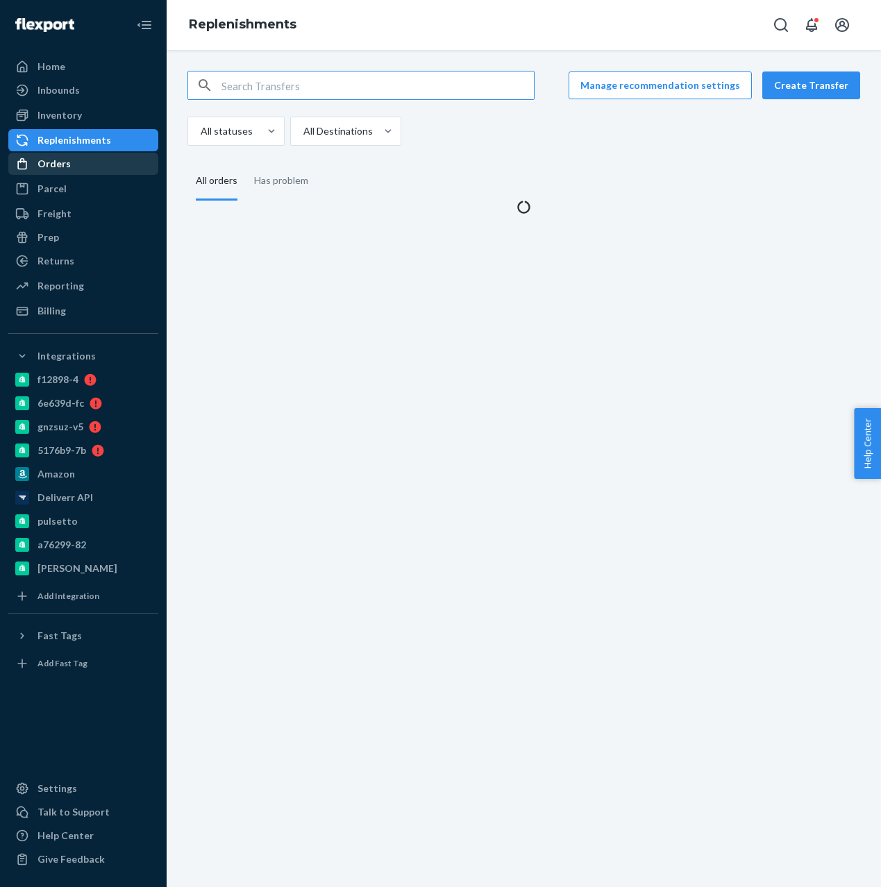
click at [69, 157] on div "Orders" at bounding box center [83, 163] width 147 height 19
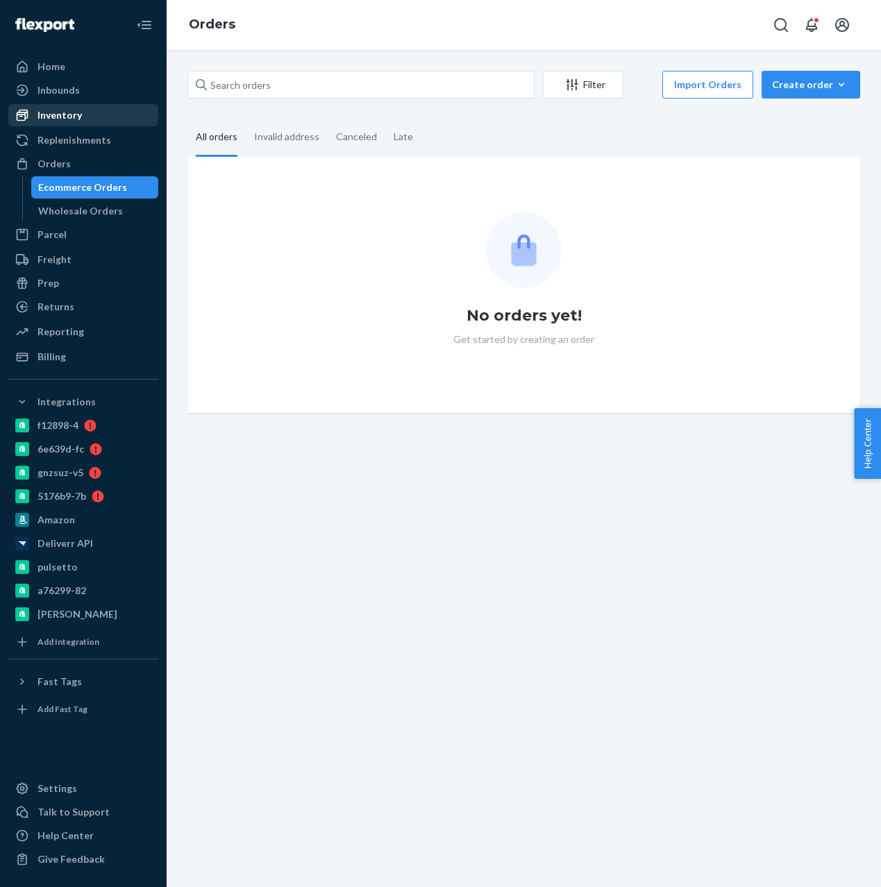
click at [64, 112] on div "Inventory" at bounding box center [59, 115] width 44 height 14
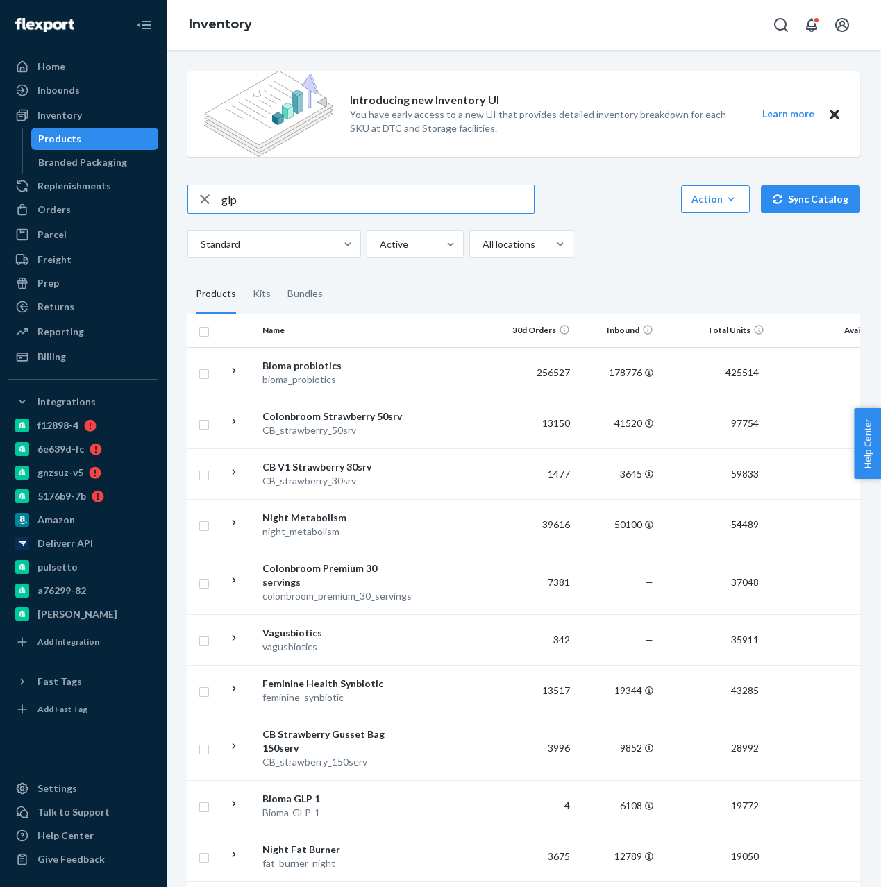
type input "glp"
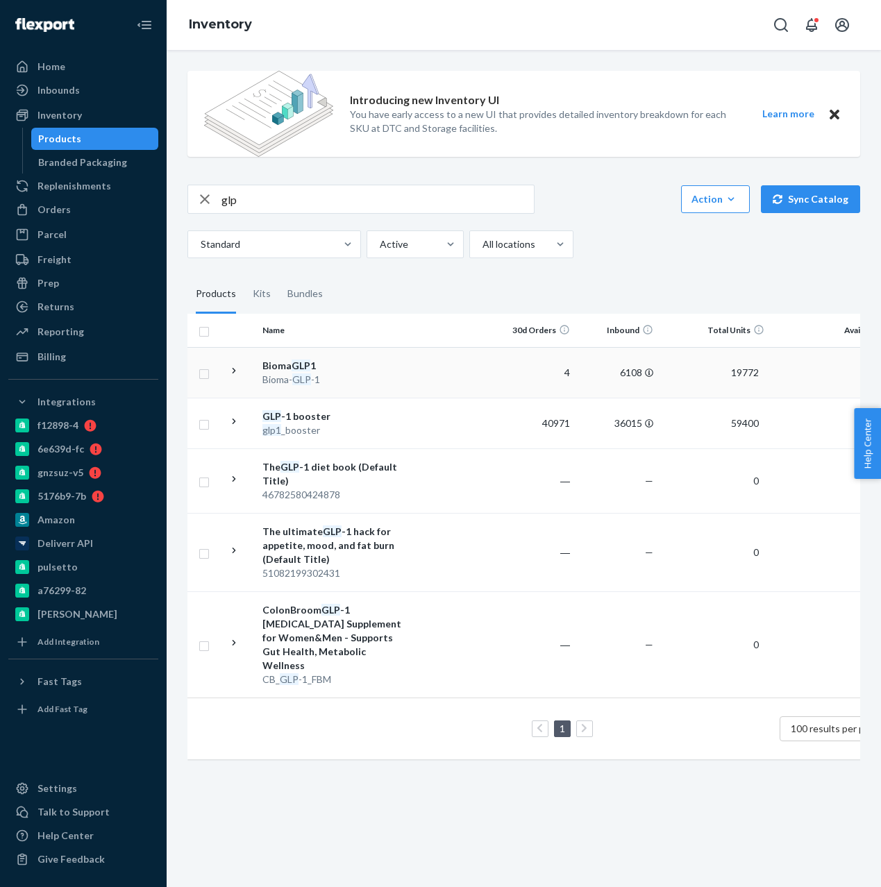
click at [374, 357] on td "Bioma GLP 1 Bioma- GLP -1" at bounding box center [335, 372] width 156 height 51
click at [298, 416] on div "GLP -1 booster" at bounding box center [334, 416] width 145 height 14
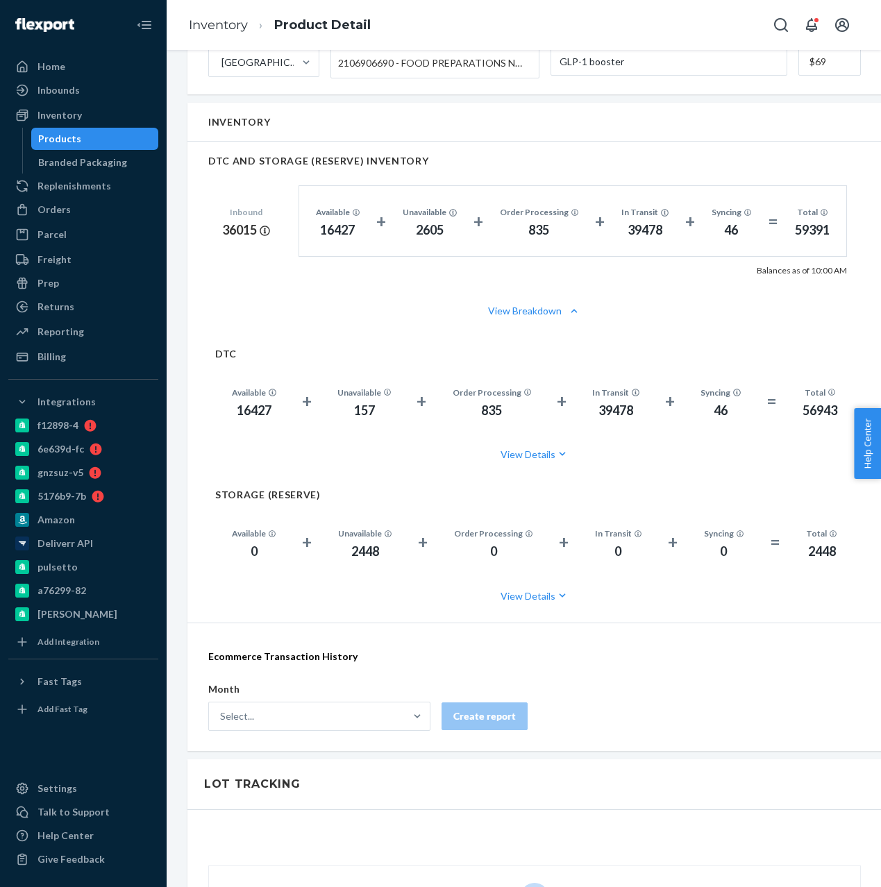
scroll to position [800, 0]
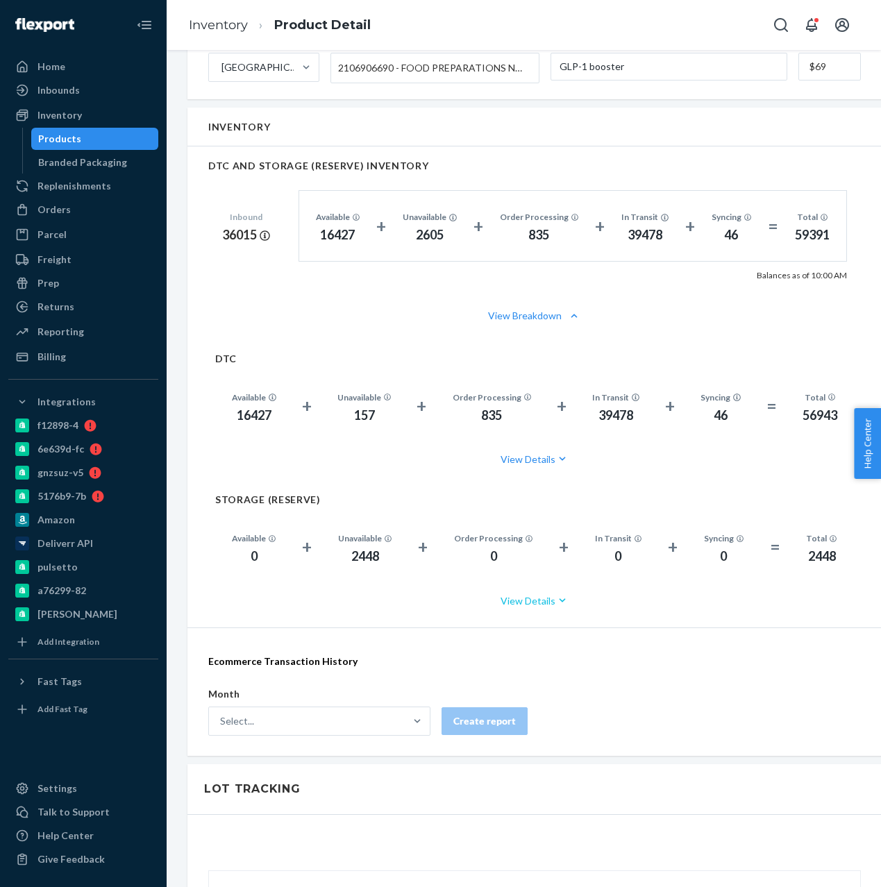
click at [543, 600] on button "View Details" at bounding box center [534, 600] width 638 height 37
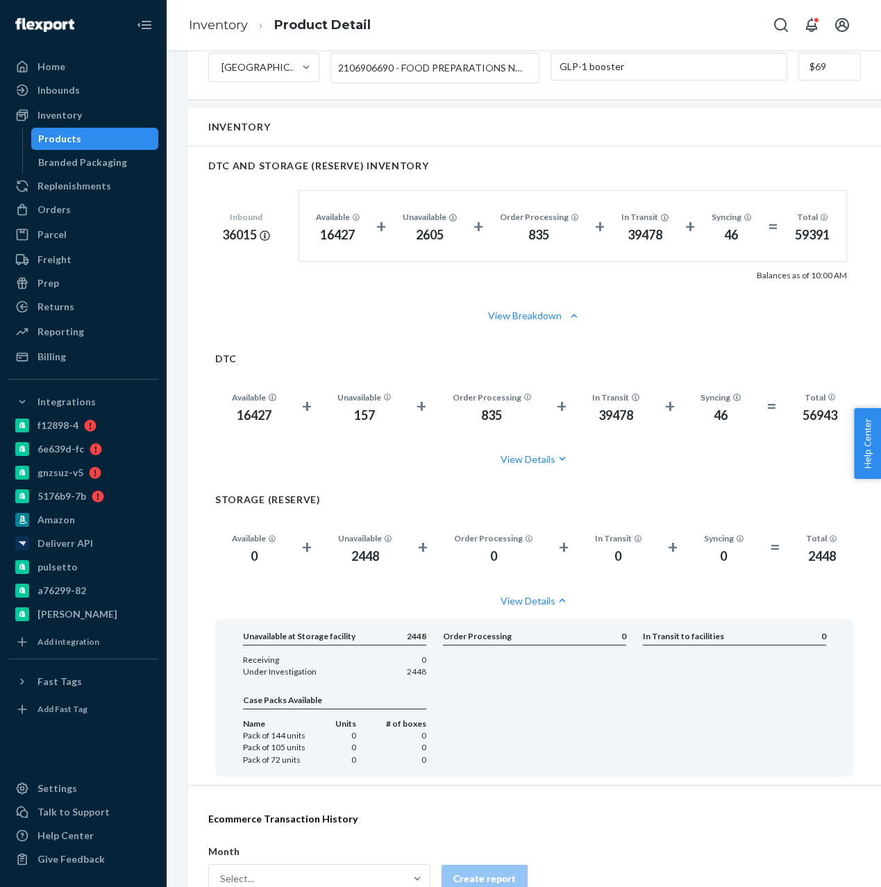
click at [82, 173] on ul "Home Inbounds Shipping Plans Problems Inventory Products Branded Packaging Repl…" at bounding box center [83, 212] width 150 height 312
click at [81, 193] on div "Replenishments" at bounding box center [83, 185] width 147 height 19
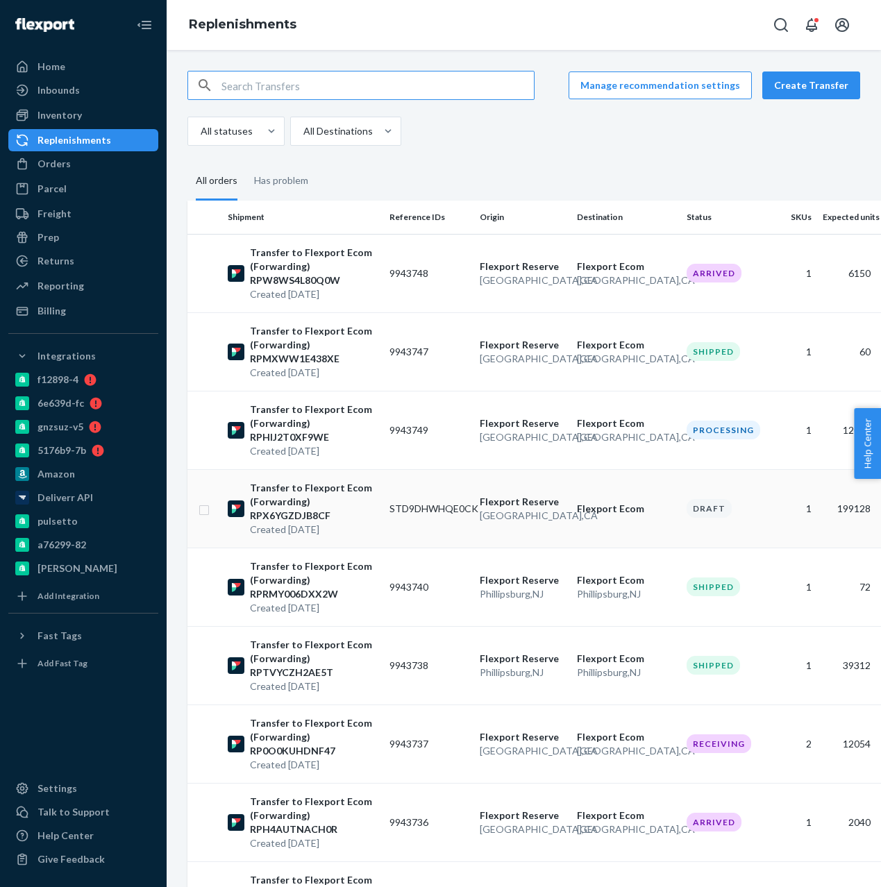
click at [450, 534] on td "STD9DHWHQE0CK" at bounding box center [429, 508] width 90 height 78
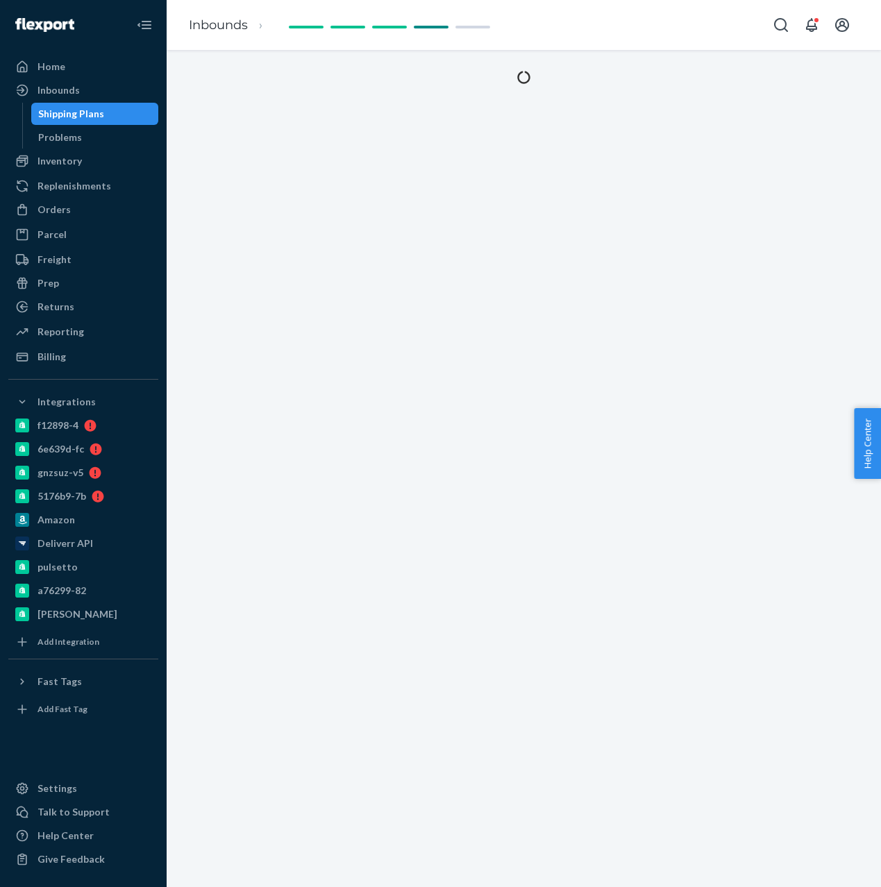
click at [44, 50] on div "Home Inbounds Shipping Plans Problems Inventory Products Branded Packaging Repl…" at bounding box center [83, 443] width 167 height 887
click at [46, 30] on img at bounding box center [44, 25] width 59 height 14
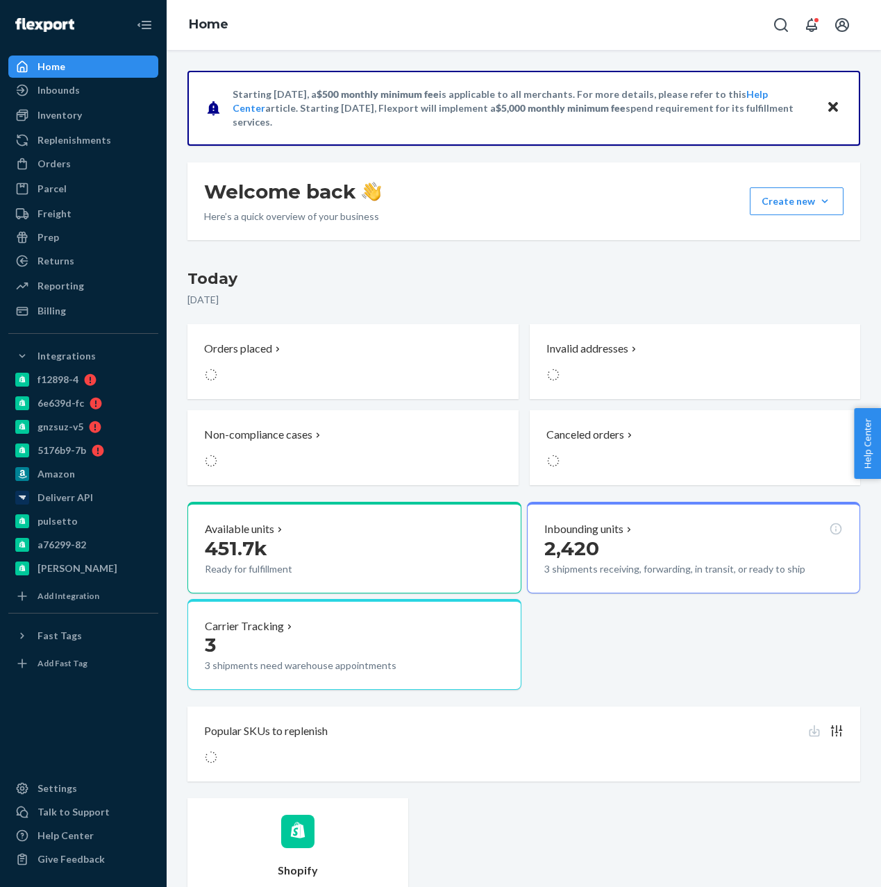
click at [92, 103] on ul "Home Inbounds Shipping Plans Problems Inventory Products Branded Packaging Repl…" at bounding box center [83, 189] width 150 height 266
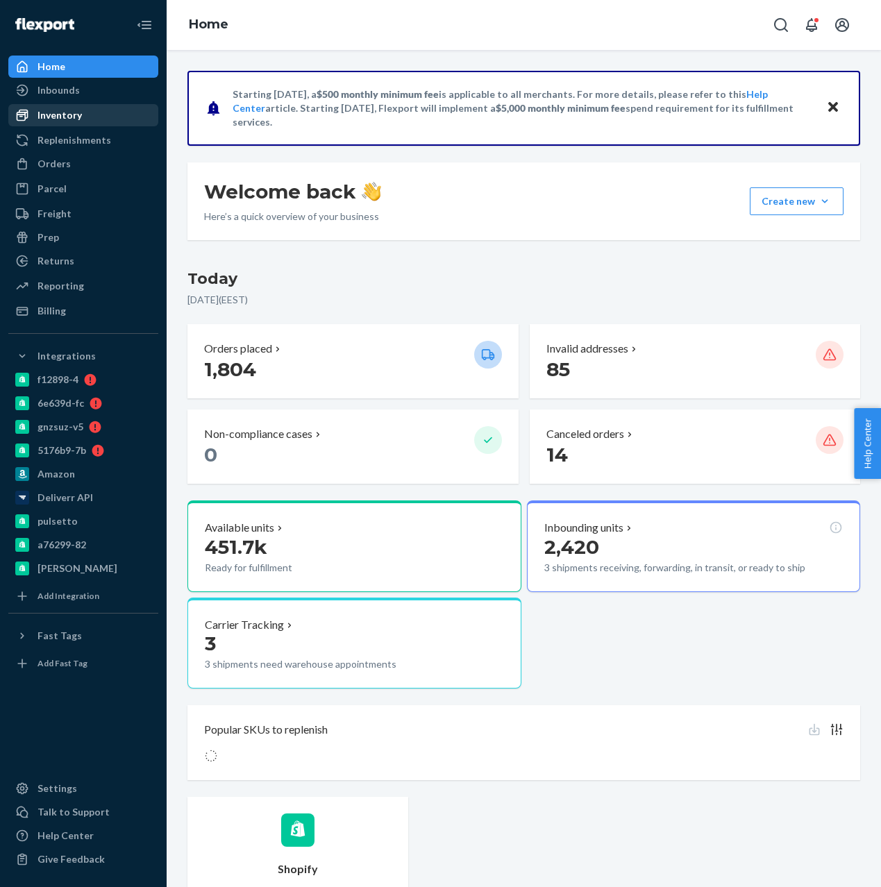
click at [92, 106] on div "Inventory" at bounding box center [83, 114] width 147 height 19
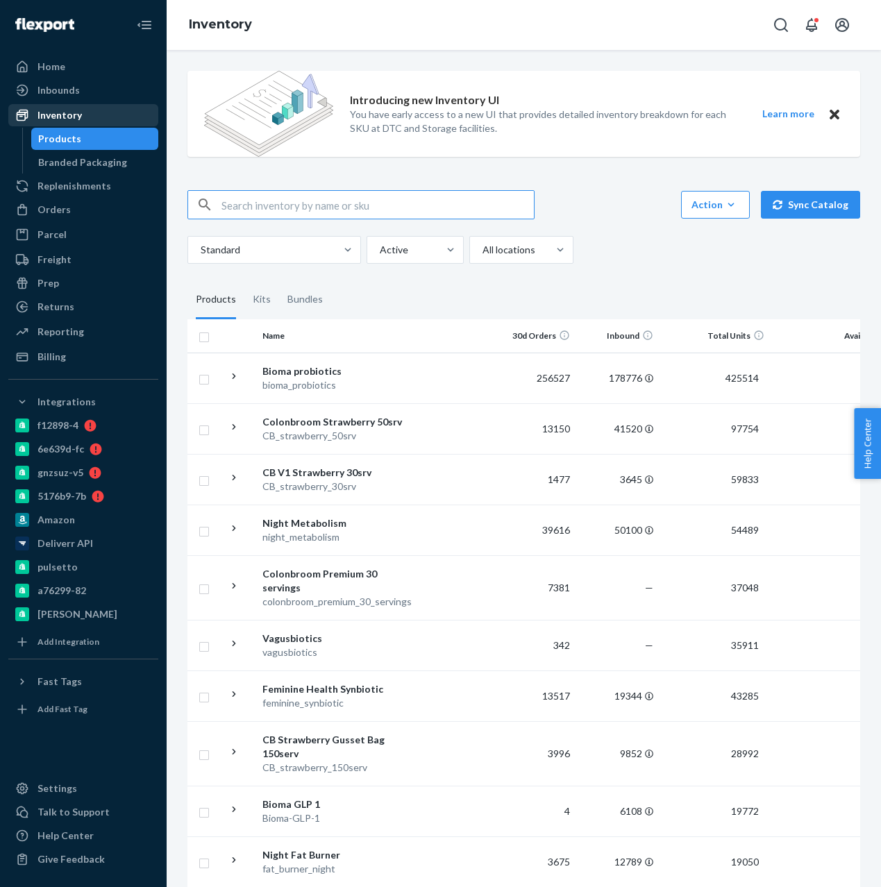
click at [61, 104] on link "Inventory" at bounding box center [83, 115] width 150 height 22
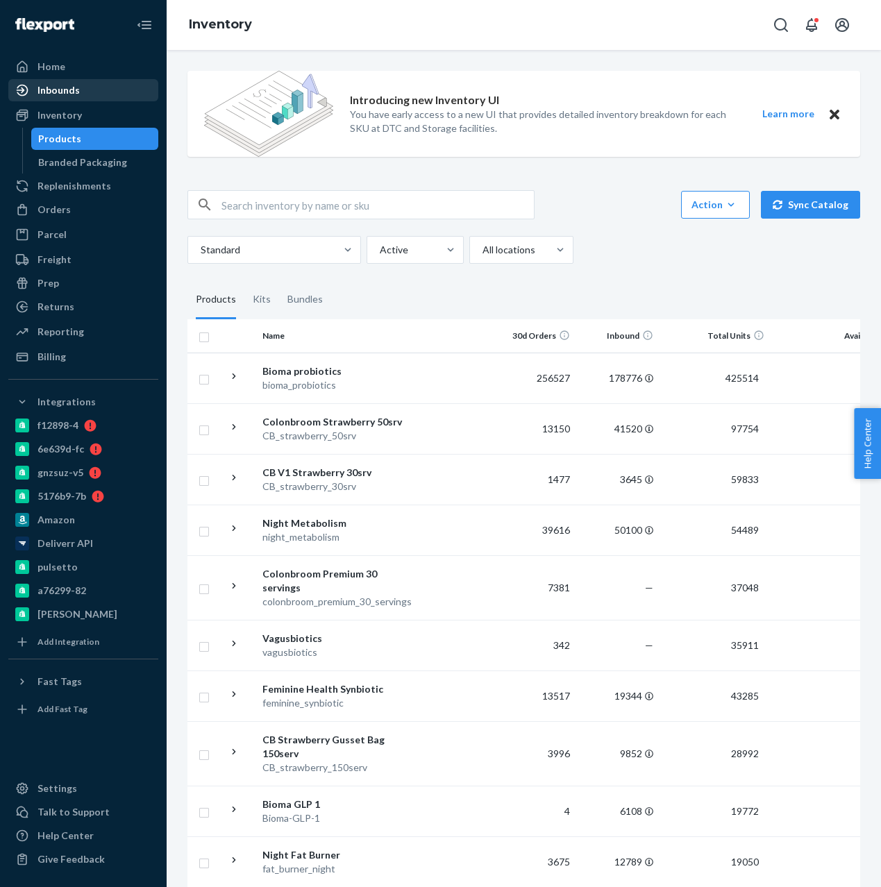
click at [52, 78] on ul "Home Inbounds Shipping Plans Problems Inventory Products Branded Packaging Repl…" at bounding box center [83, 212] width 150 height 312
click at [52, 81] on div "Inbounds" at bounding box center [83, 89] width 147 height 19
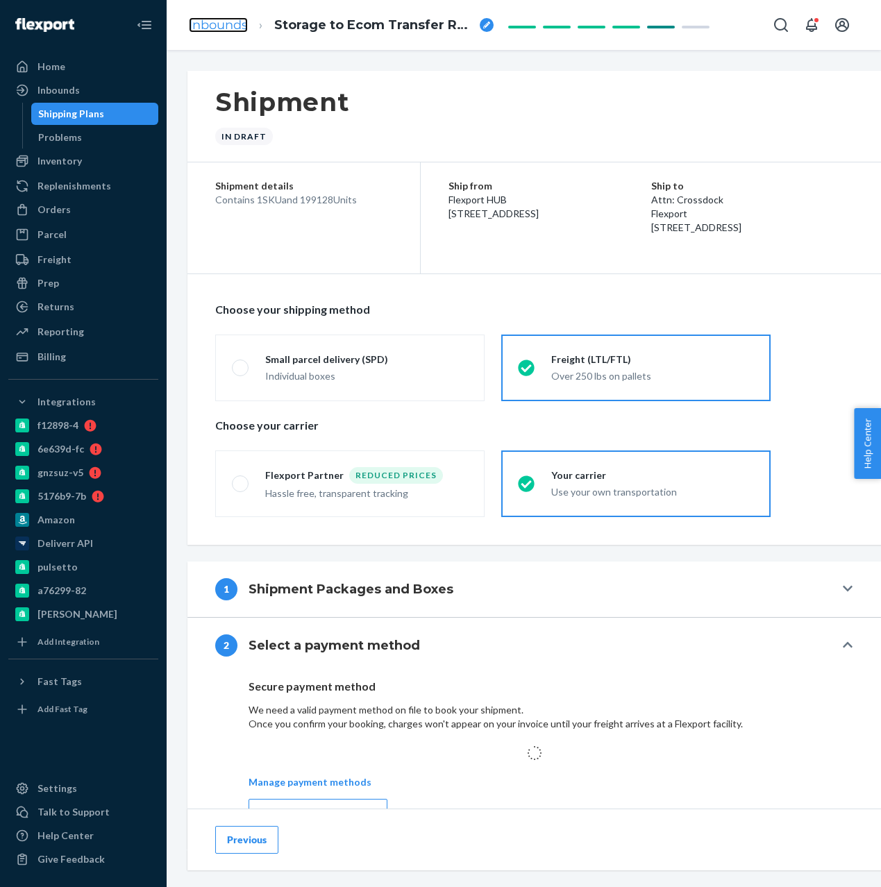
click at [209, 24] on link "Inbounds" at bounding box center [218, 24] width 59 height 15
